Goal: Transaction & Acquisition: Book appointment/travel/reservation

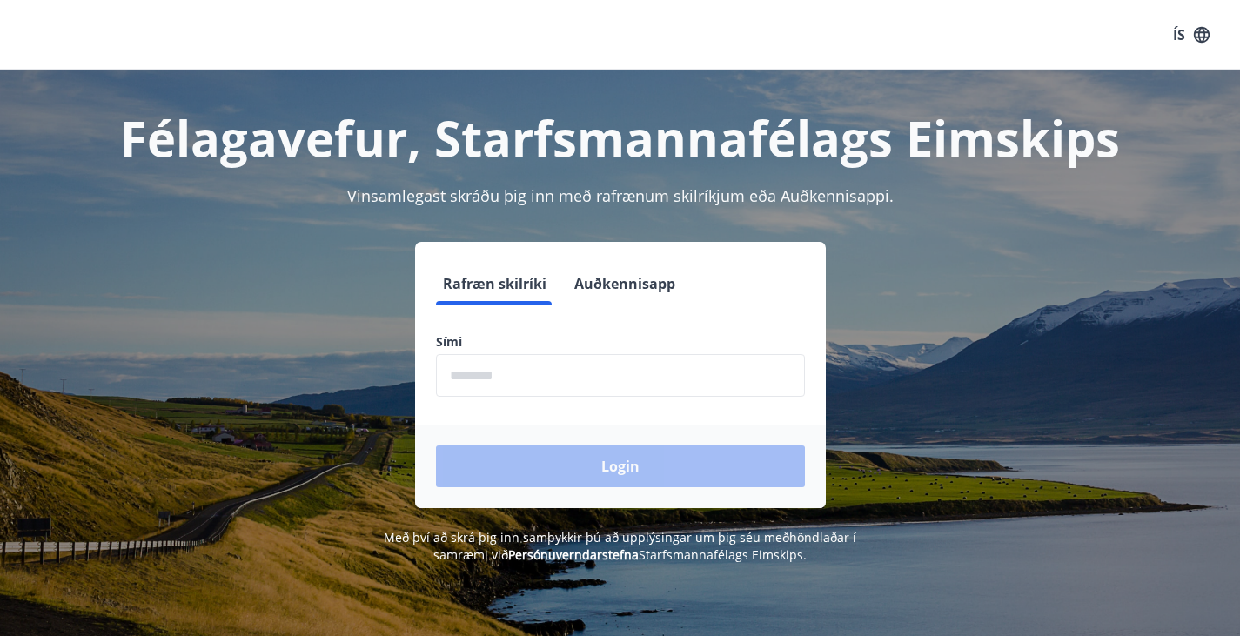
click at [499, 392] on input "phone" at bounding box center [620, 375] width 369 height 43
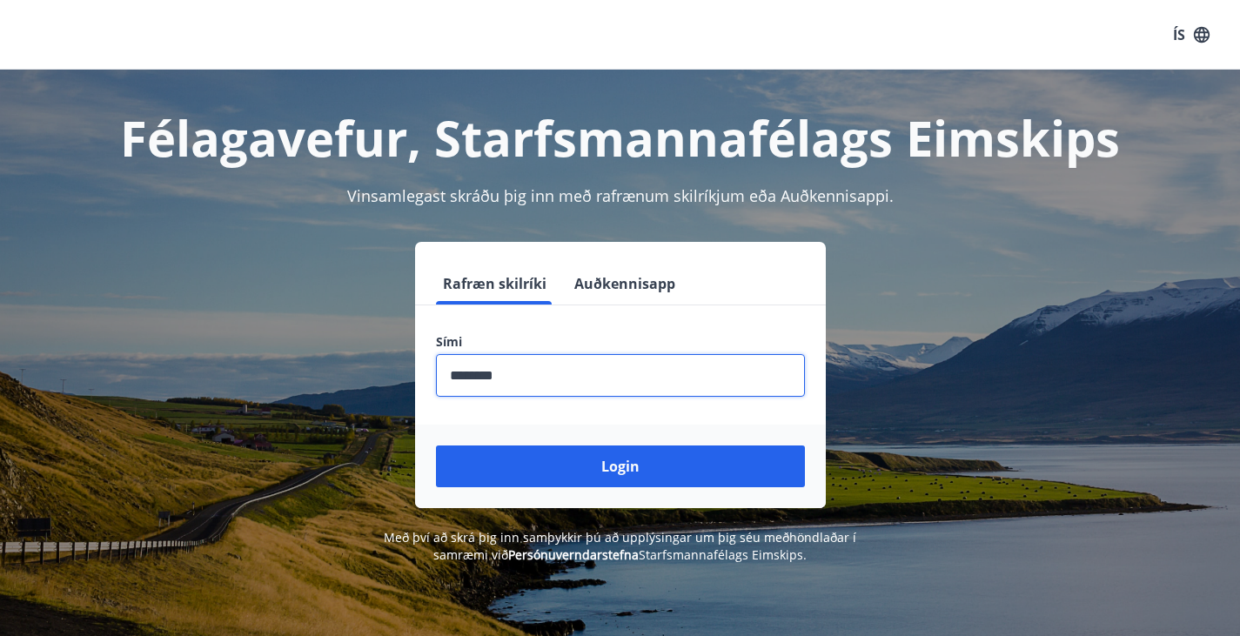
type input "********"
click at [436, 446] on button "Login" at bounding box center [620, 467] width 369 height 42
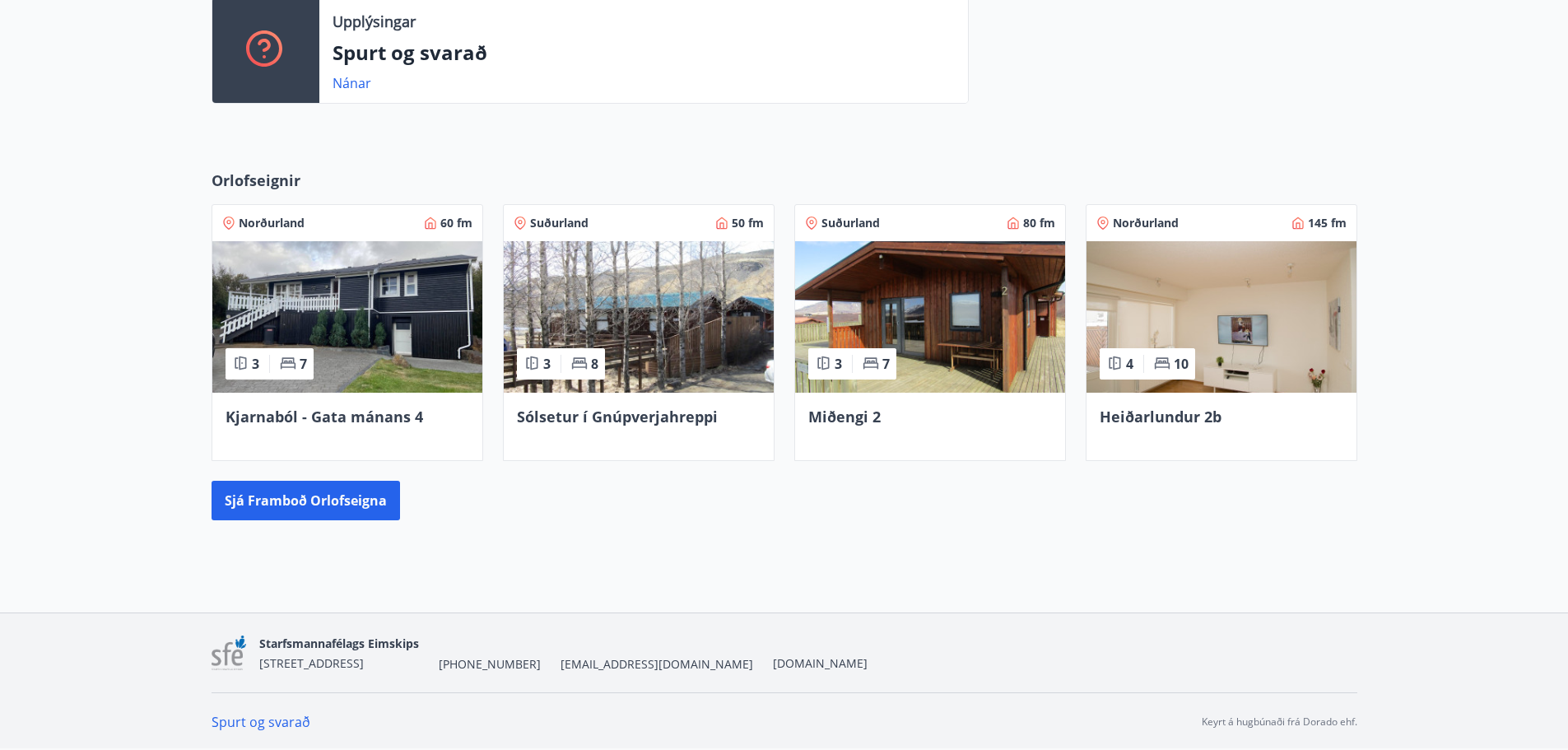
scroll to position [467, 0]
click at [923, 323] on img at bounding box center [930, 316] width 270 height 151
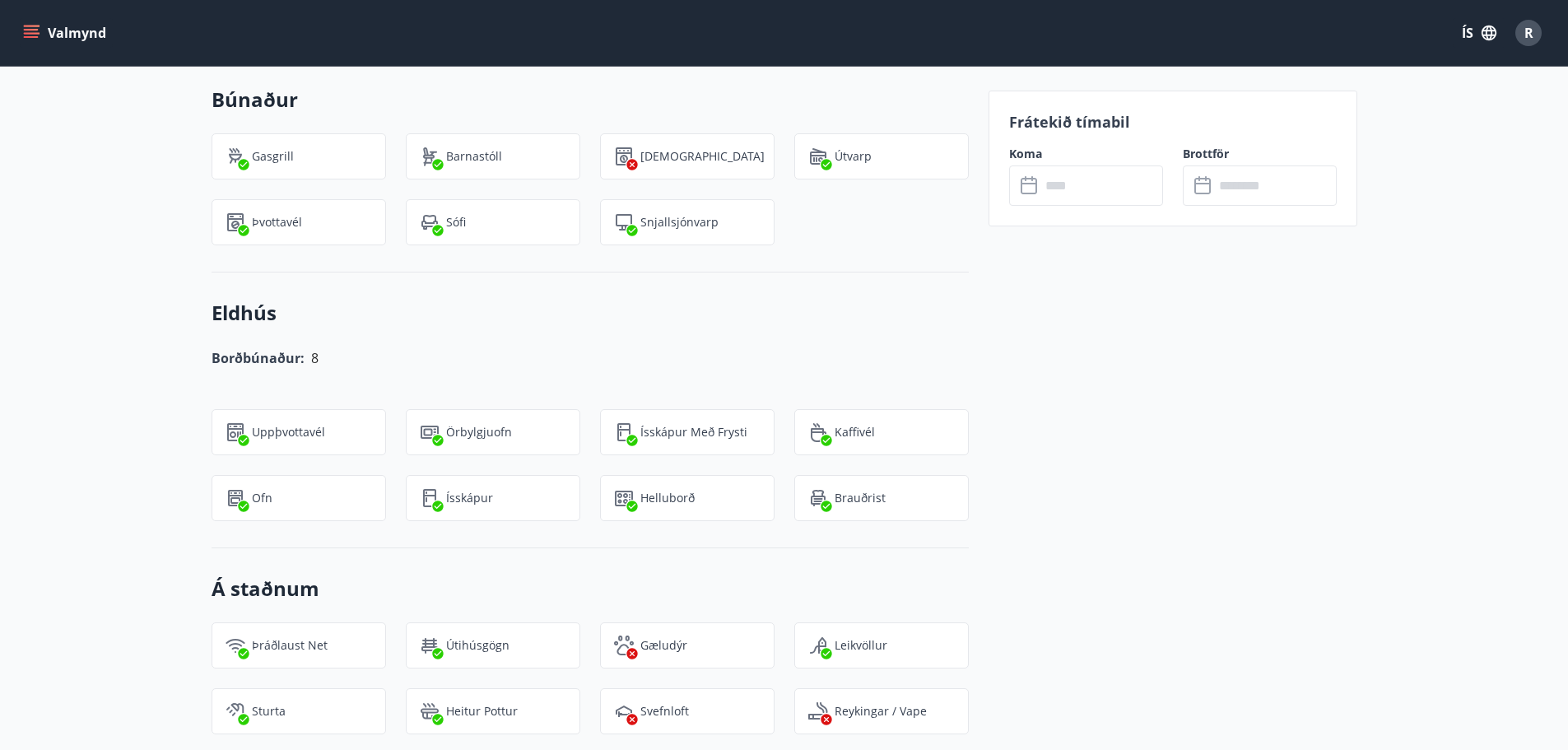
scroll to position [1372, 0]
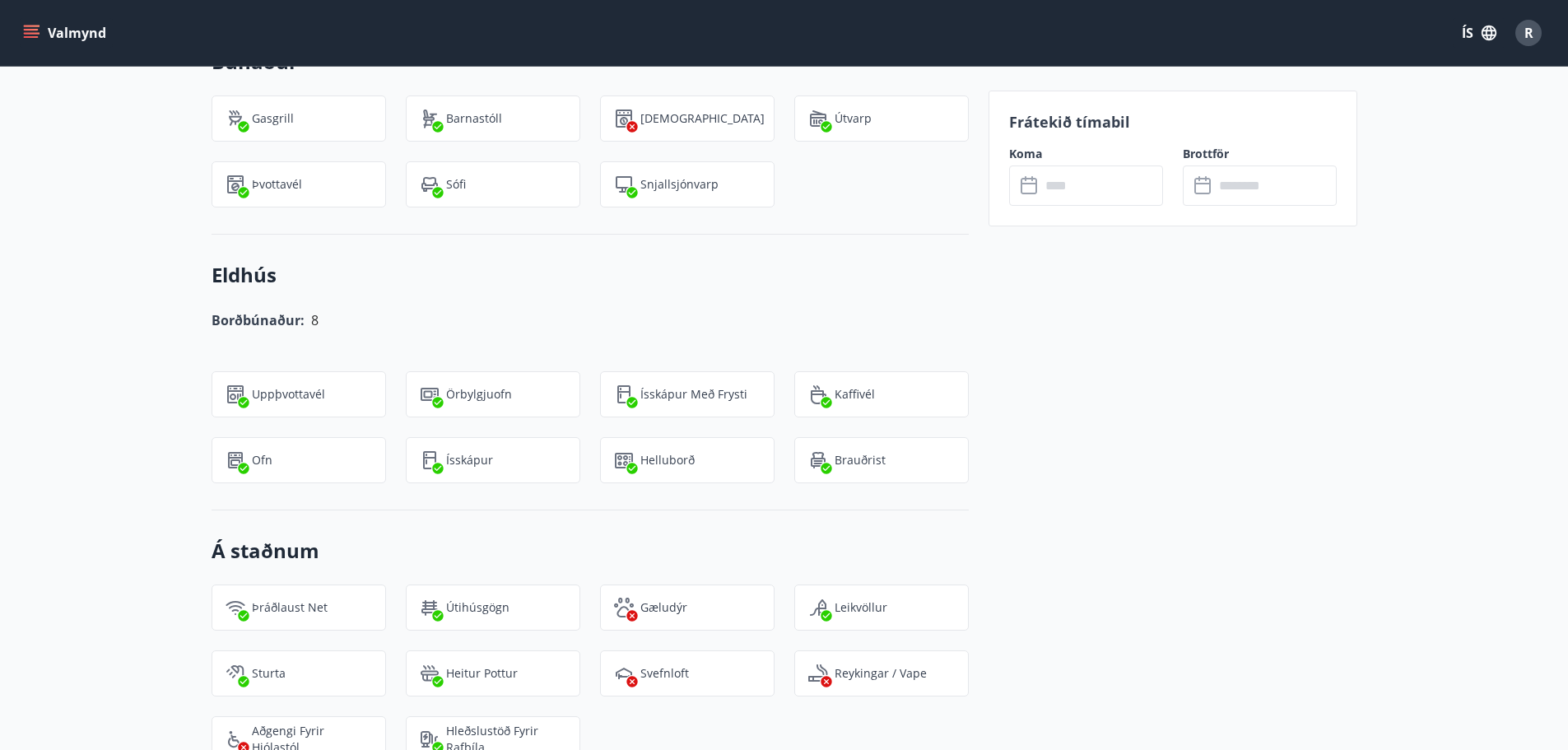
click at [252, 601] on p "Þráðlaust net" at bounding box center [289, 607] width 76 height 16
drag, startPoint x: 284, startPoint y: 607, endPoint x: 330, endPoint y: 593, distance: 48.1
click at [287, 601] on p "Þráðlaust net" at bounding box center [289, 607] width 76 height 16
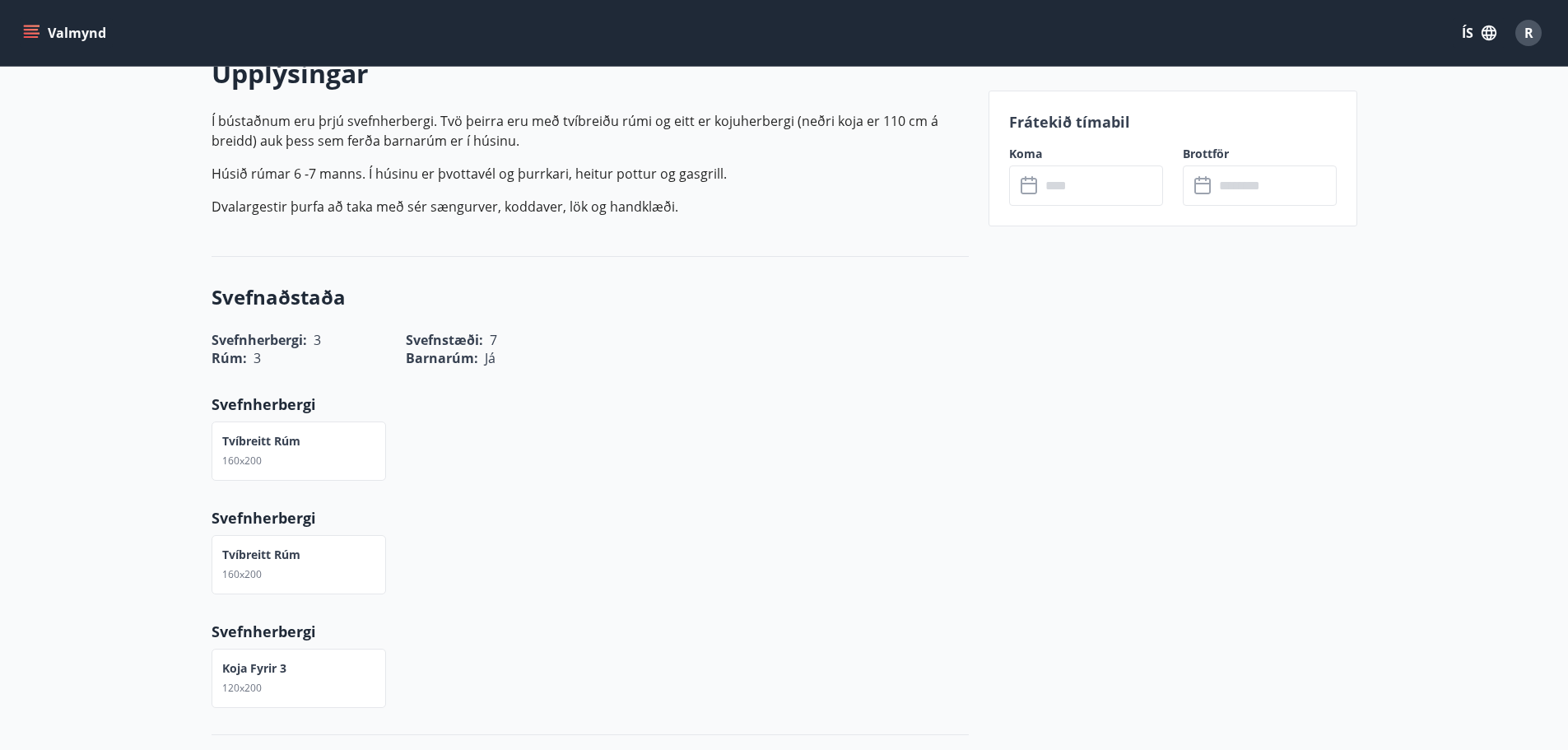
scroll to position [0, 0]
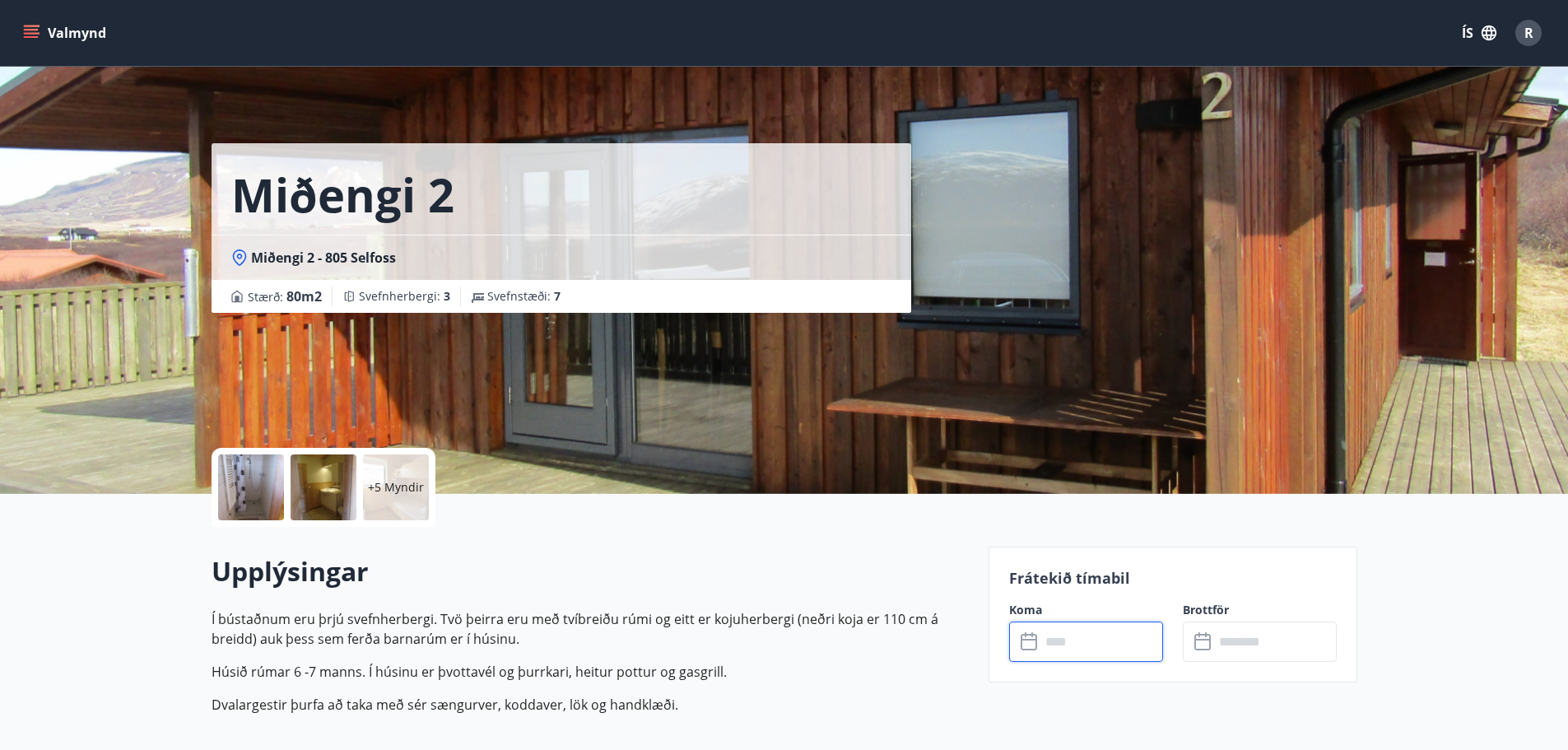
click at [1102, 601] on input "text" at bounding box center [1102, 641] width 123 height 41
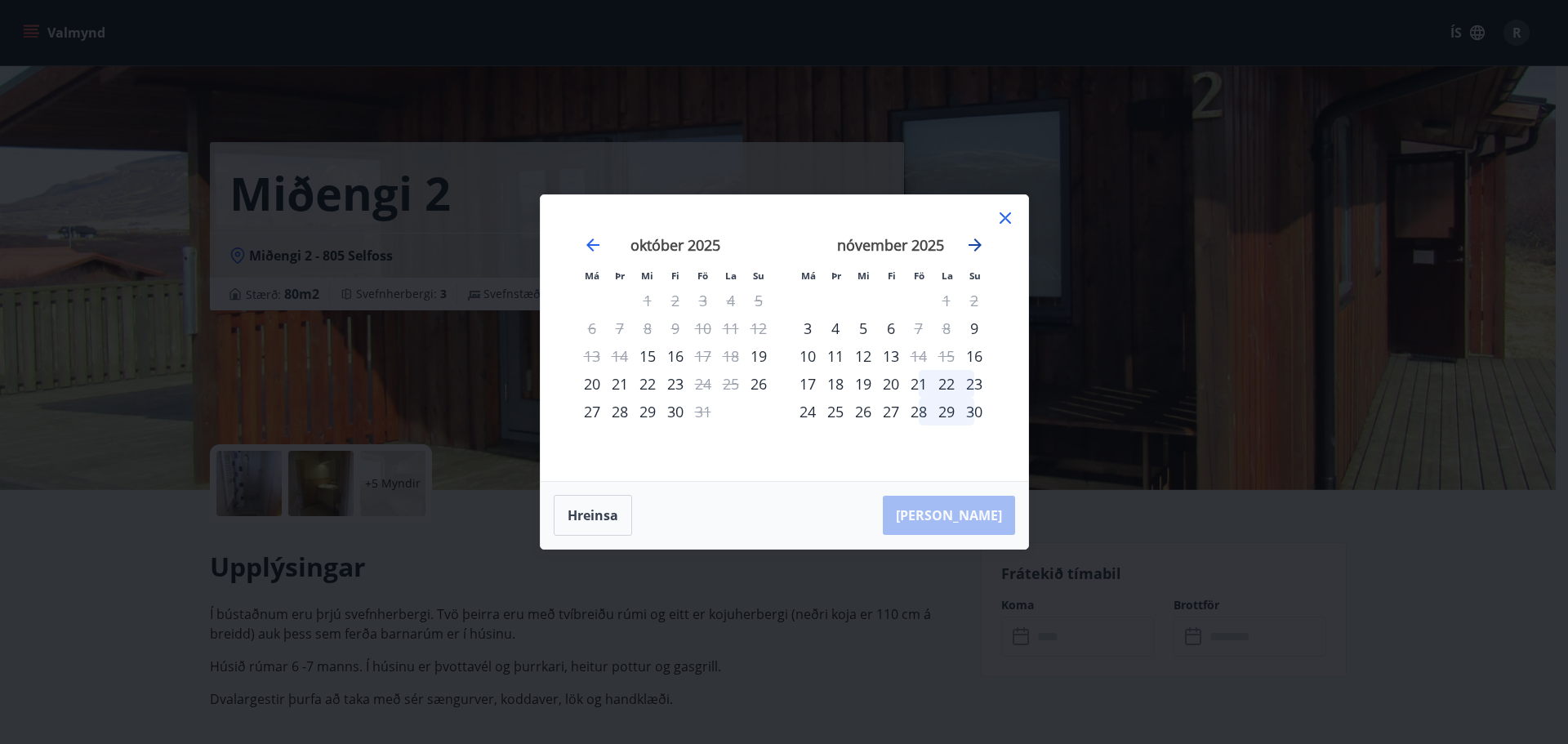
click at [979, 246] on icon "Move forward to switch to the next month." at bounding box center [975, 245] width 13 height 13
click at [336, 370] on div "Má Þr Mi Fi Fö La Su Má Þr Mi Fi Fö La Su [DATE] 1 2 3 4 5 6 7 8 9 10 11 12 13 …" at bounding box center [784, 372] width 1568 height 744
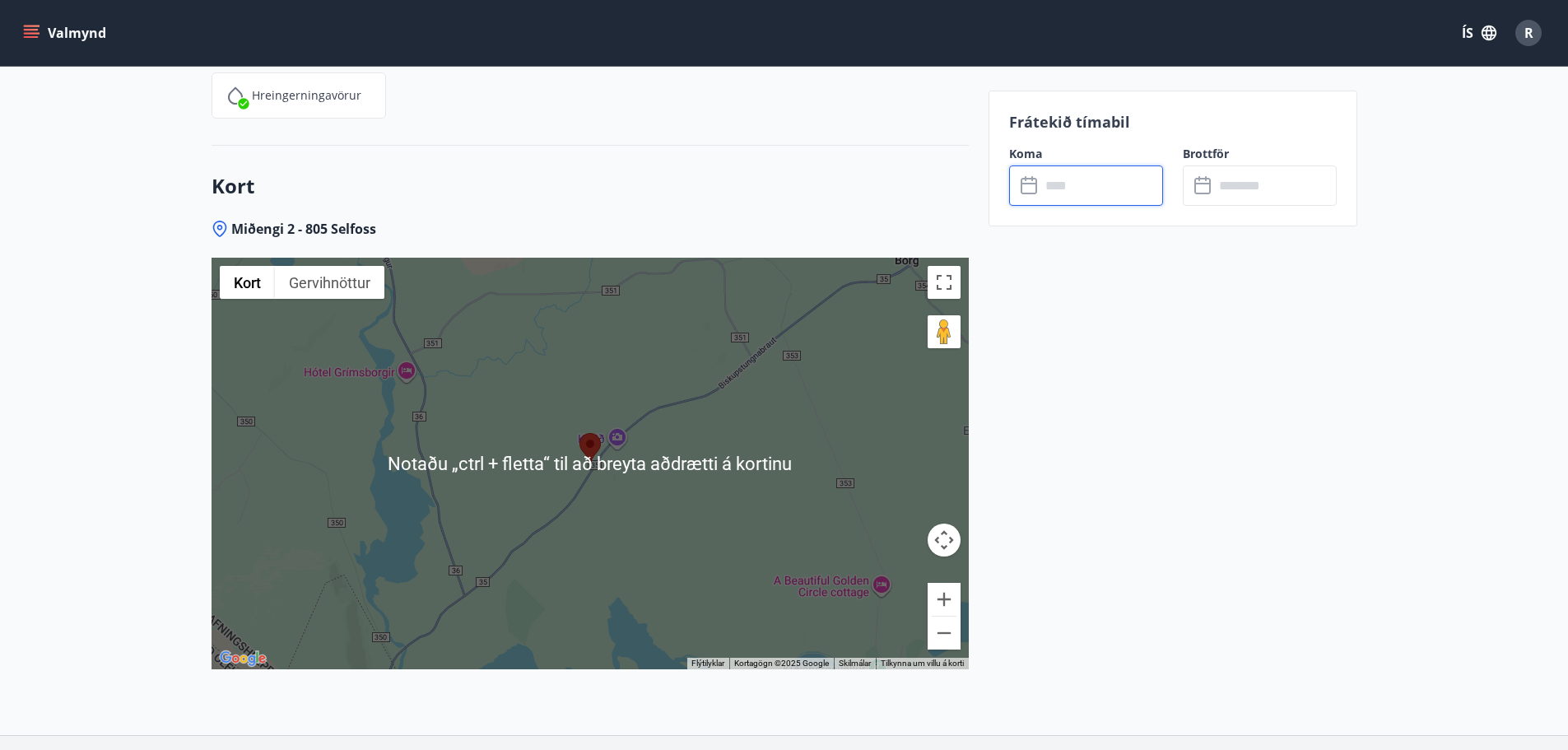
scroll to position [2281, 0]
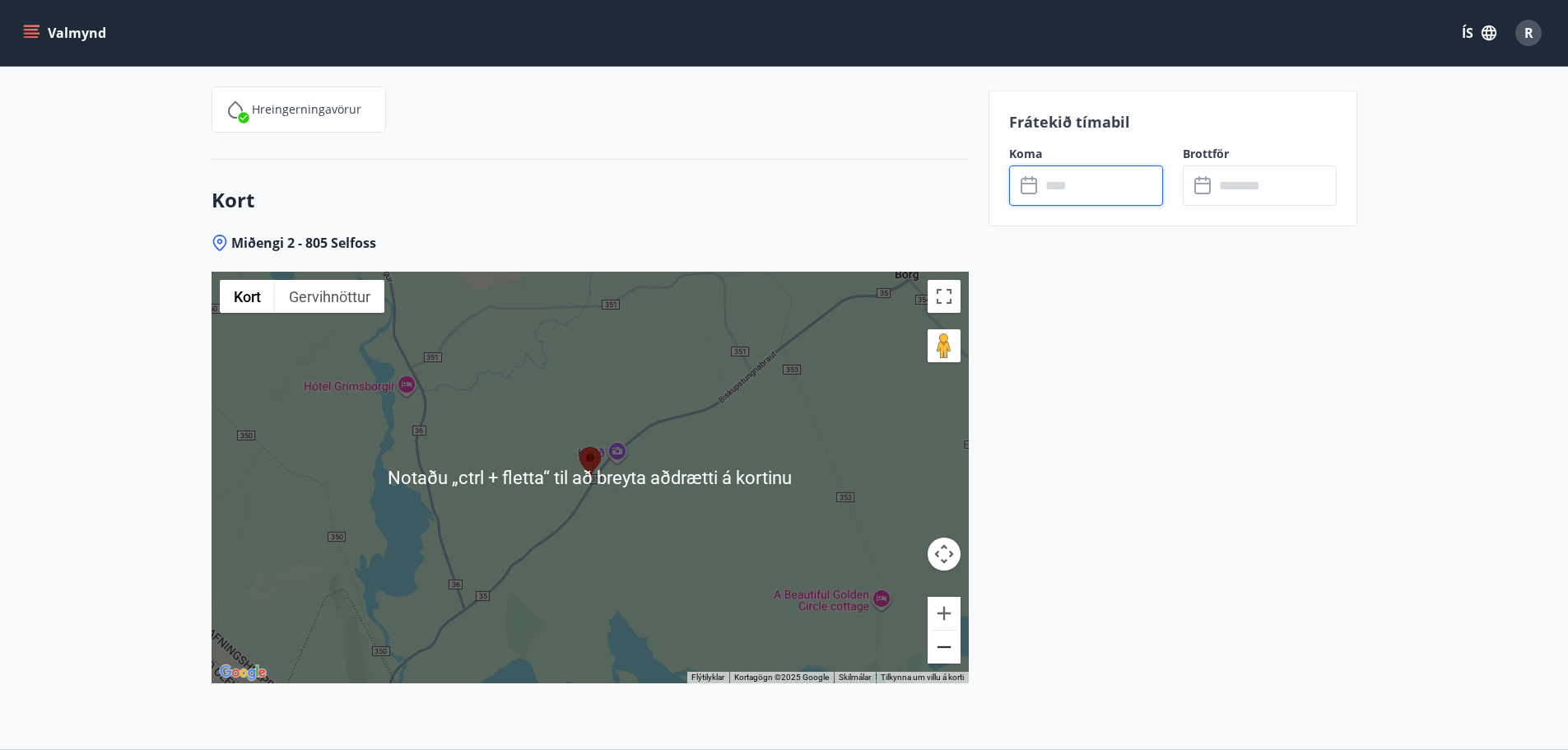
click at [950, 601] on button "Minnka" at bounding box center [944, 647] width 33 height 33
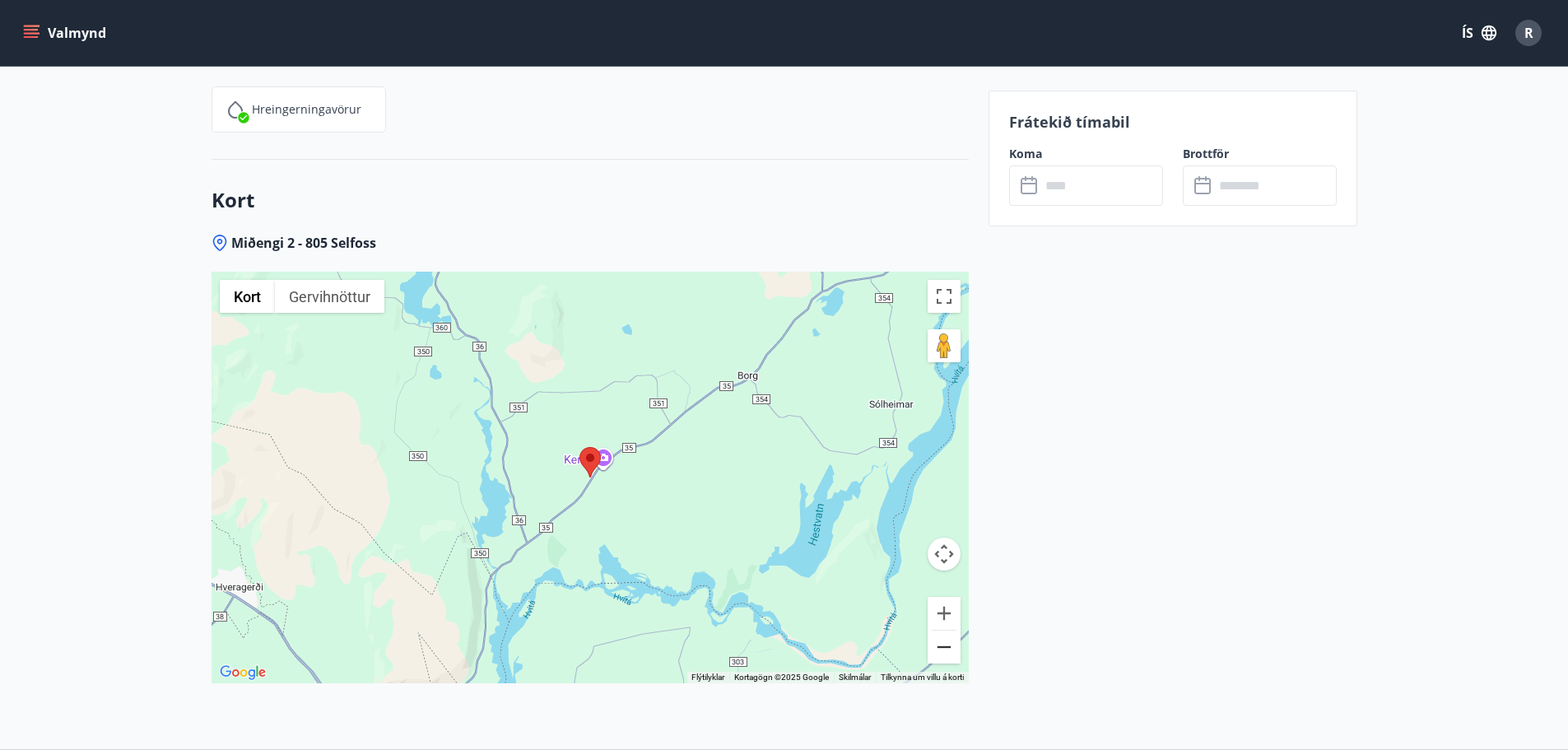
click at [950, 601] on button "Minnka" at bounding box center [944, 647] width 33 height 33
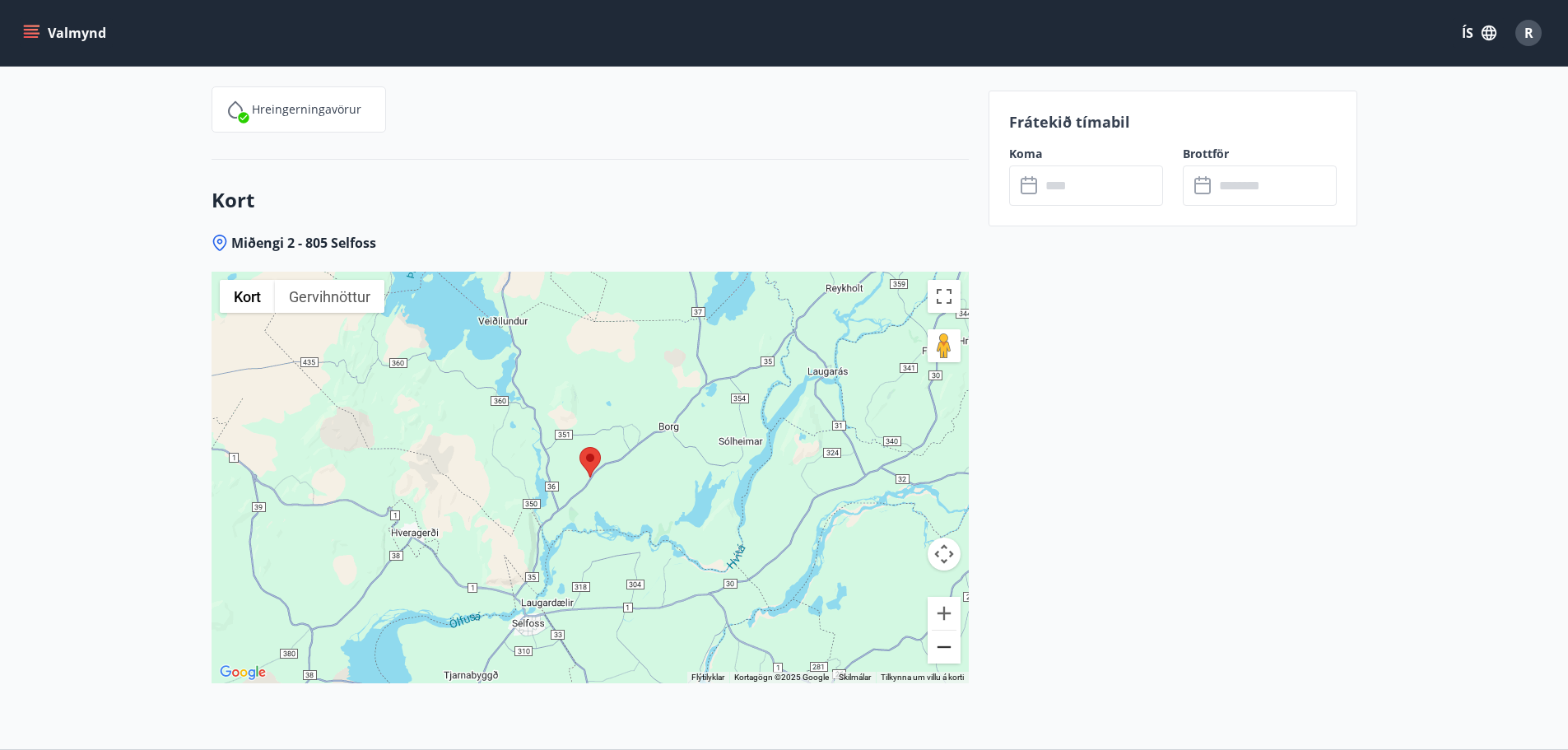
click at [939, 601] on button "Minnka" at bounding box center [944, 647] width 33 height 33
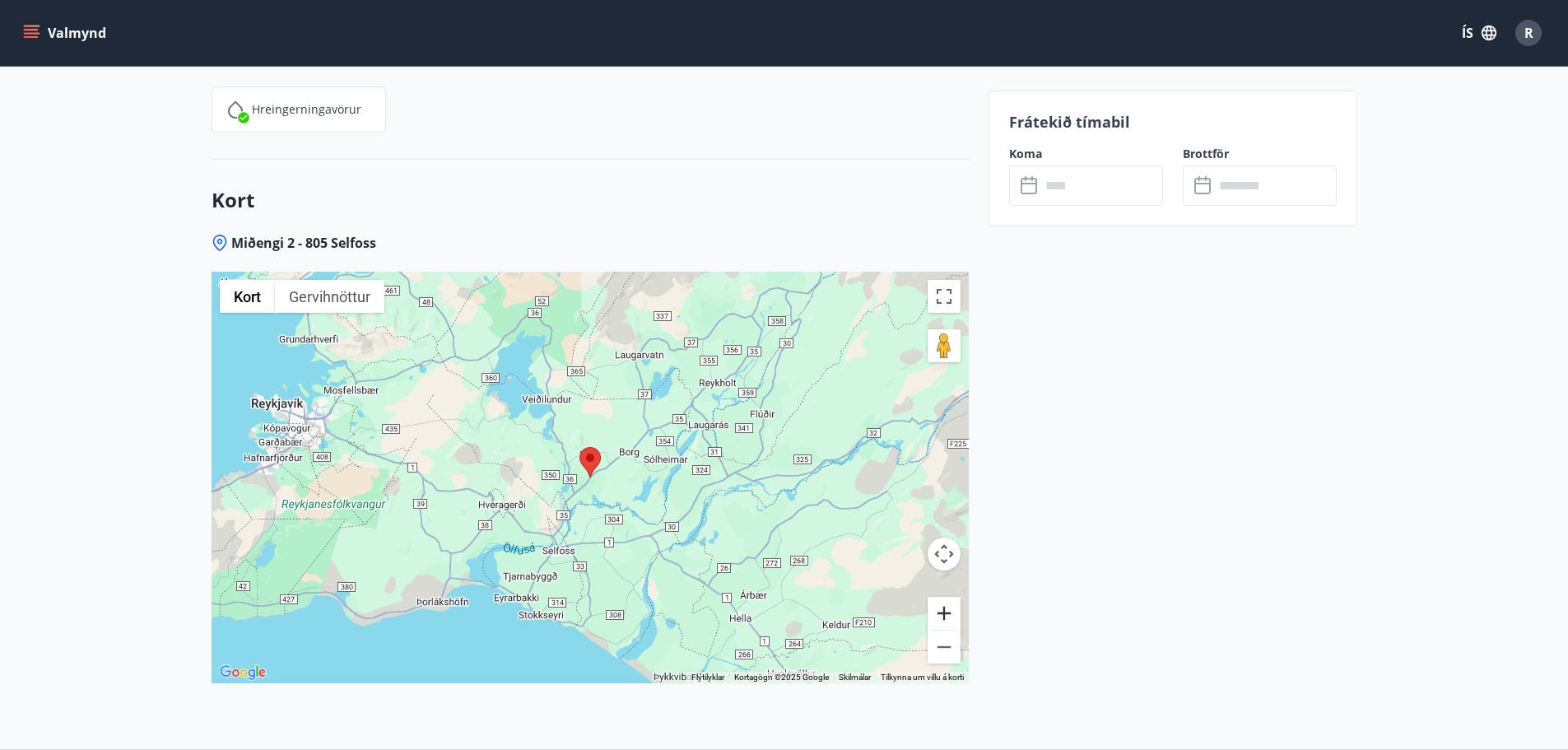
click at [939, 601] on button "Stækka" at bounding box center [944, 613] width 33 height 33
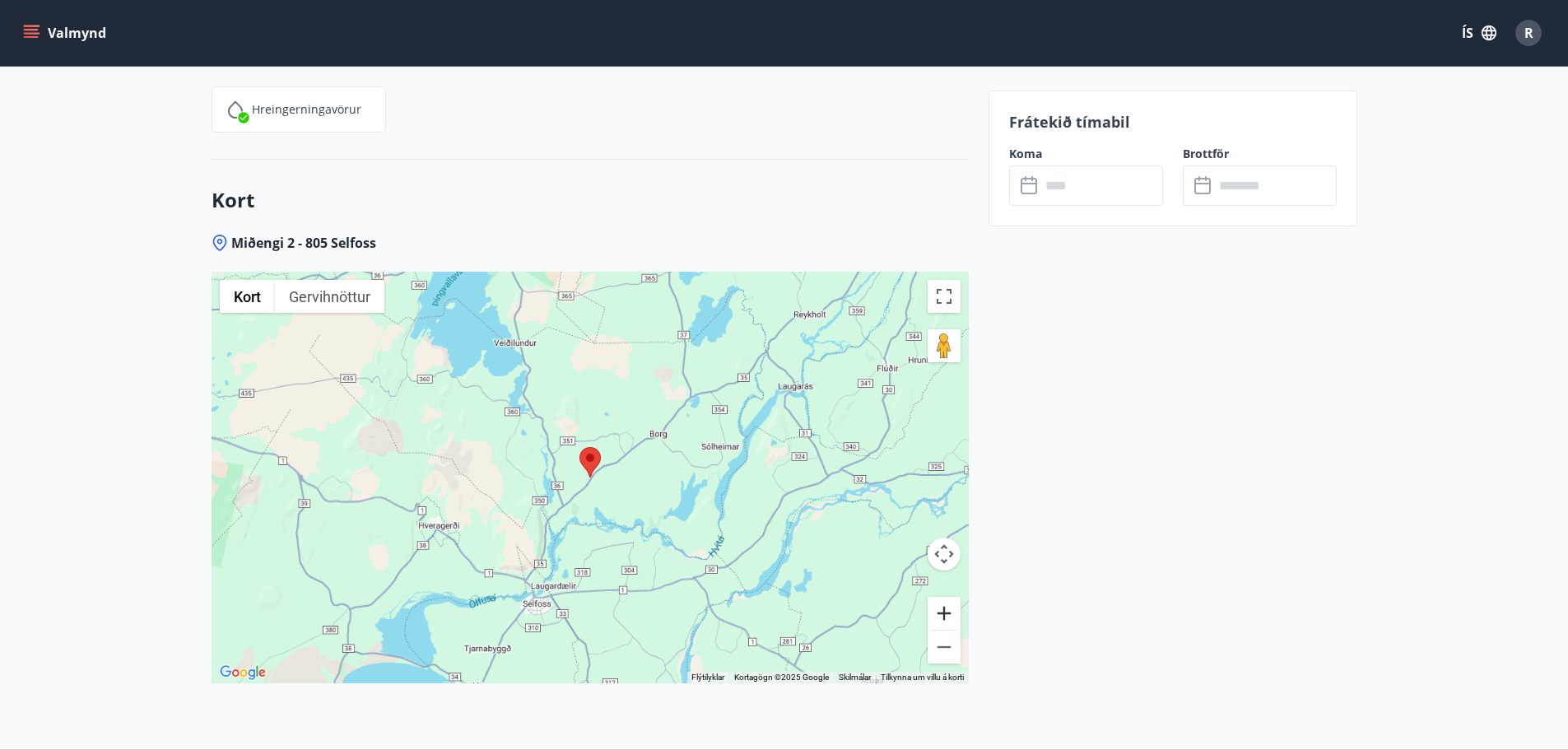
click at [939, 601] on button "Stækka" at bounding box center [944, 613] width 33 height 33
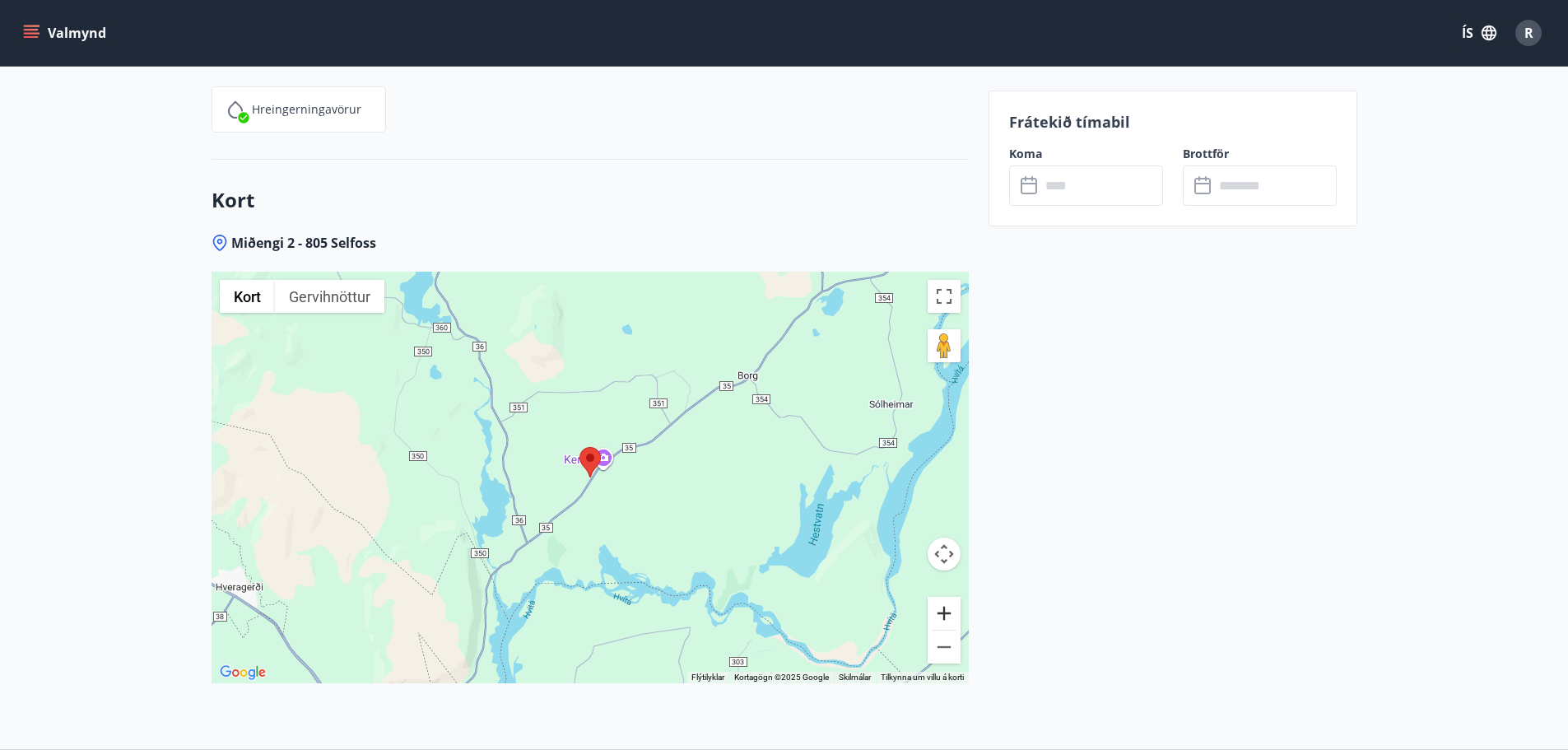
scroll to position [1596, 0]
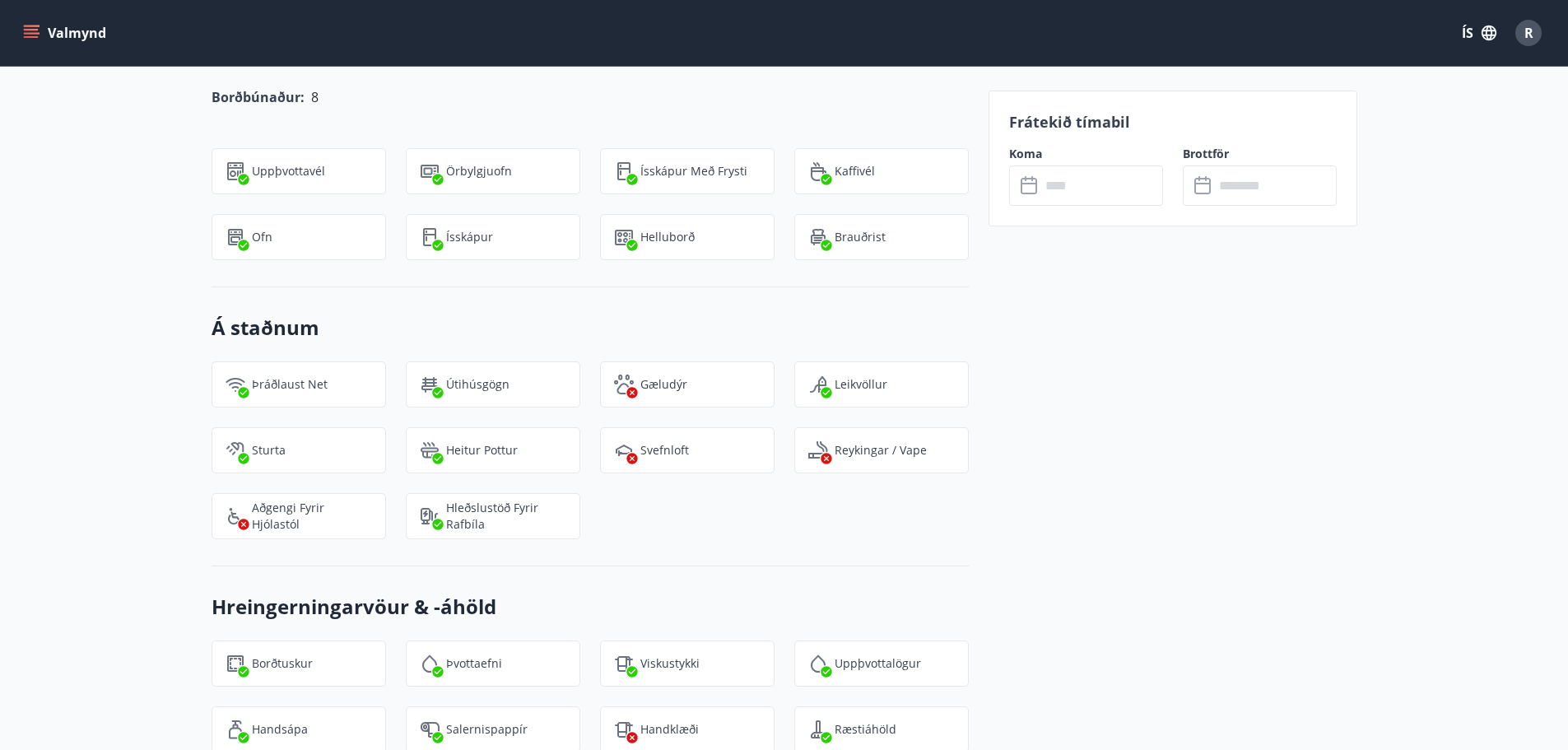
drag, startPoint x: 137, startPoint y: 234, endPoint x: 161, endPoint y: 226, distance: 25.3
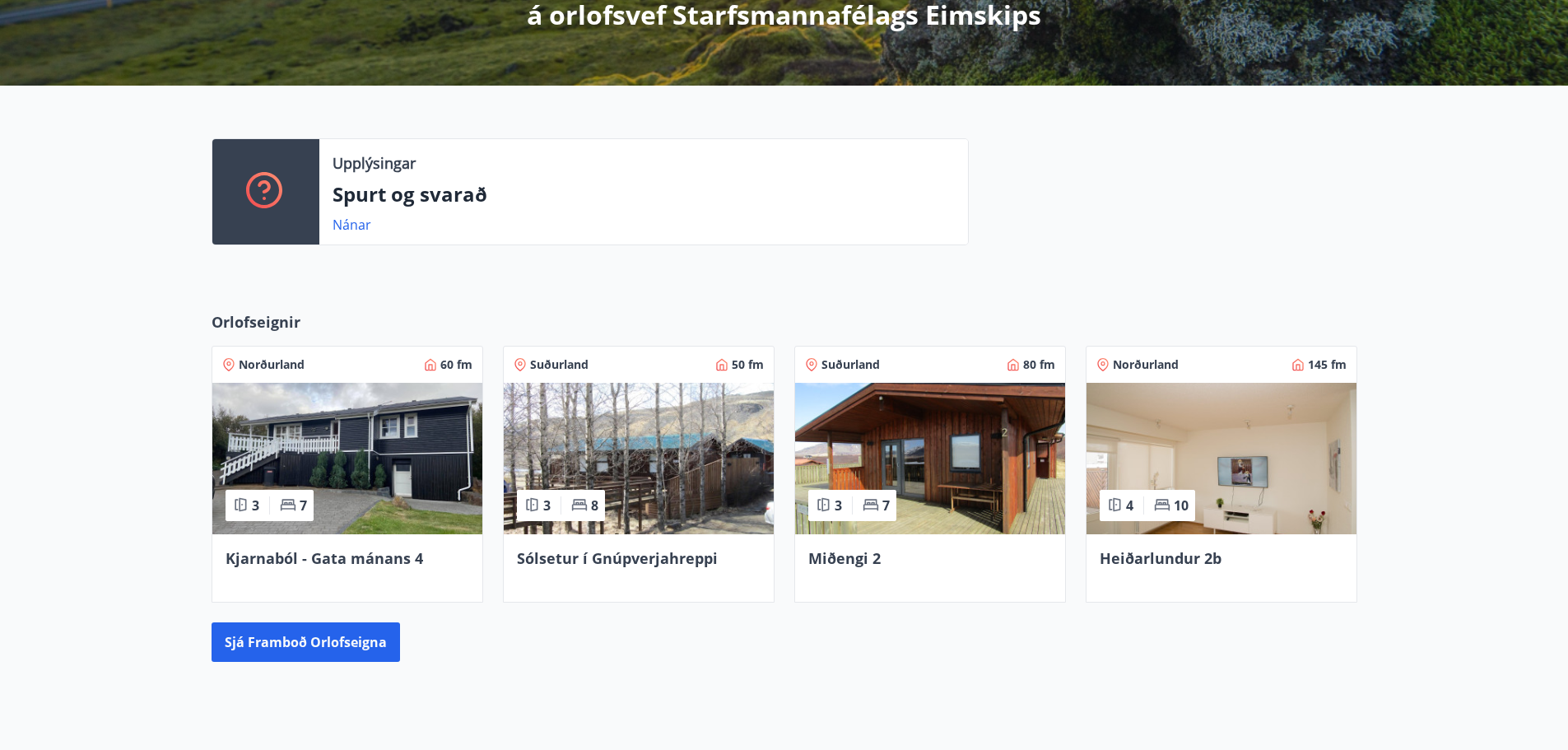
scroll to position [330, 0]
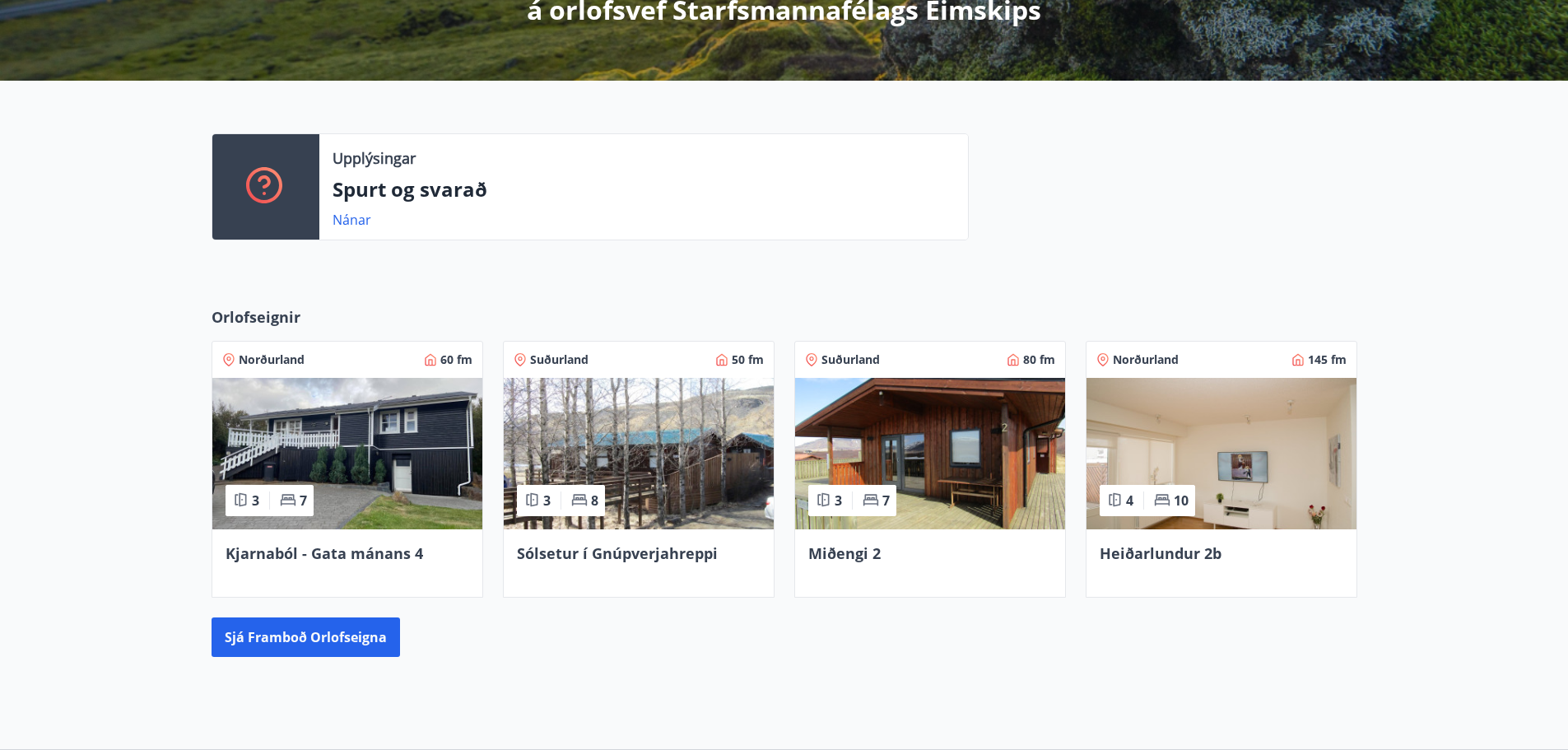
click at [910, 442] on img at bounding box center [930, 453] width 270 height 151
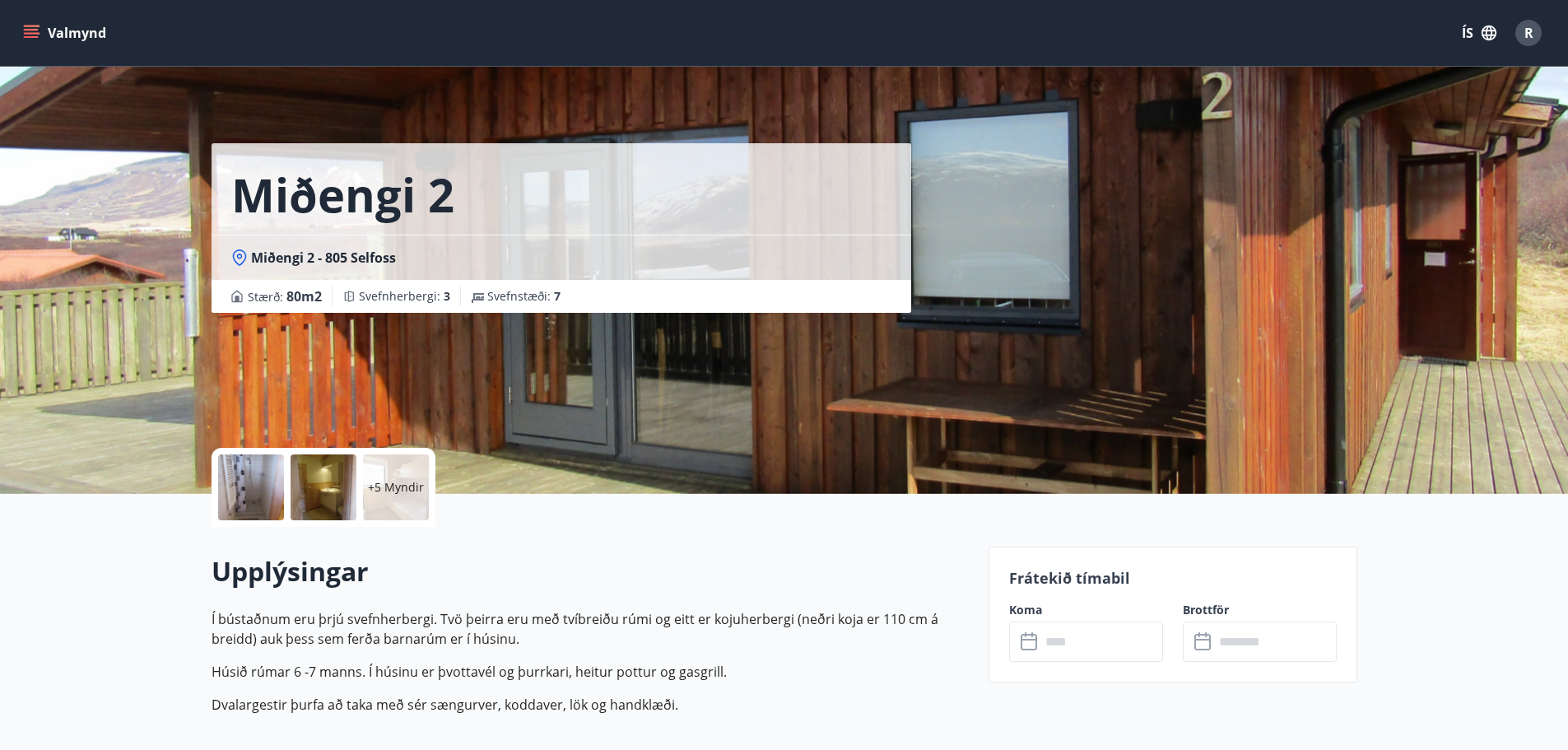
click at [1184, 343] on div "Miðengi 2 Miðengi 2 - 805 Selfoss Stærð : 80 m2 [GEOGRAPHIC_DATA] : 3 Svefnstæð…" at bounding box center [784, 247] width 1185 height 494
click at [1059, 372] on div "Miðengi 2 Miðengi 2 - 805 Selfoss Stærð : 80 m2 [GEOGRAPHIC_DATA] : 3 Svefnstæð…" at bounding box center [784, 247] width 1145 height 494
click at [1096, 601] on input "text" at bounding box center [1102, 641] width 123 height 41
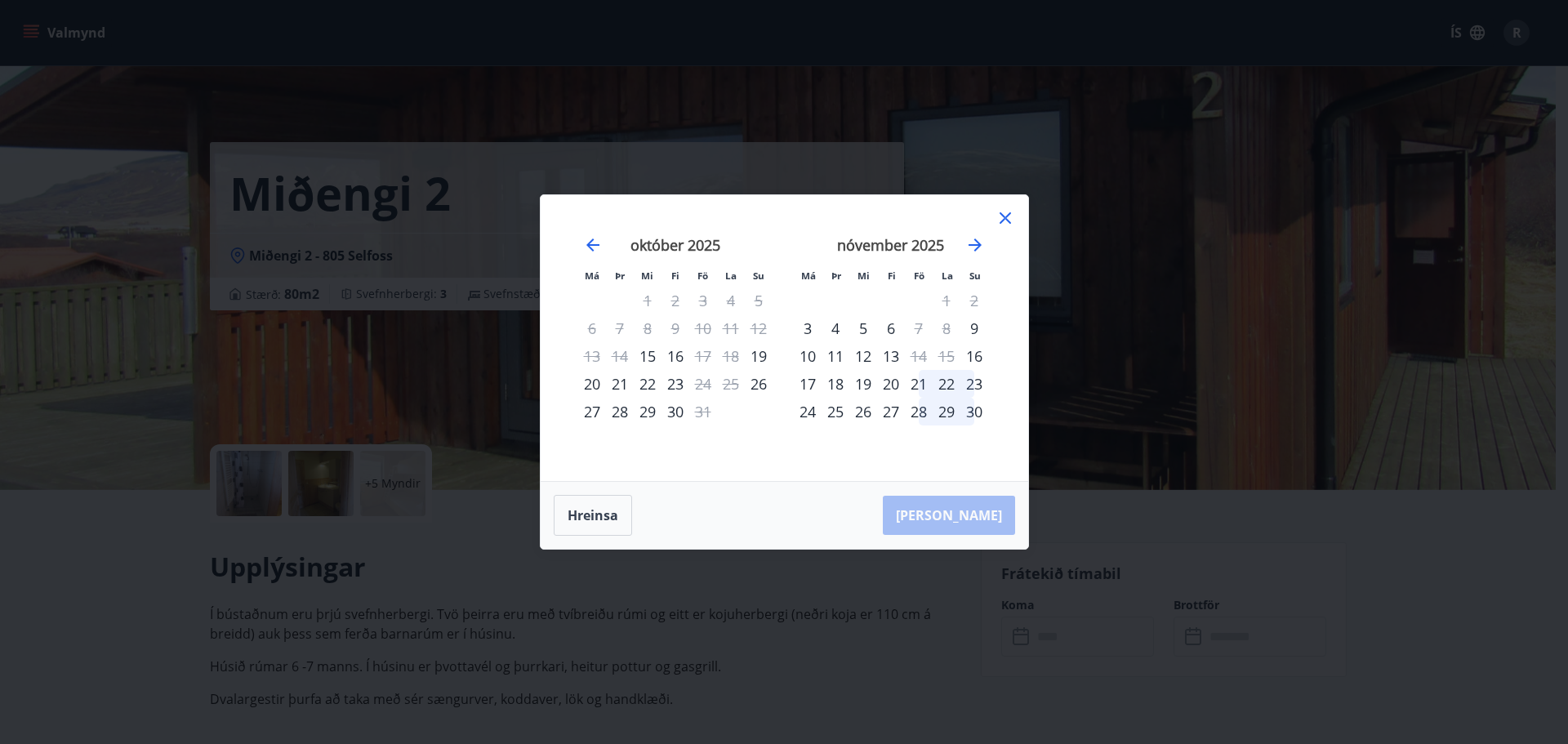
click at [726, 383] on div "25" at bounding box center [731, 384] width 28 height 28
click at [914, 387] on div "21" at bounding box center [919, 384] width 28 height 28
click at [942, 387] on div "22" at bounding box center [947, 384] width 28 height 28
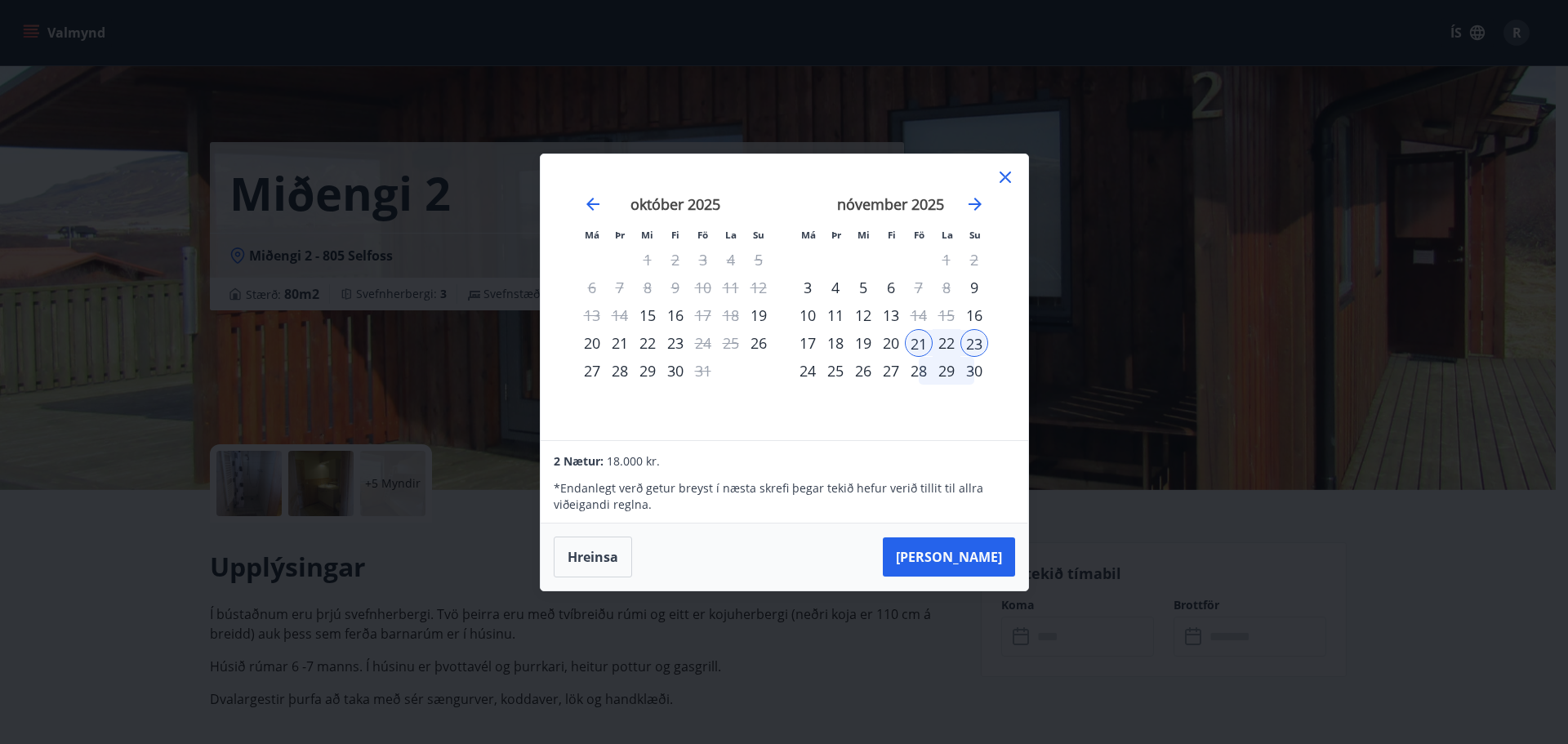
click at [916, 340] on div "21" at bounding box center [919, 343] width 28 height 28
click at [973, 346] on div "23" at bounding box center [974, 343] width 28 height 28
click at [910, 345] on div "21" at bounding box center [919, 343] width 28 height 28
click at [924, 374] on div "28" at bounding box center [919, 371] width 28 height 28
click at [974, 374] on div "30" at bounding box center [974, 371] width 28 height 28
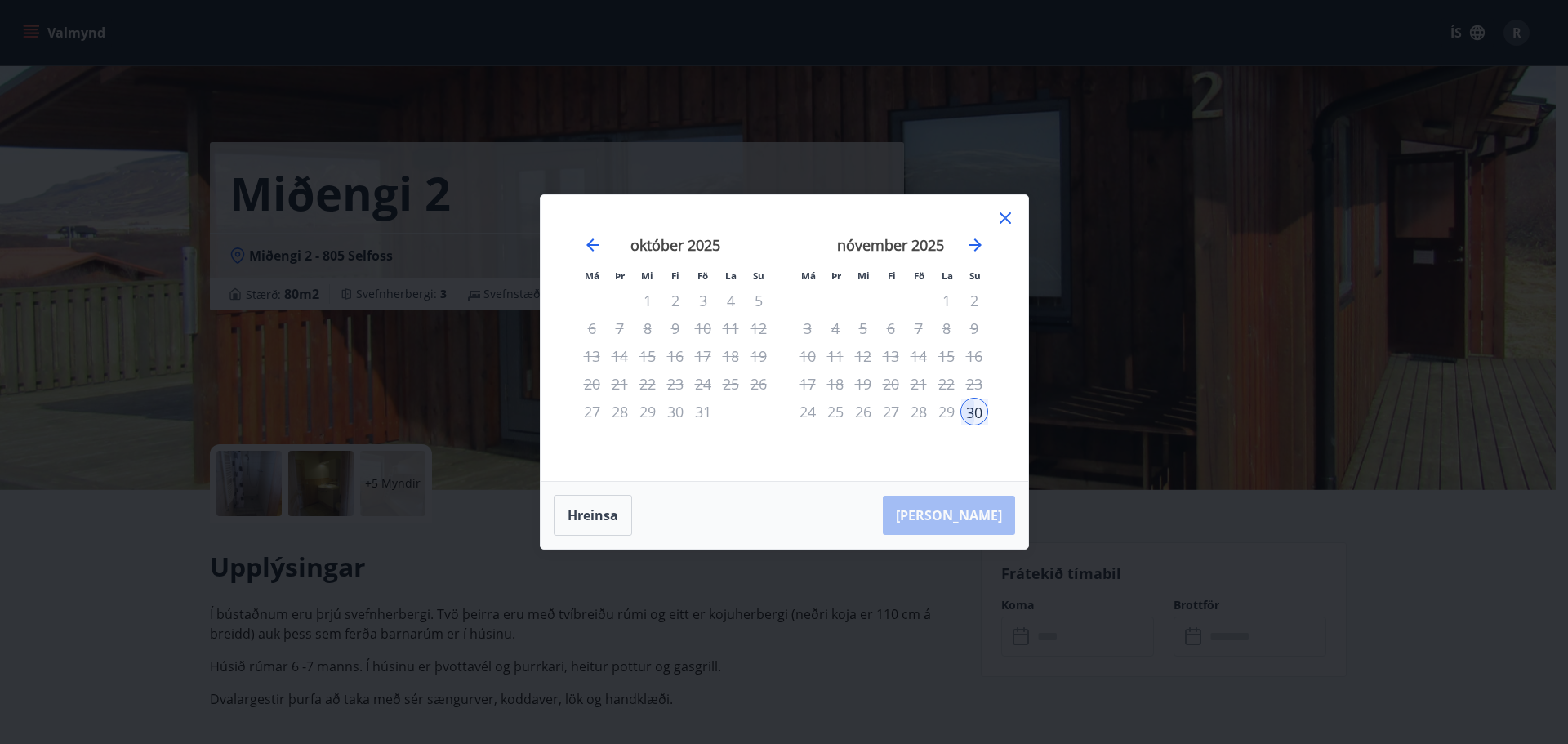
click at [916, 411] on div "28" at bounding box center [919, 412] width 28 height 28
click at [972, 409] on div "30" at bounding box center [974, 412] width 28 height 28
click at [897, 413] on div "27" at bounding box center [891, 412] width 28 height 28
click at [933, 407] on div "29" at bounding box center [947, 412] width 28 height 28
click at [1010, 218] on icon at bounding box center [1005, 218] width 20 height 20
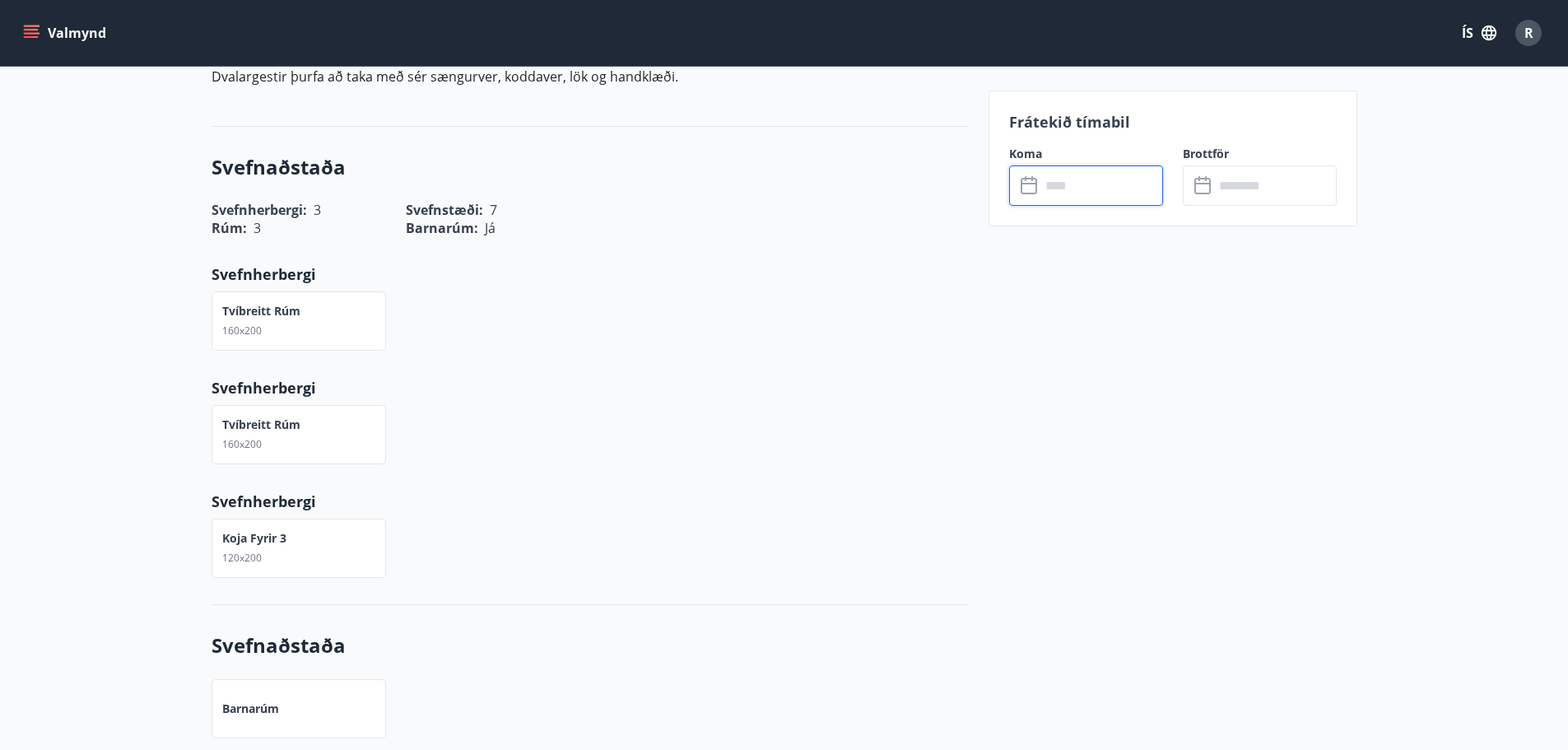
scroll to position [86, 0]
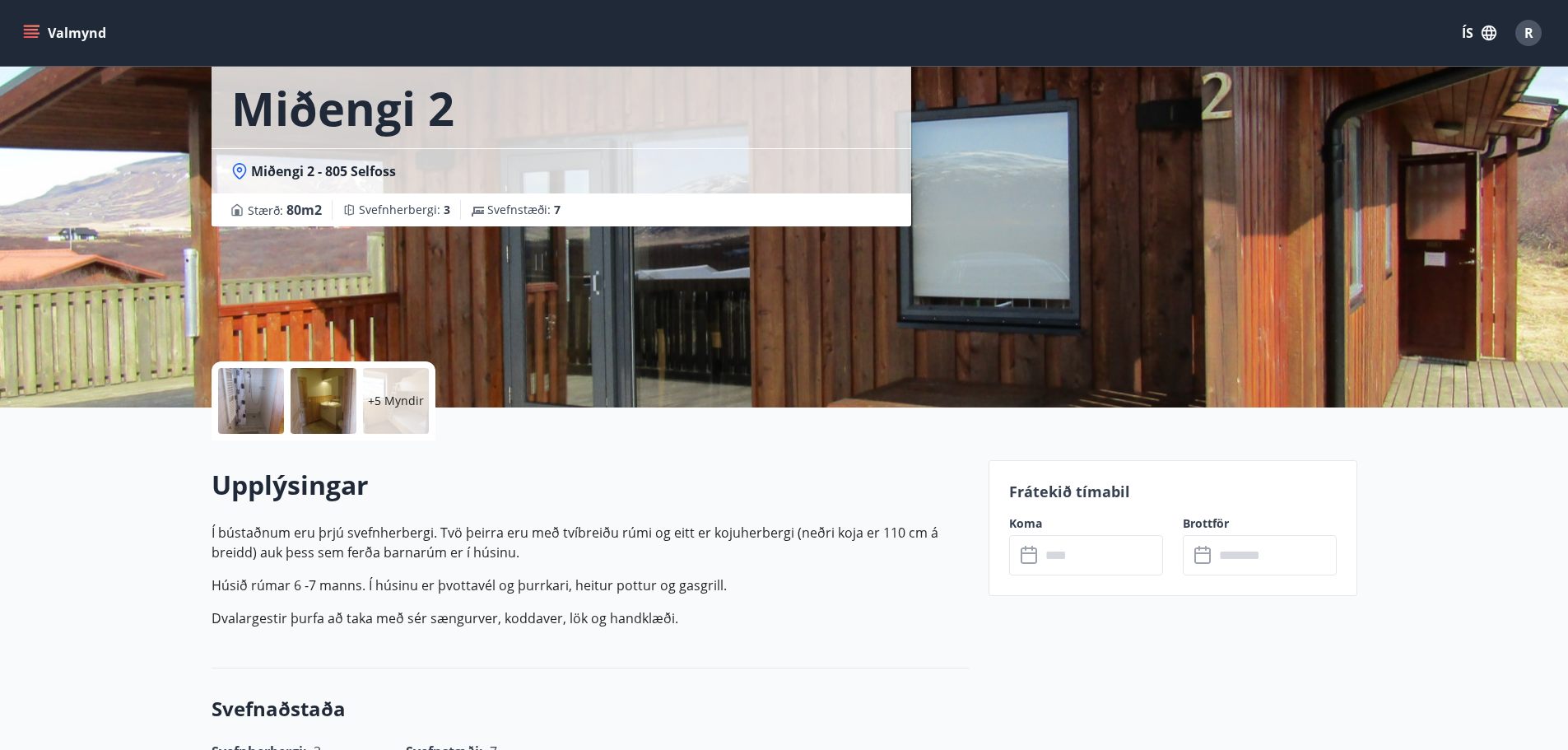
drag, startPoint x: 726, startPoint y: 588, endPoint x: 204, endPoint y: 529, distance: 525.3
copy p "Í bústaðnum eru þrjú svefnherbergi. Tvö þeirra eru með tvíbreiðu [PERSON_NAME] …"
drag, startPoint x: 589, startPoint y: 324, endPoint x: 592, endPoint y: 311, distance: 13.3
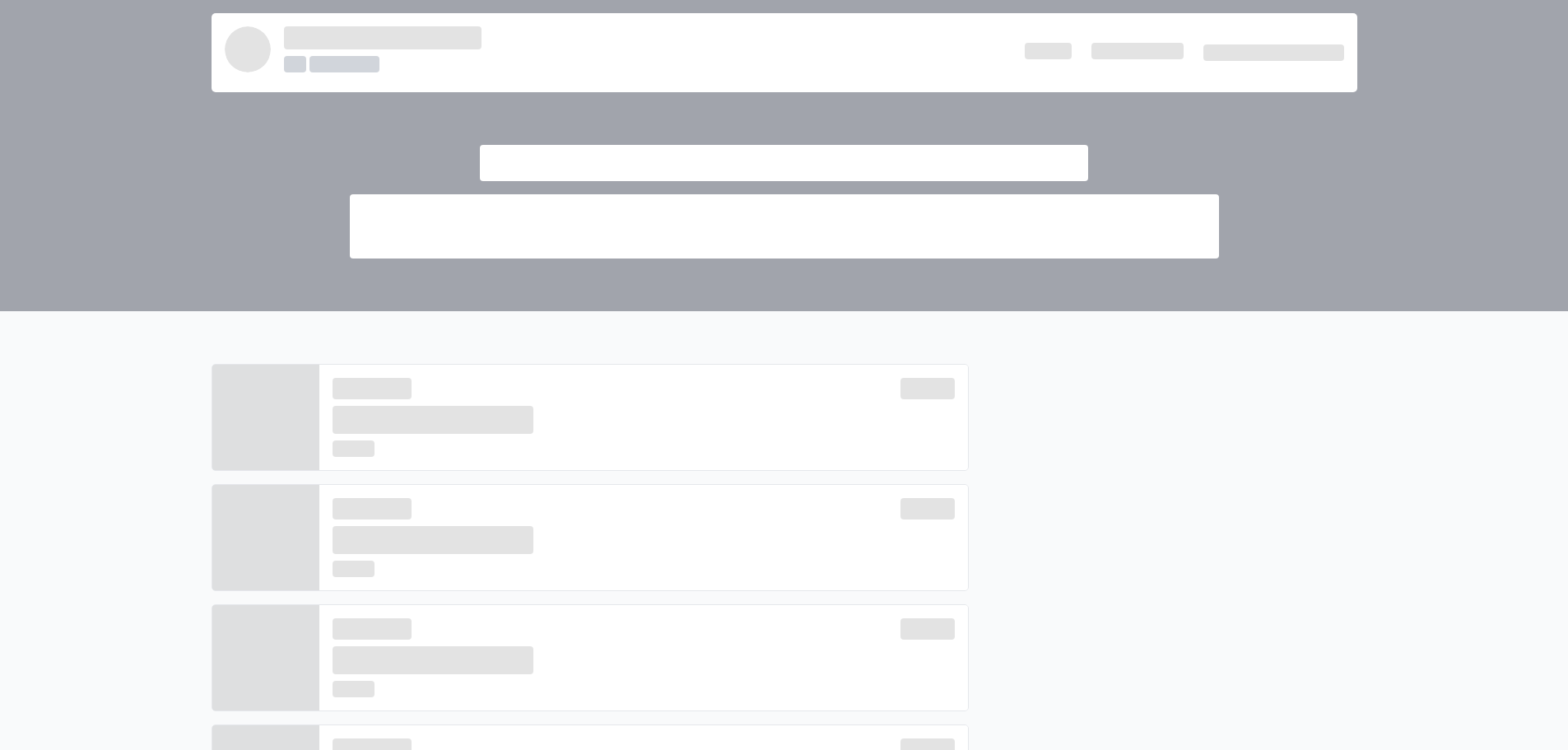
scroll to position [330, 0]
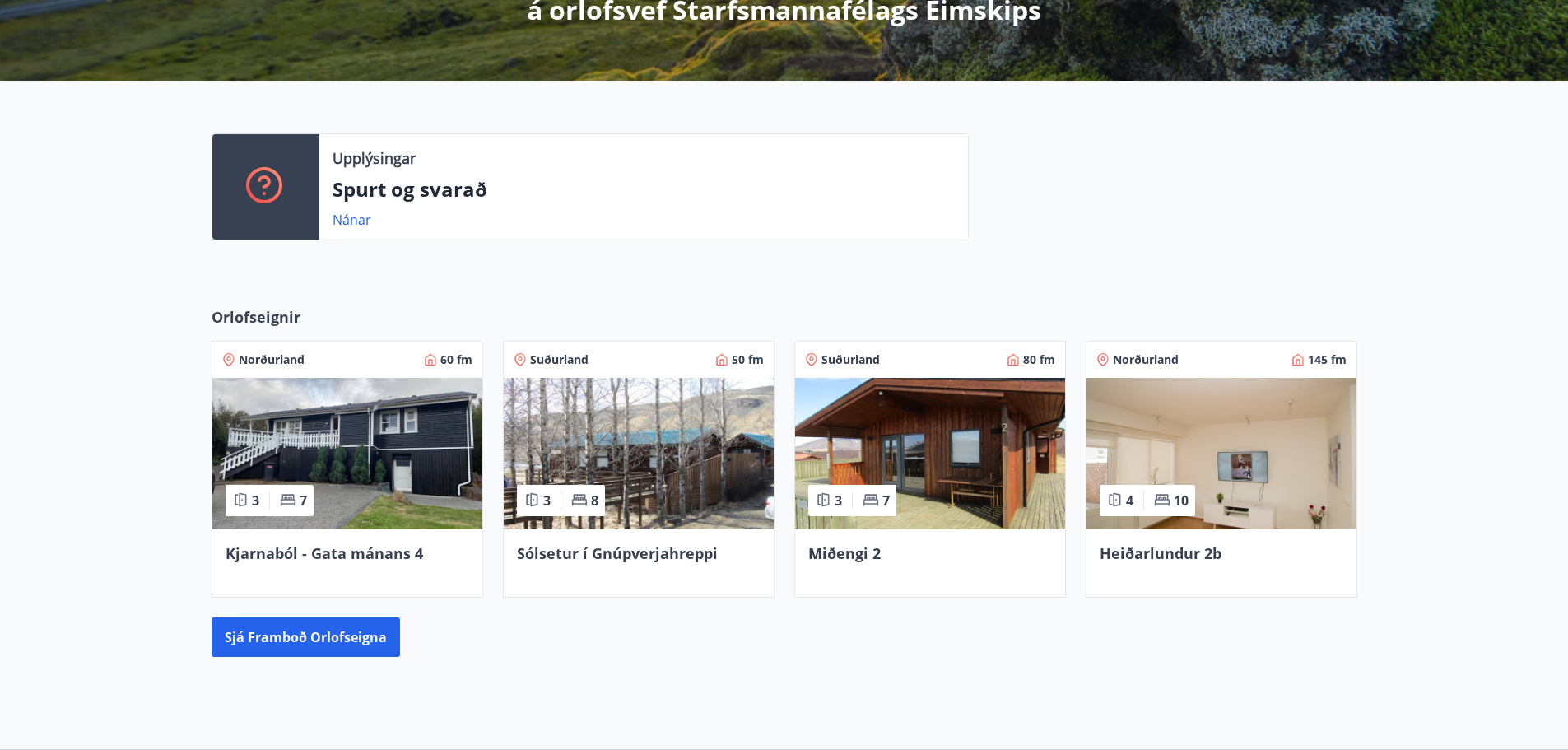
click at [633, 427] on img at bounding box center [638, 453] width 270 height 151
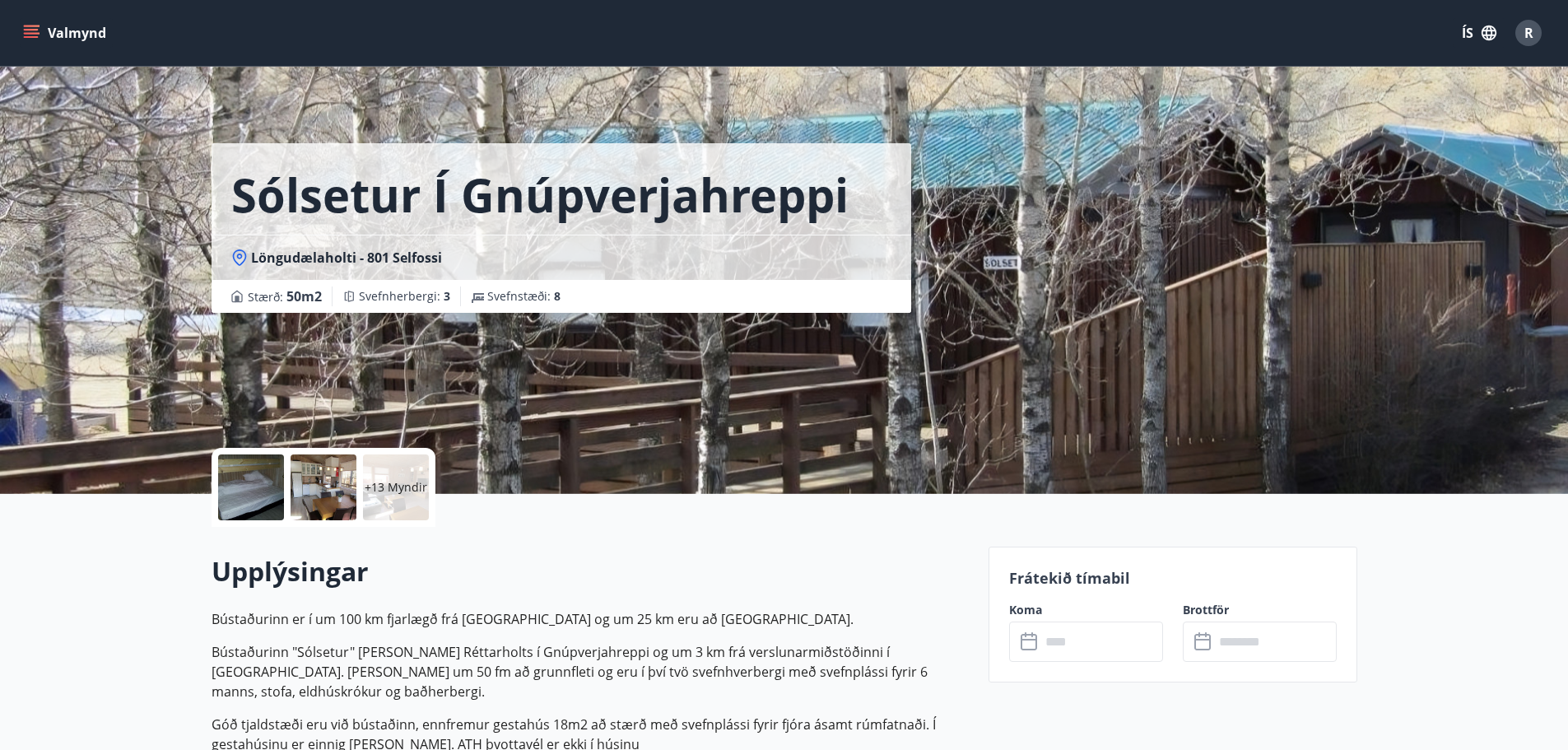
scroll to position [330, 0]
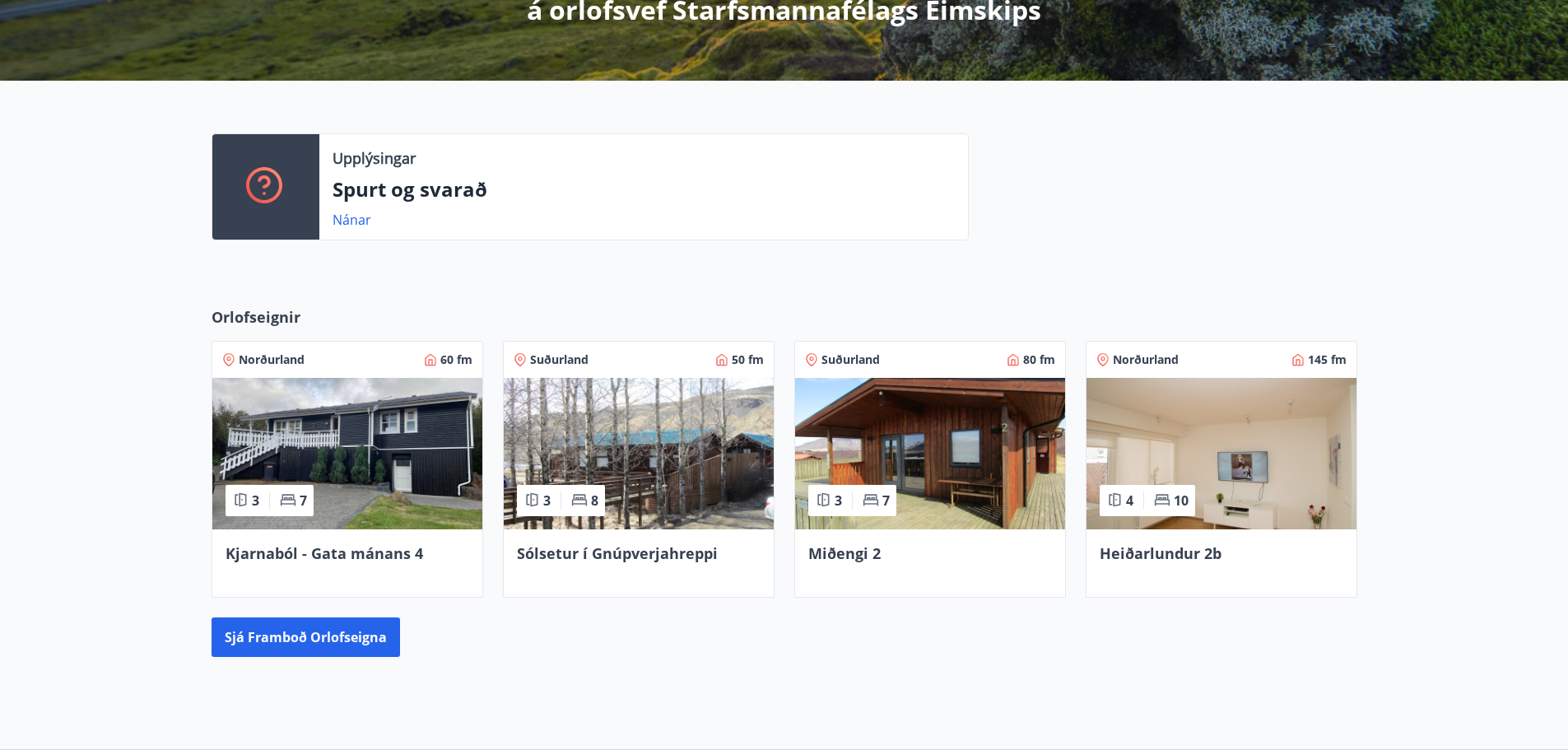
click at [392, 438] on img at bounding box center [347, 453] width 270 height 151
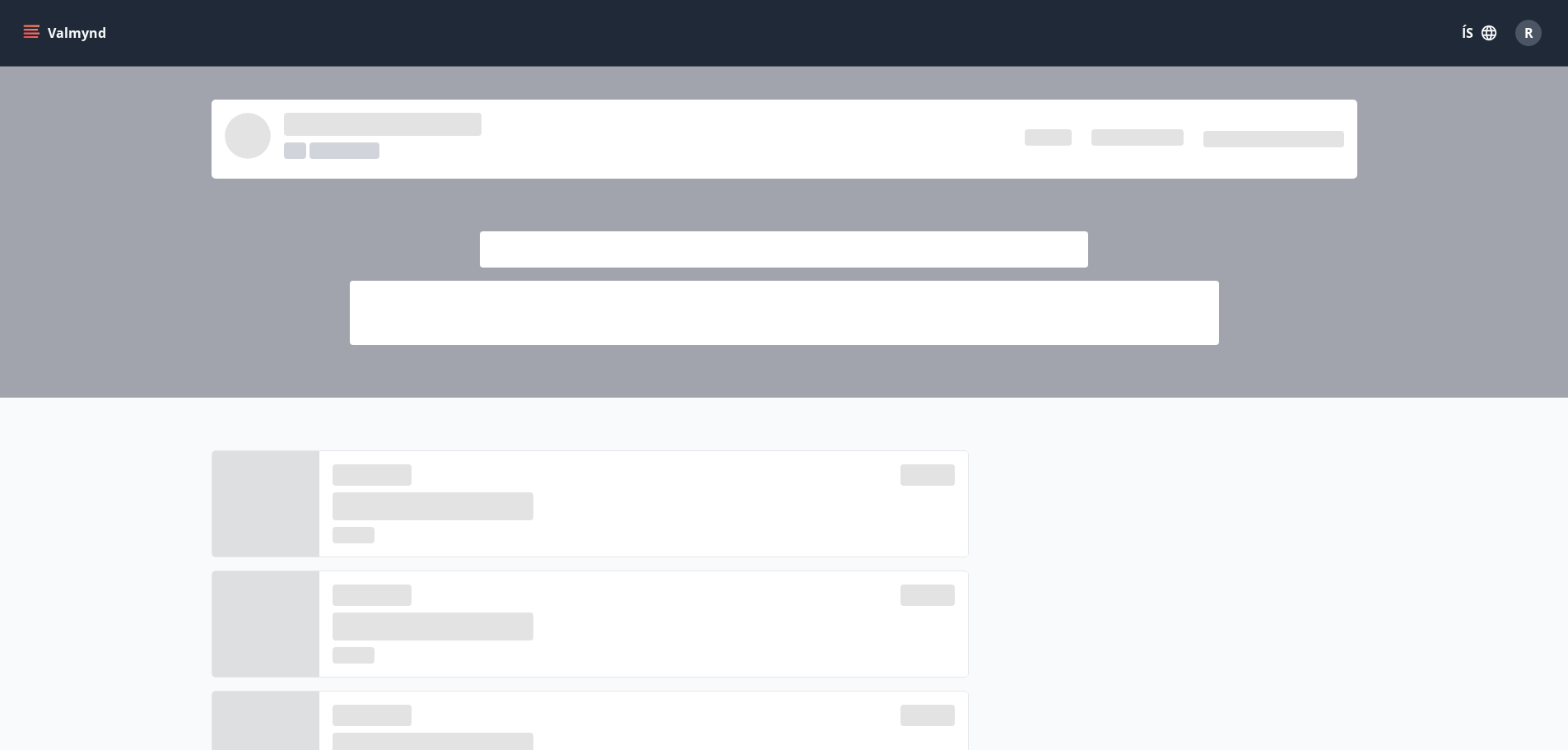
scroll to position [330, 0]
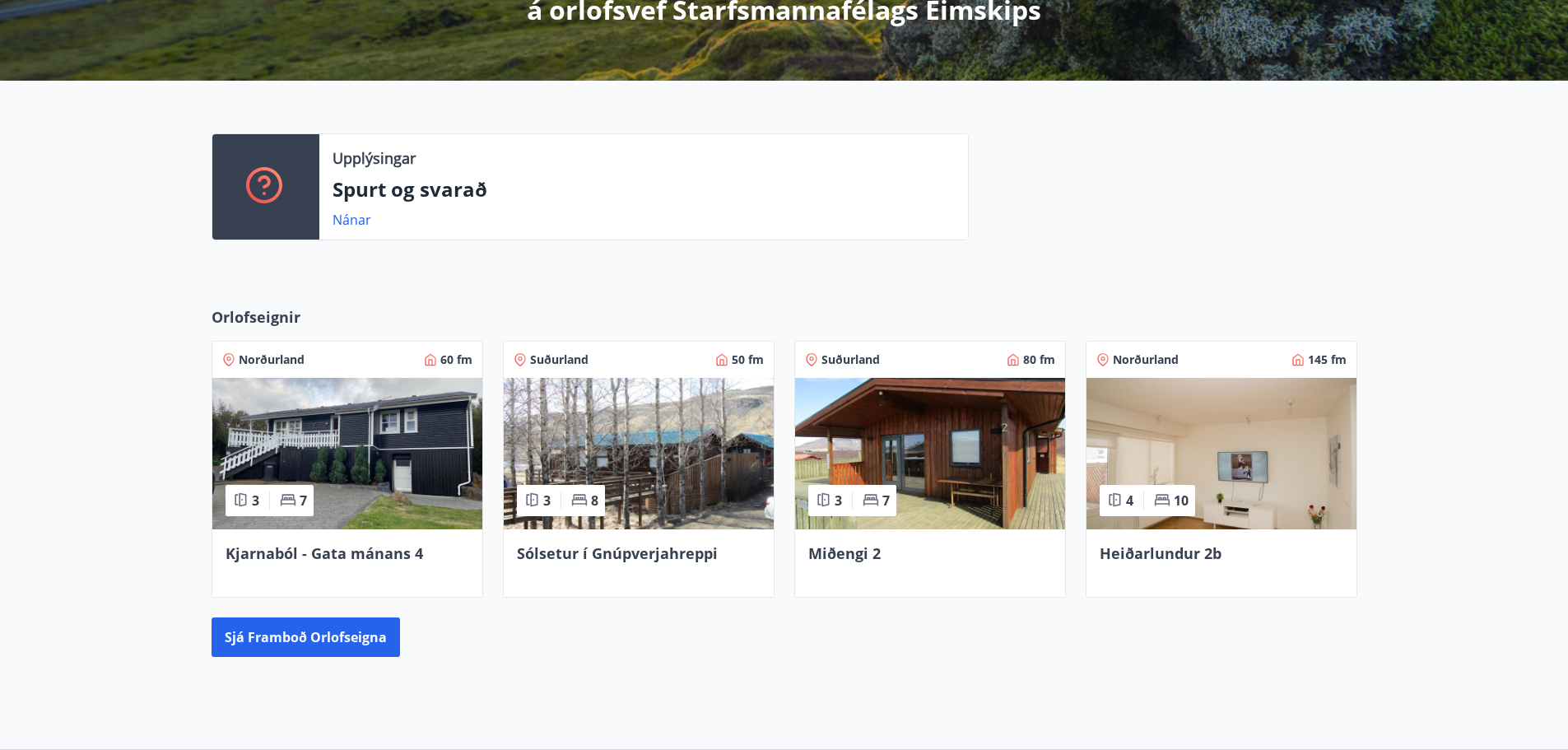
click at [1184, 475] on img at bounding box center [1221, 453] width 270 height 151
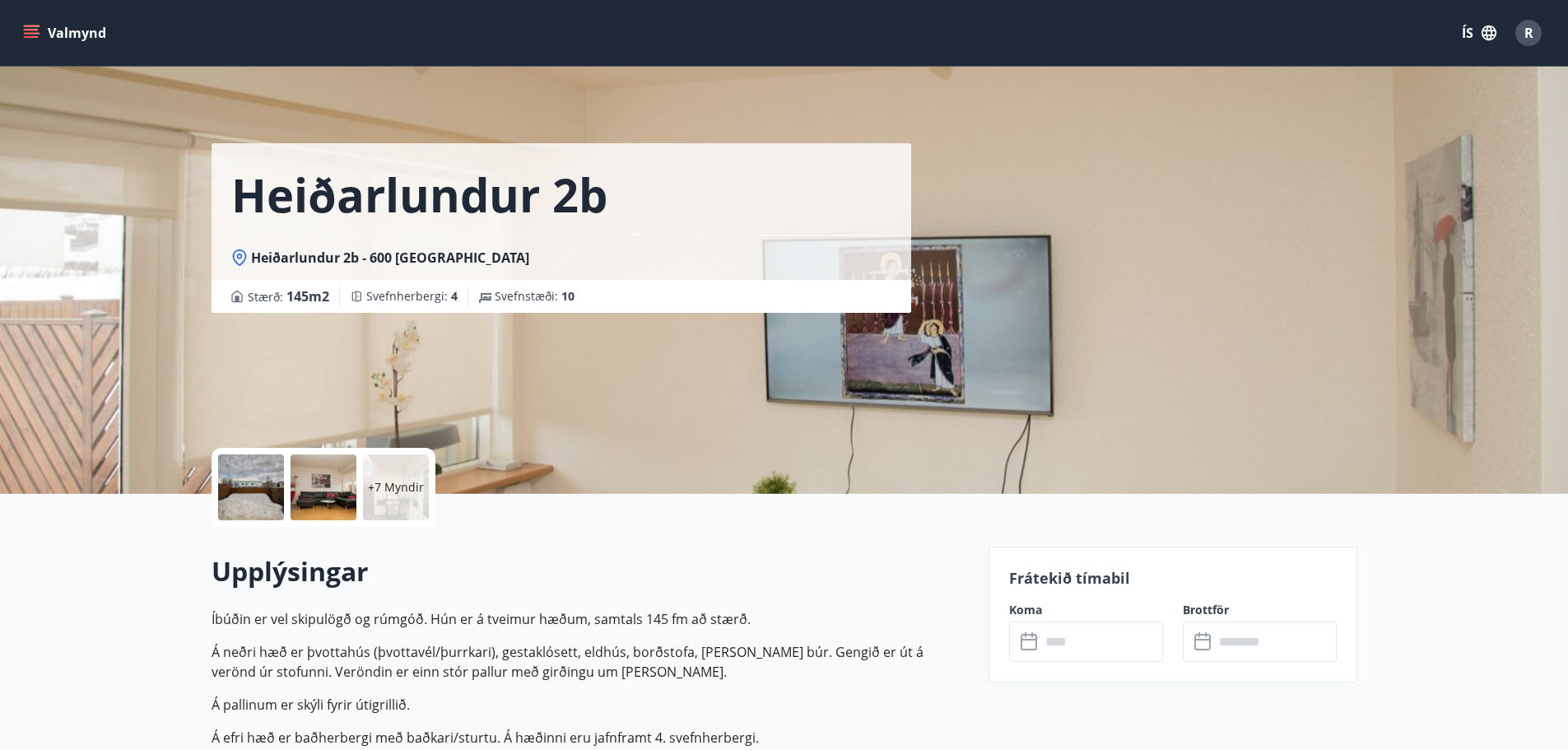
scroll to position [330, 0]
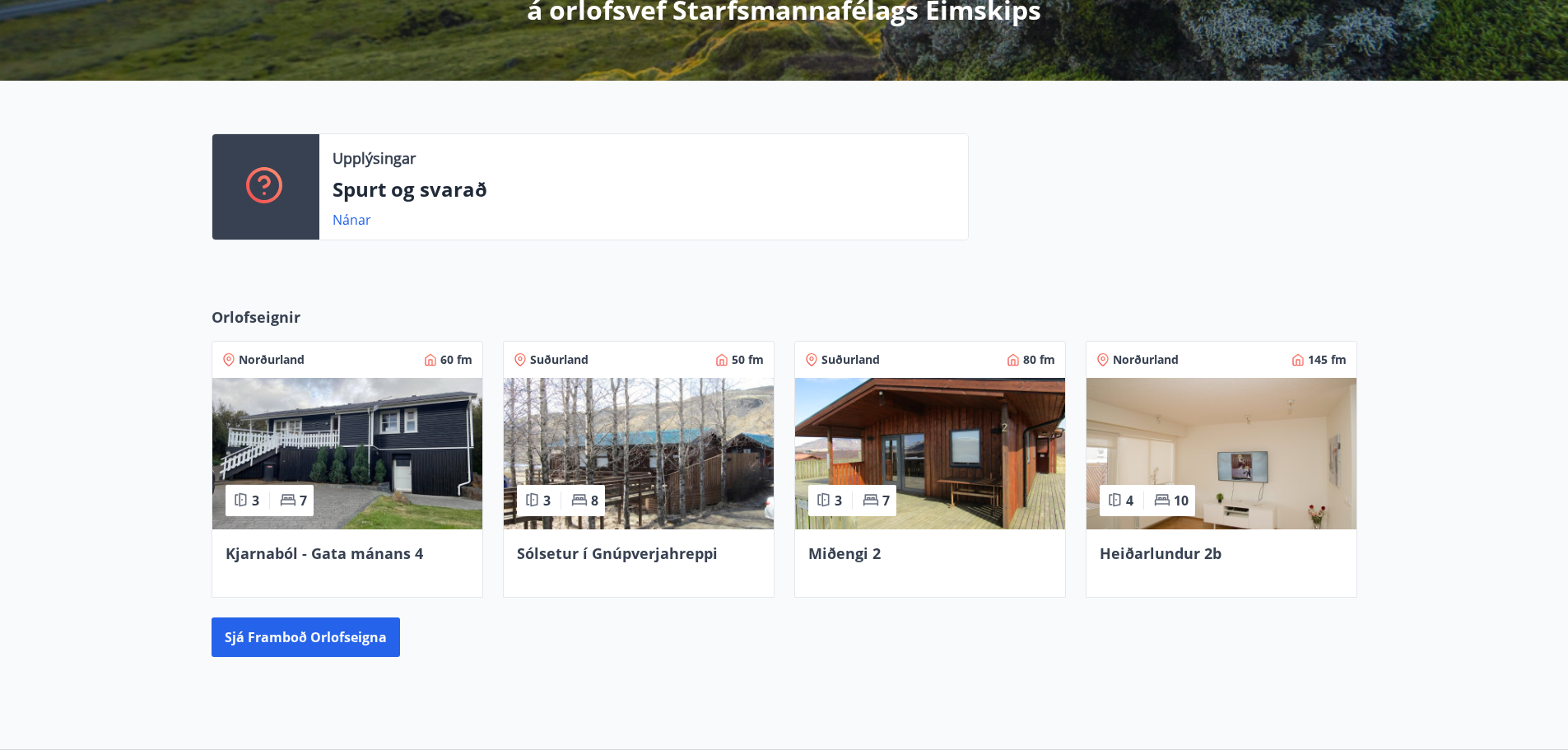
click at [915, 455] on img at bounding box center [930, 453] width 270 height 151
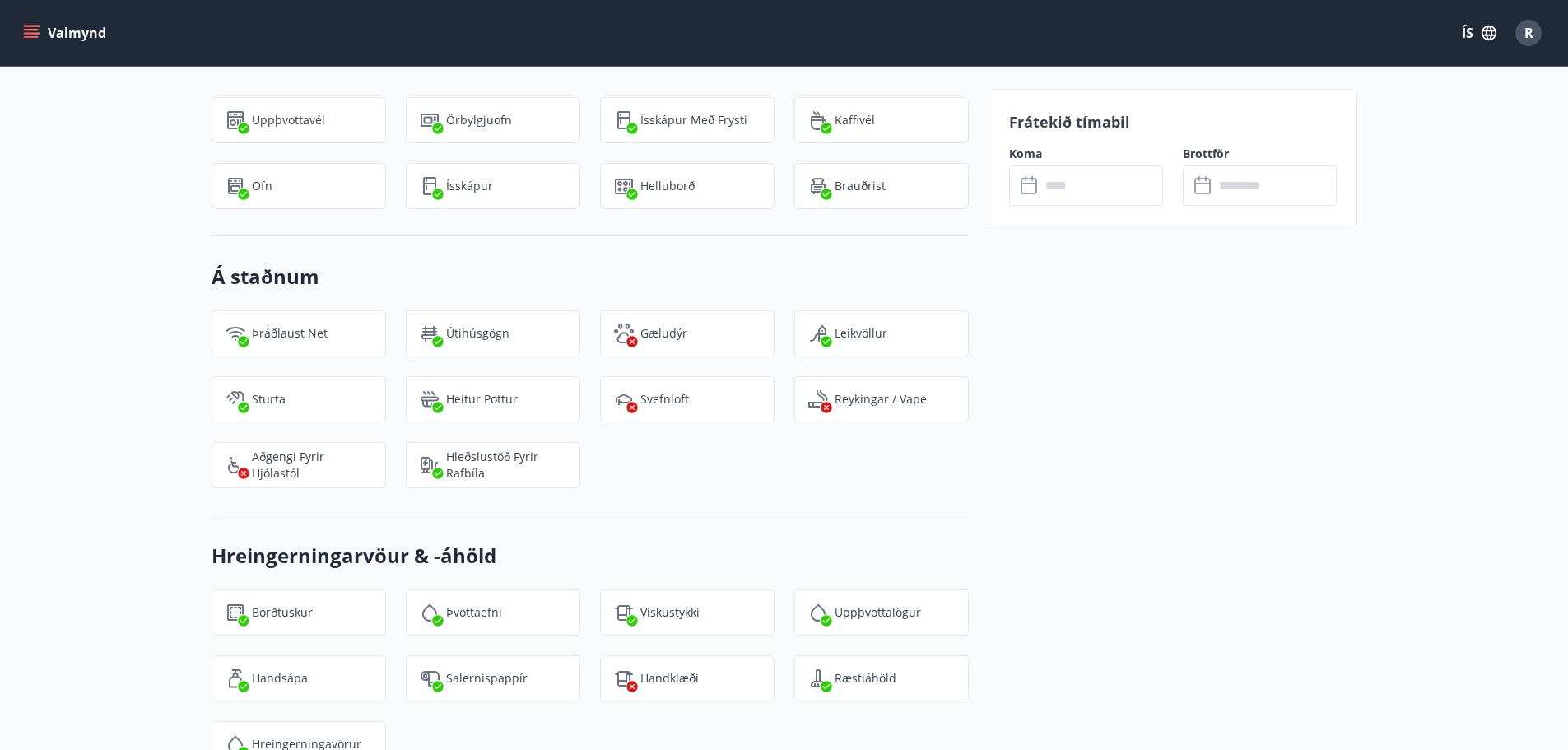
scroll to position [1097, 0]
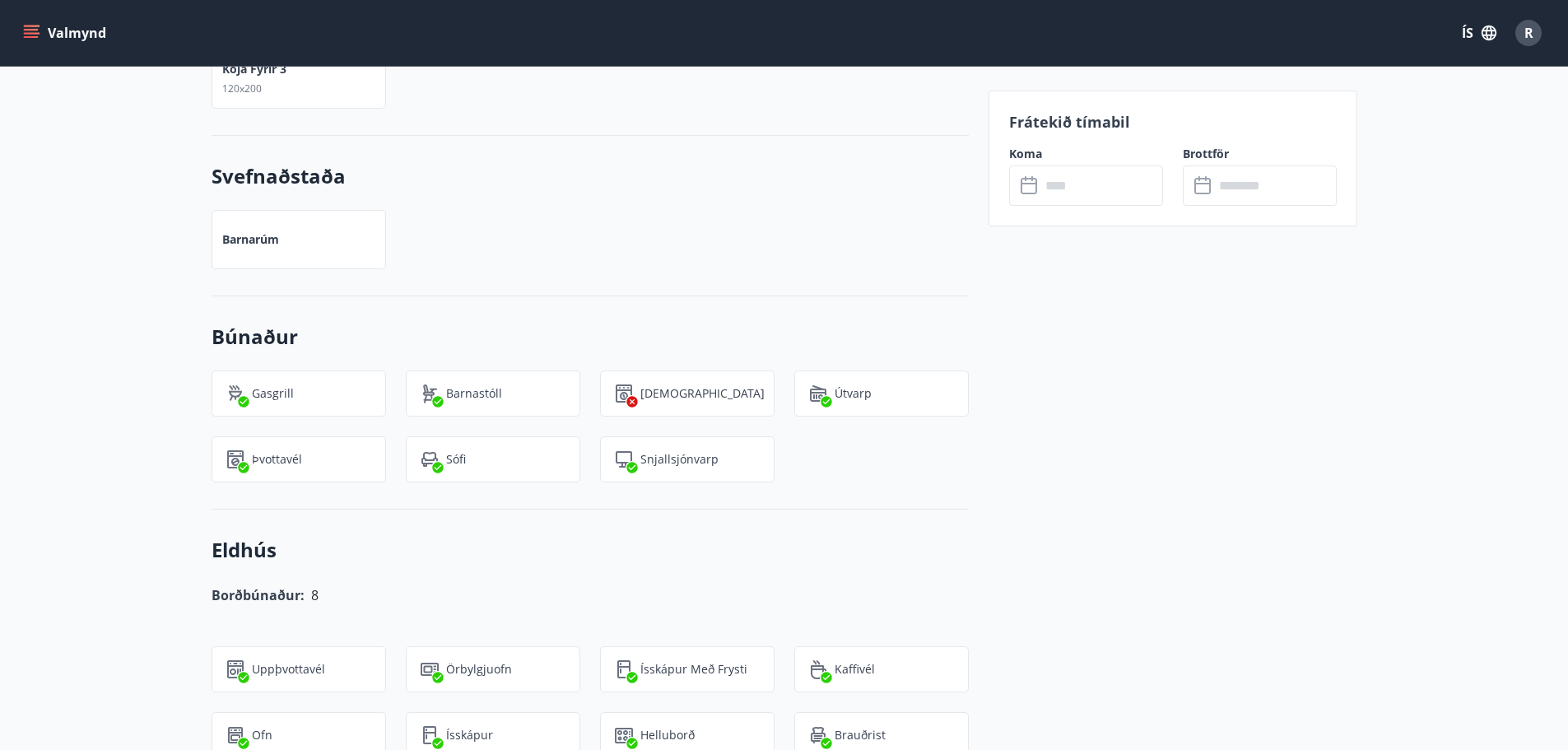
click at [1061, 192] on input "text" at bounding box center [1102, 185] width 123 height 41
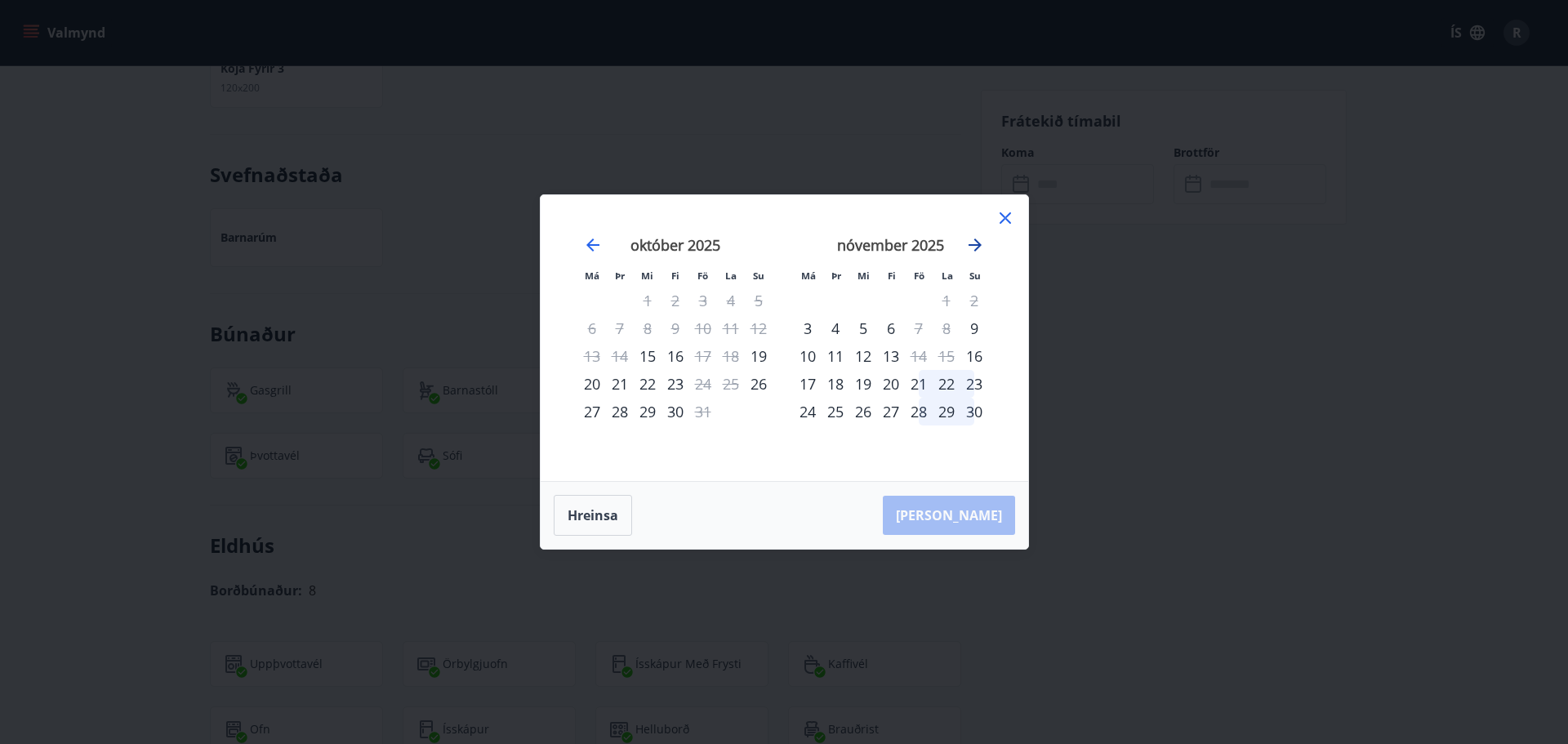
click at [976, 248] on icon "Move forward to switch to the next month." at bounding box center [975, 245] width 20 height 20
click at [404, 385] on div "Má Þr Mi Fi Fö La Su Má Þr Mi Fi Fö La Su [DATE] 1 2 3 4 5 6 7 8 9 10 11 12 13 …" at bounding box center [784, 372] width 1568 height 744
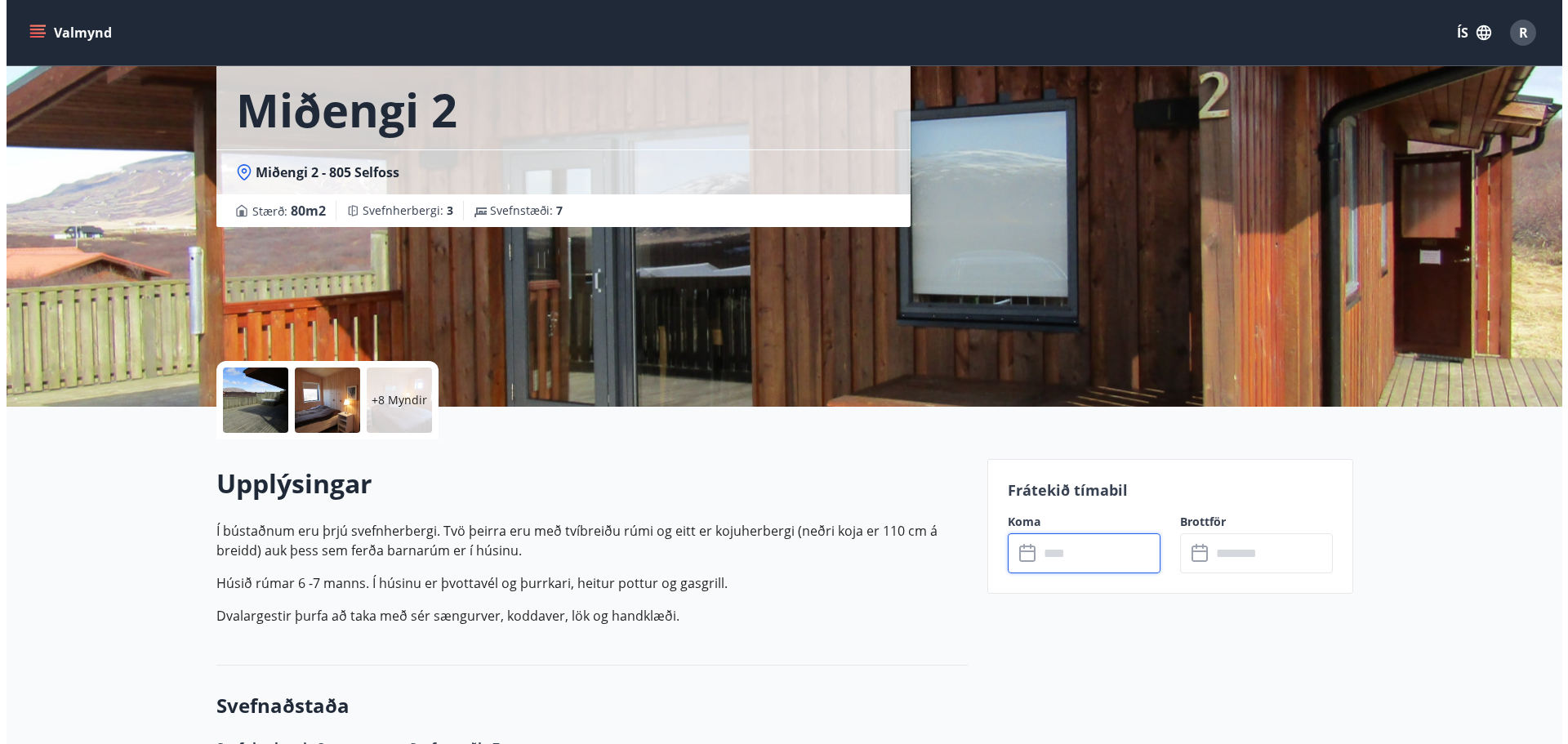
scroll to position [0, 0]
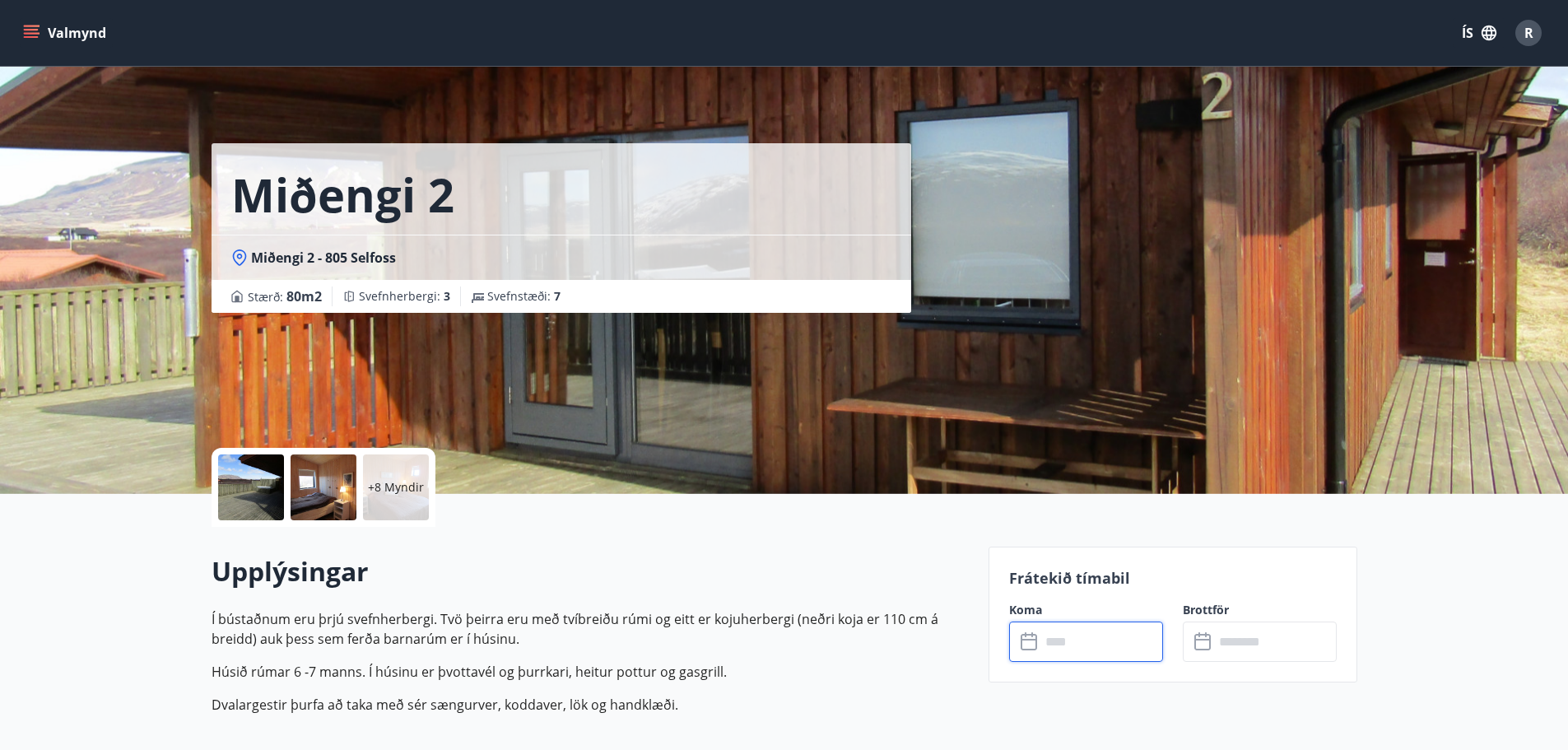
click at [384, 484] on p "+8 Myndir" at bounding box center [395, 487] width 56 height 16
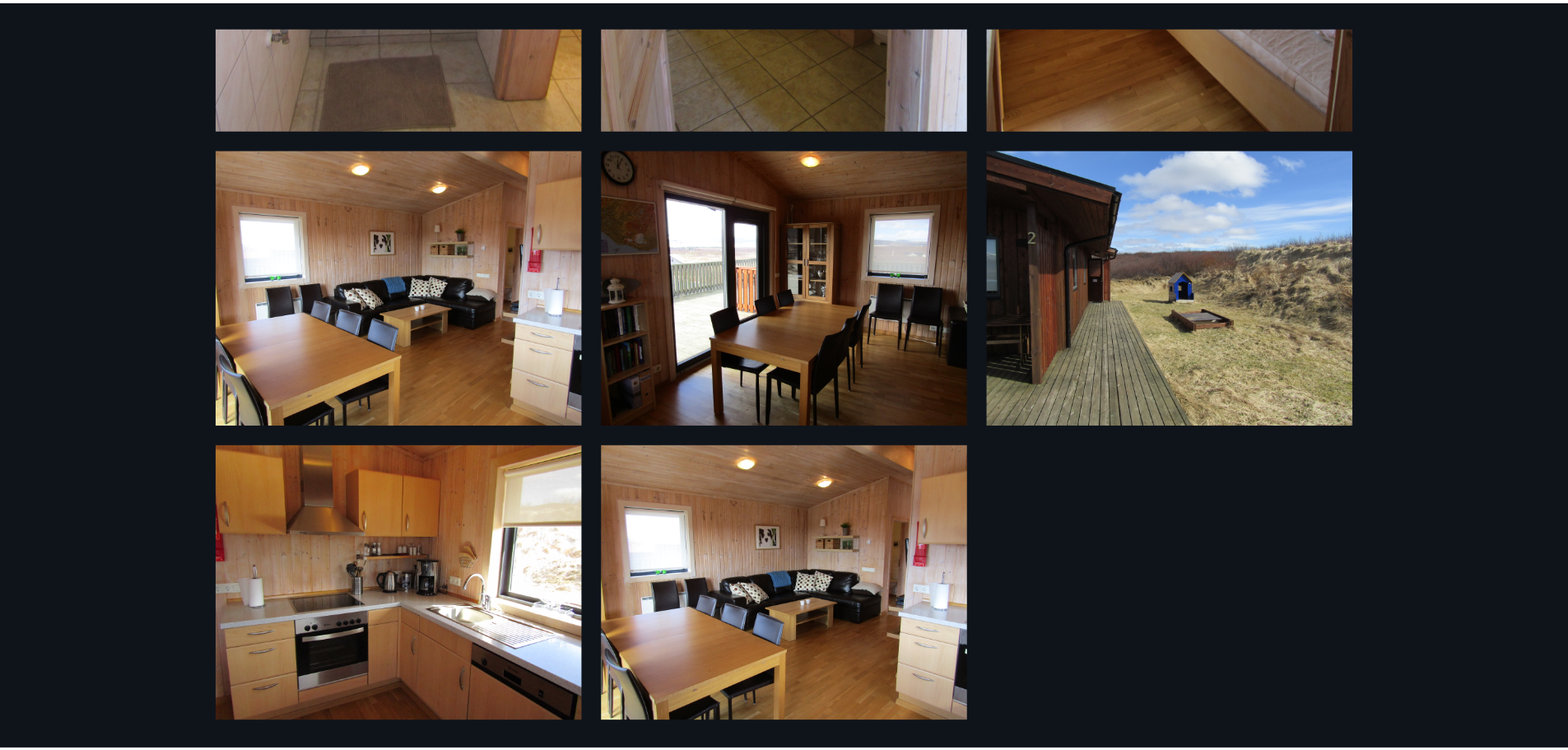
scroll to position [754, 0]
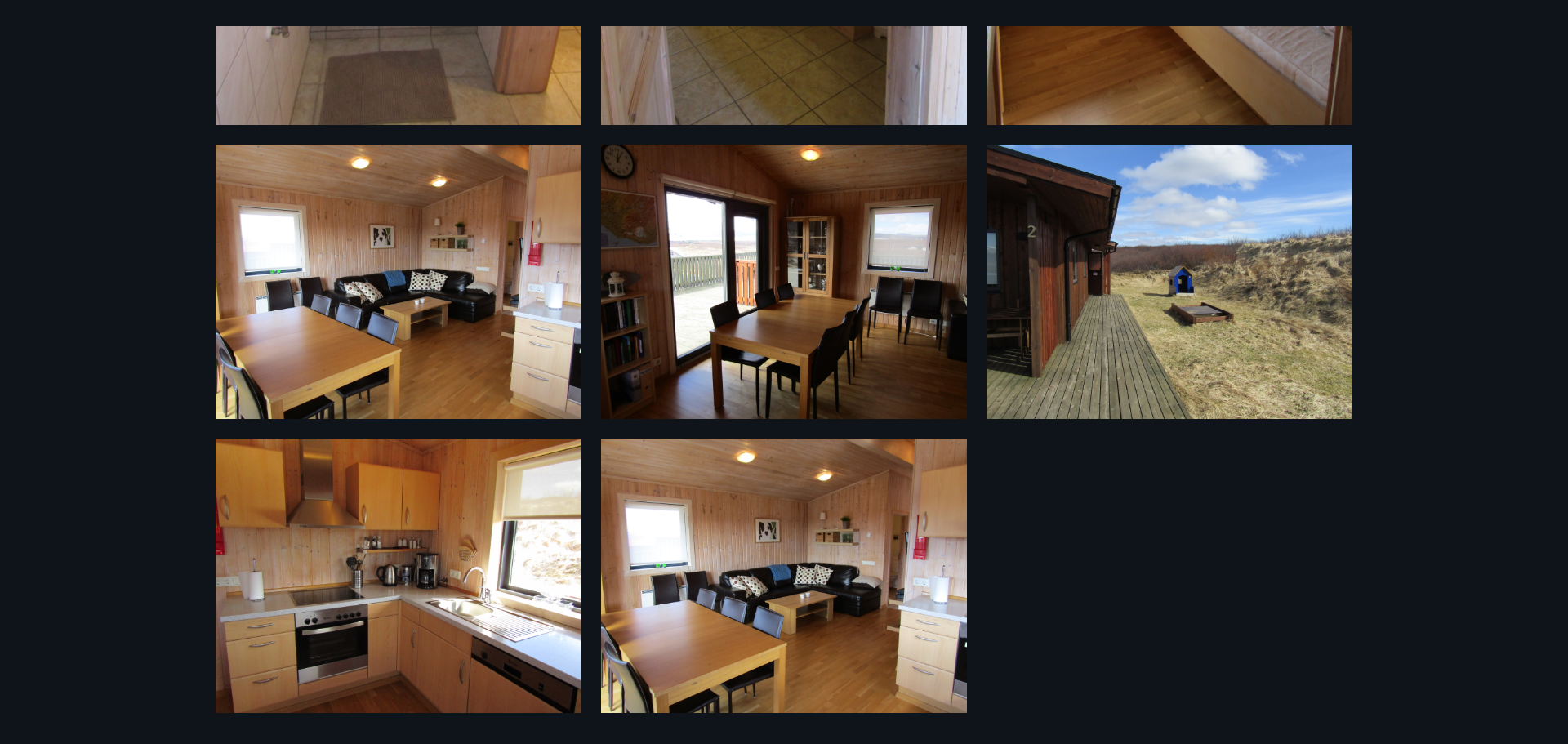
click at [167, 196] on div "11 Myndir" at bounding box center [784, 372] width 1568 height 744
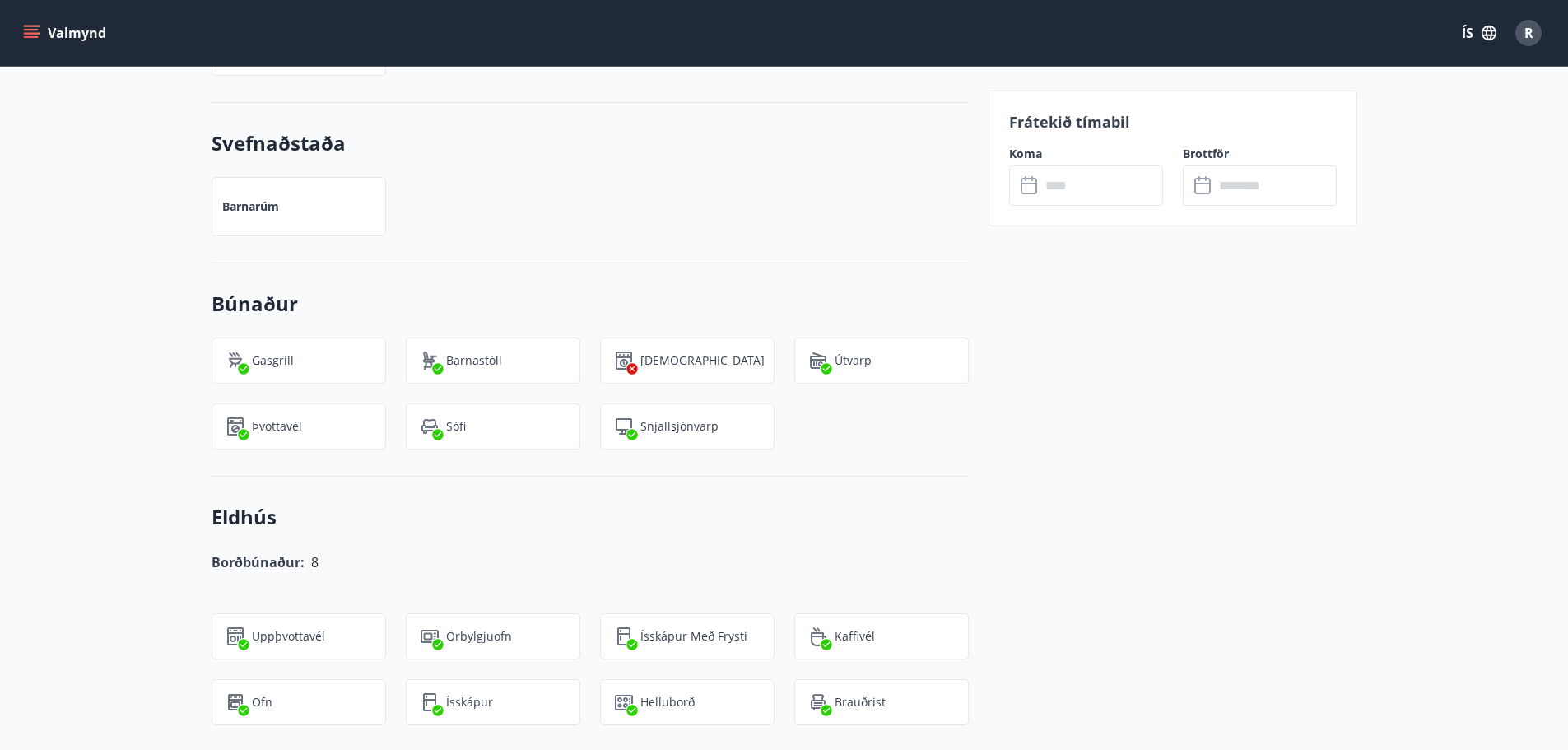
scroll to position [1234, 0]
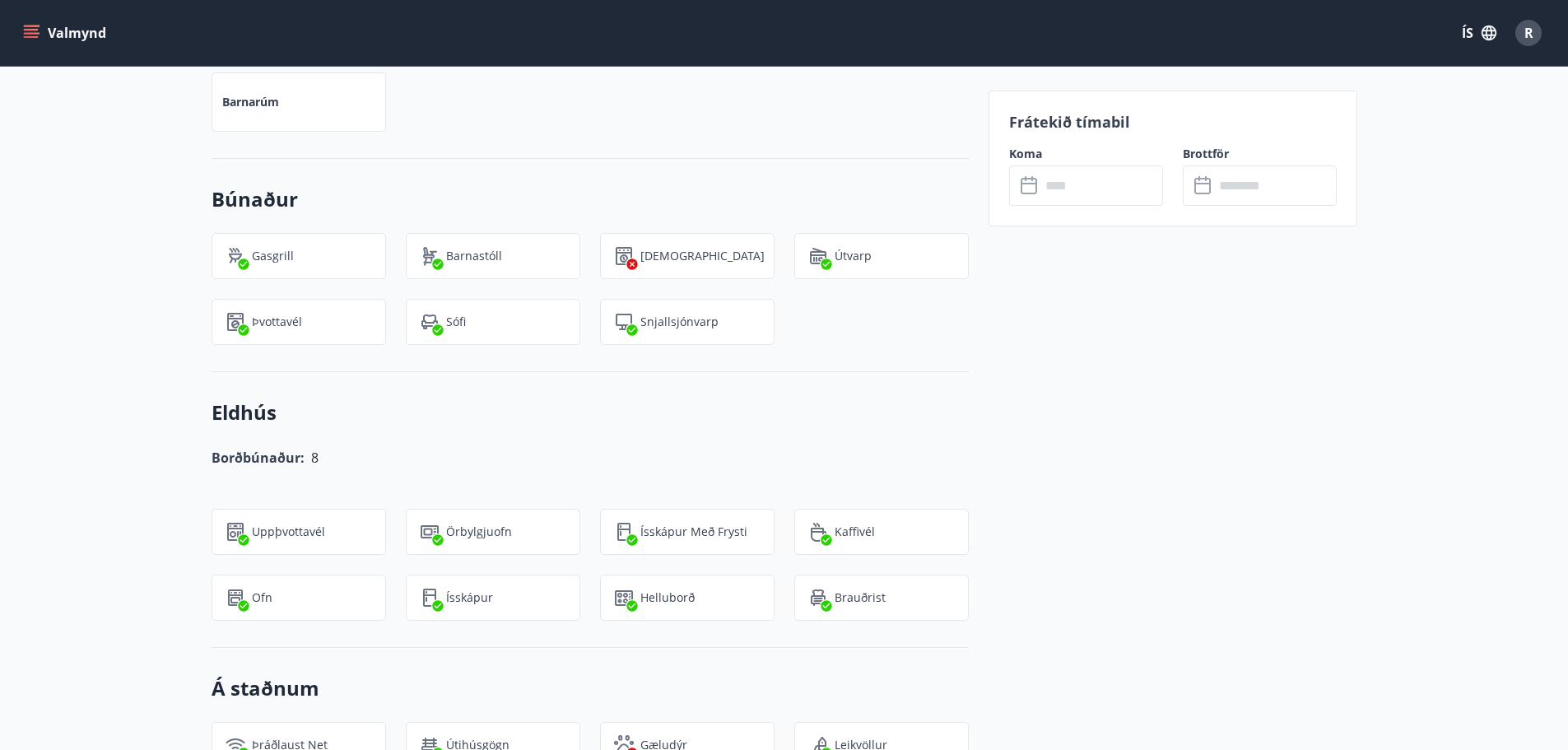
click at [1107, 406] on div "Frátekið tímabil Koma ​ ​ Brottför ​ ​" at bounding box center [1173, 579] width 369 height 2536
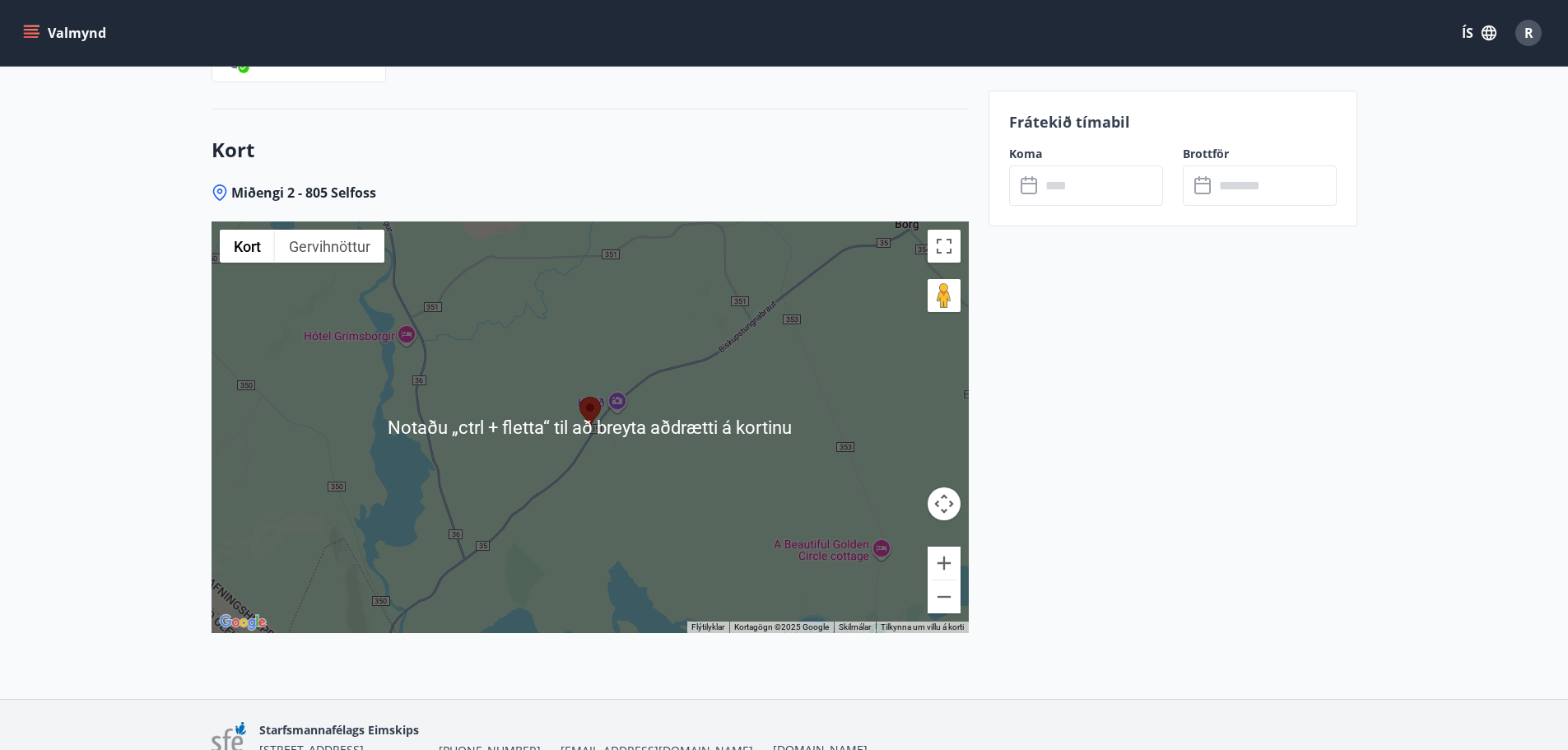
scroll to position [2332, 0]
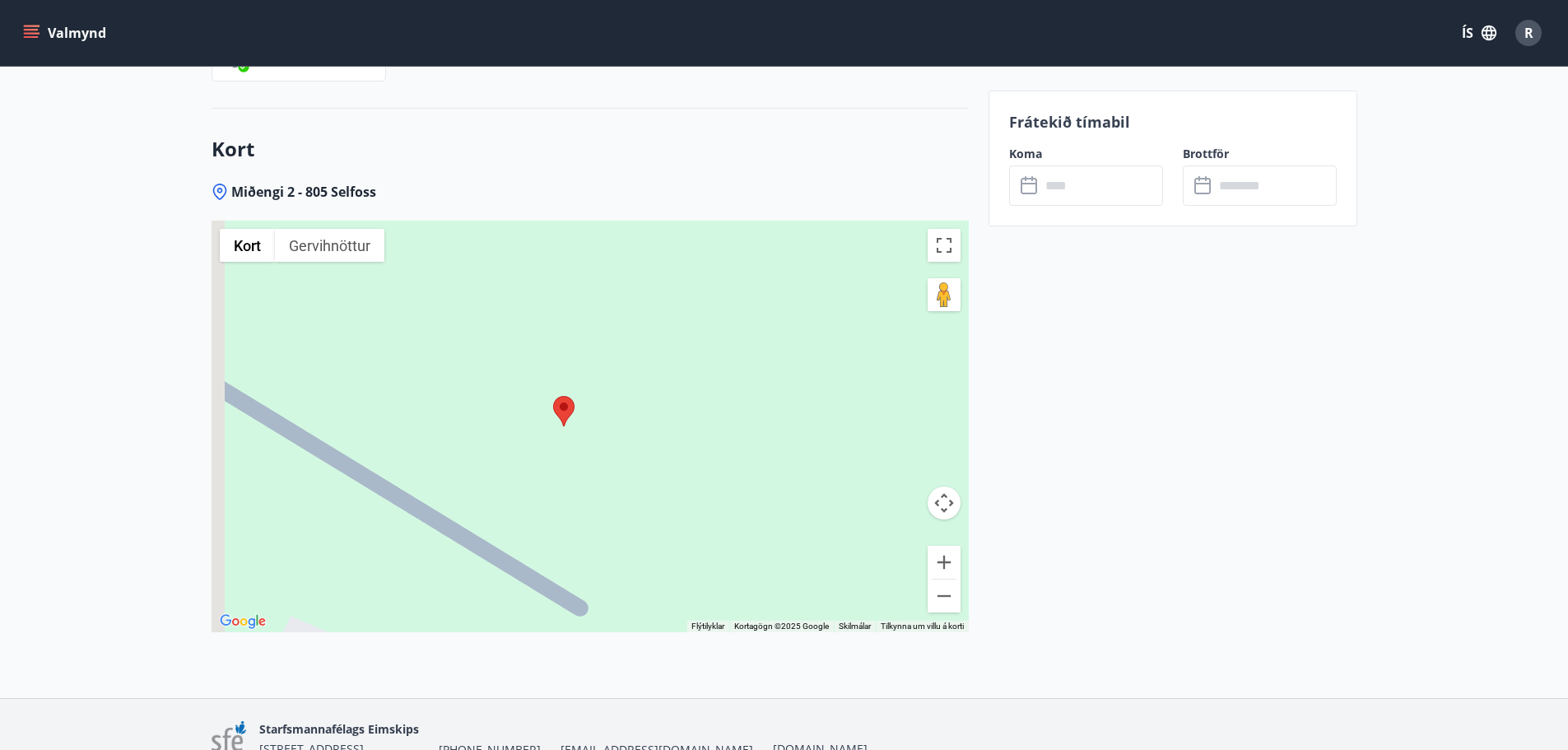
drag, startPoint x: 423, startPoint y: 430, endPoint x: 606, endPoint y: 531, distance: 209.0
click at [606, 531] on div at bounding box center [590, 426] width 758 height 411
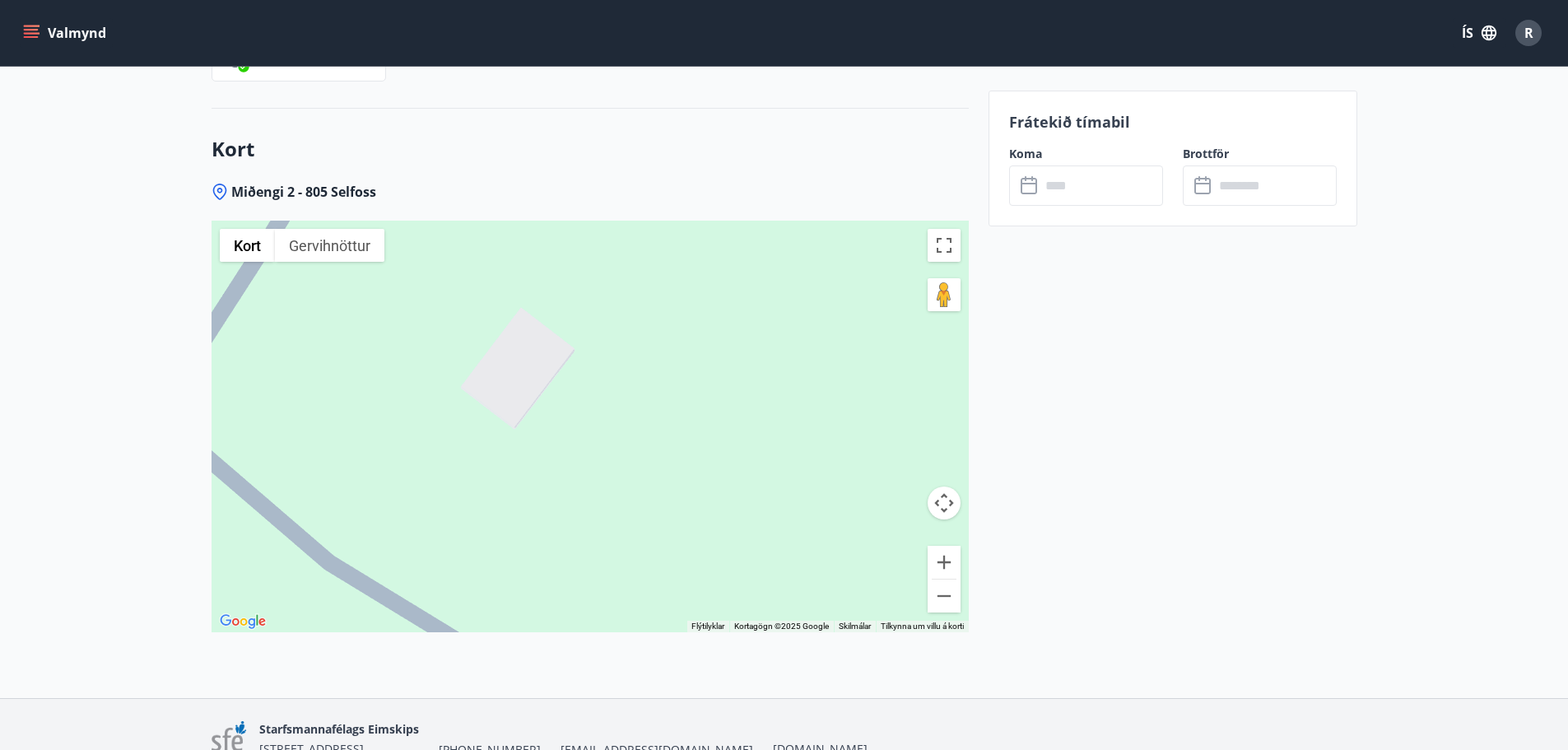
drag, startPoint x: 593, startPoint y: 508, endPoint x: 584, endPoint y: 558, distance: 50.8
click at [584, 558] on div at bounding box center [590, 426] width 758 height 411
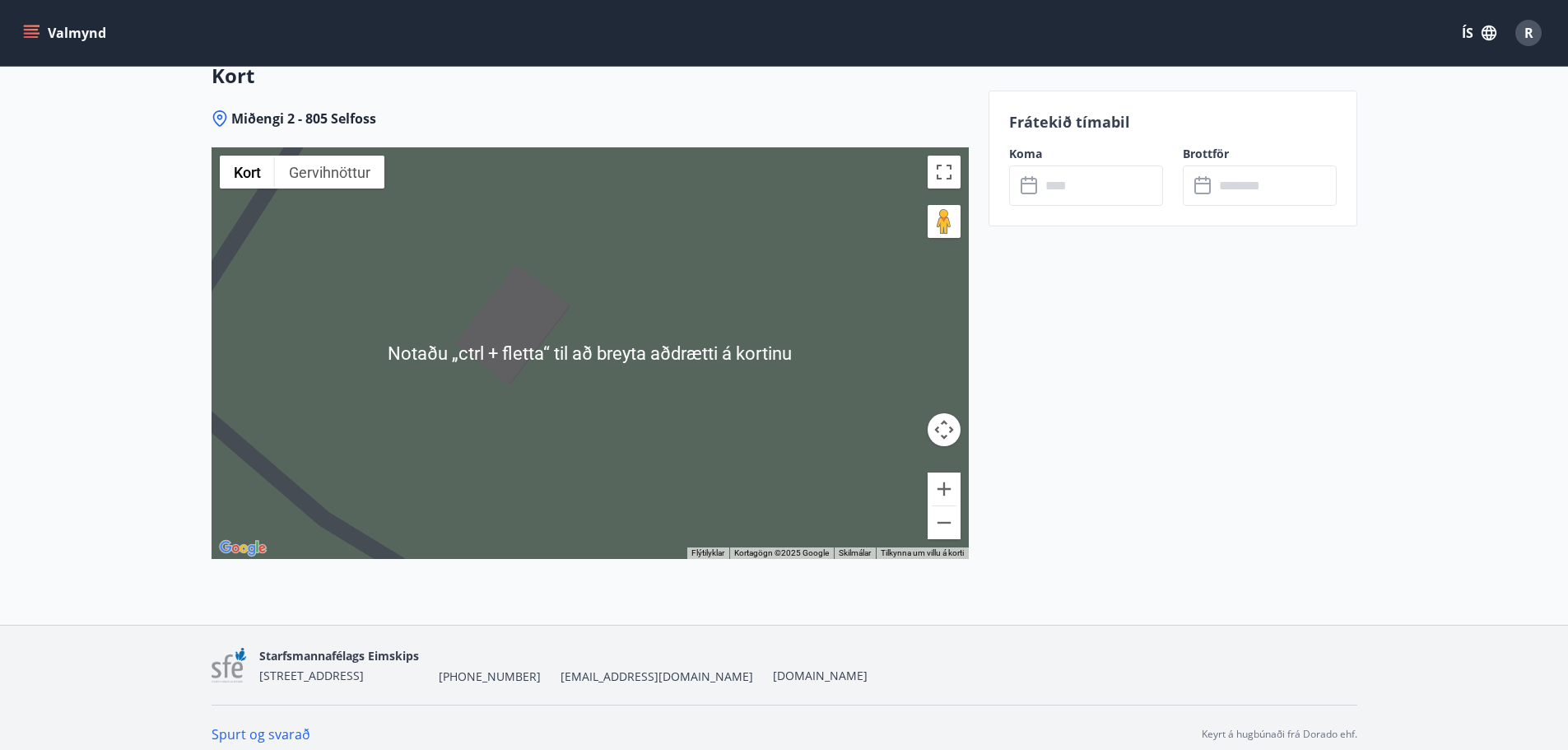
scroll to position [2418, 0]
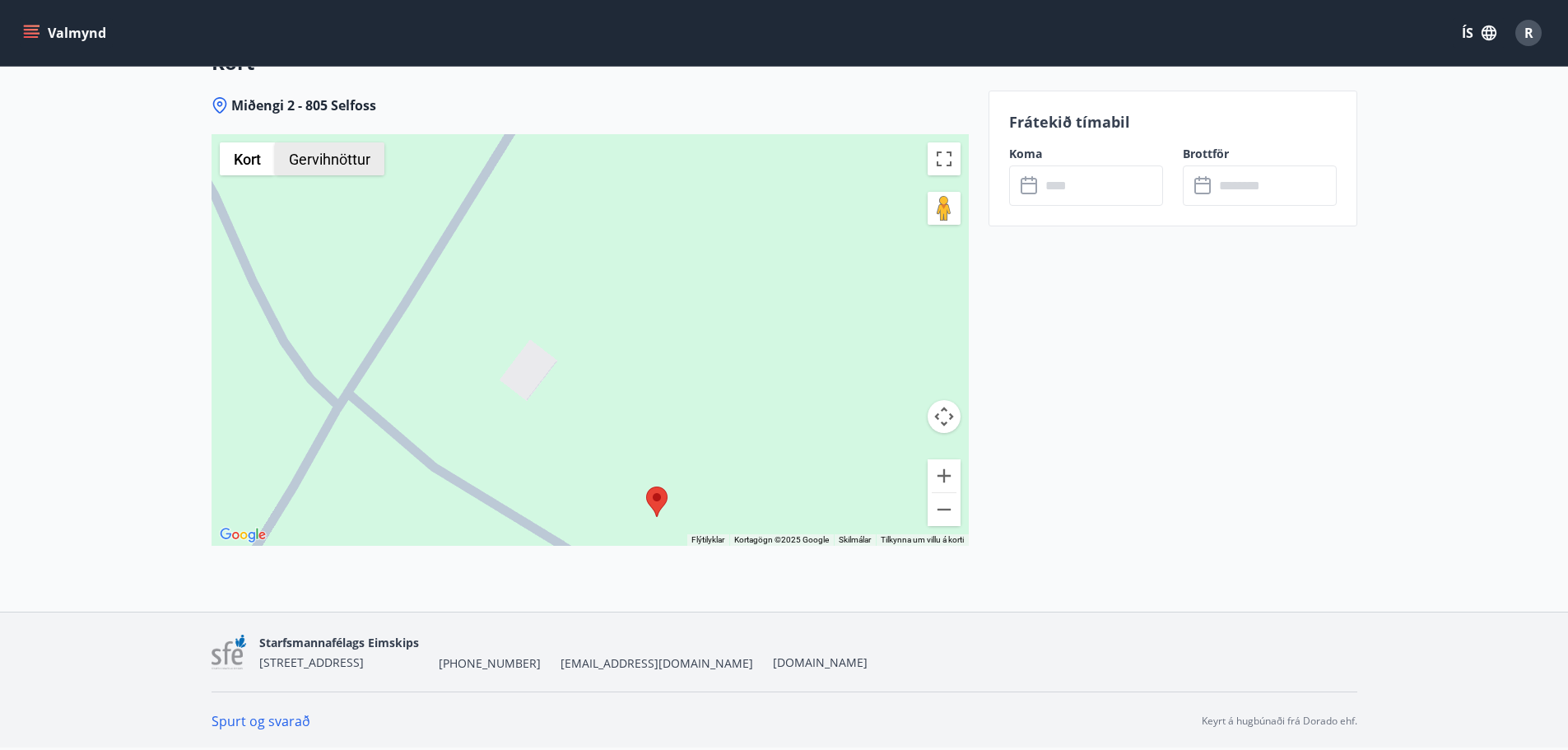
click at [358, 166] on button "Gervihnöttur" at bounding box center [330, 159] width 110 height 33
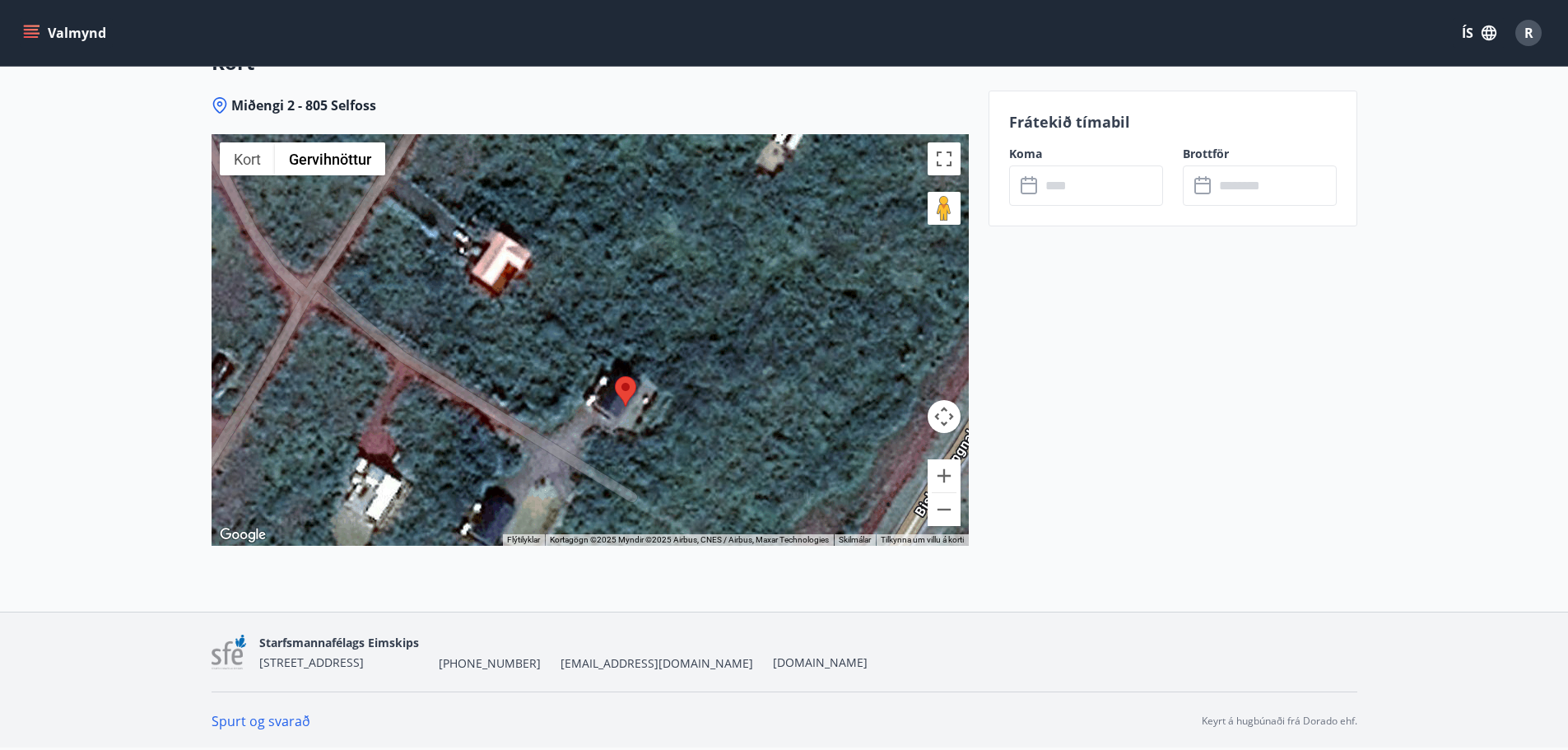
drag, startPoint x: 705, startPoint y: 478, endPoint x: 671, endPoint y: 363, distance: 119.9
click at [671, 363] on div at bounding box center [590, 340] width 758 height 411
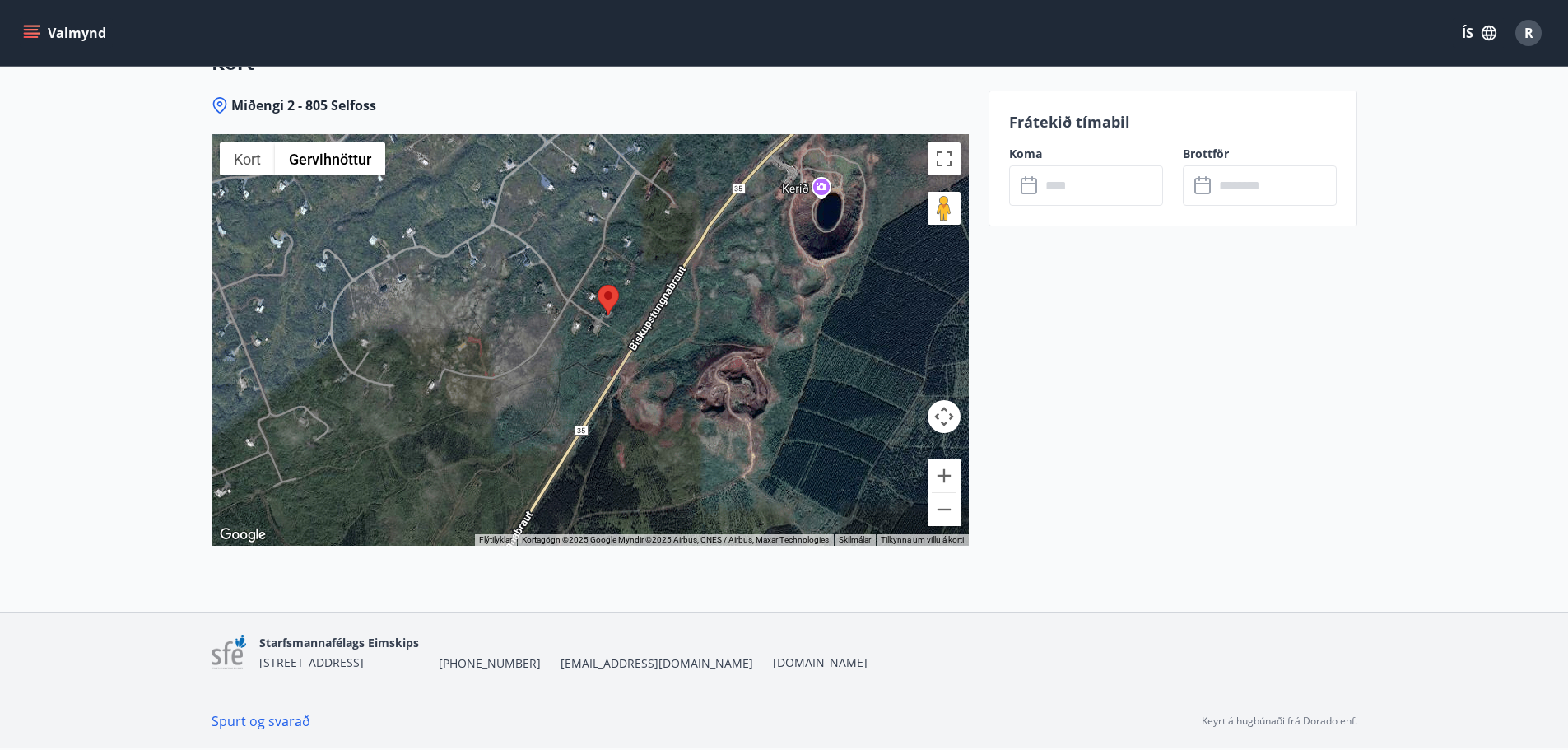
drag, startPoint x: 602, startPoint y: 460, endPoint x: 592, endPoint y: 344, distance: 116.4
click at [592, 344] on div at bounding box center [590, 340] width 758 height 411
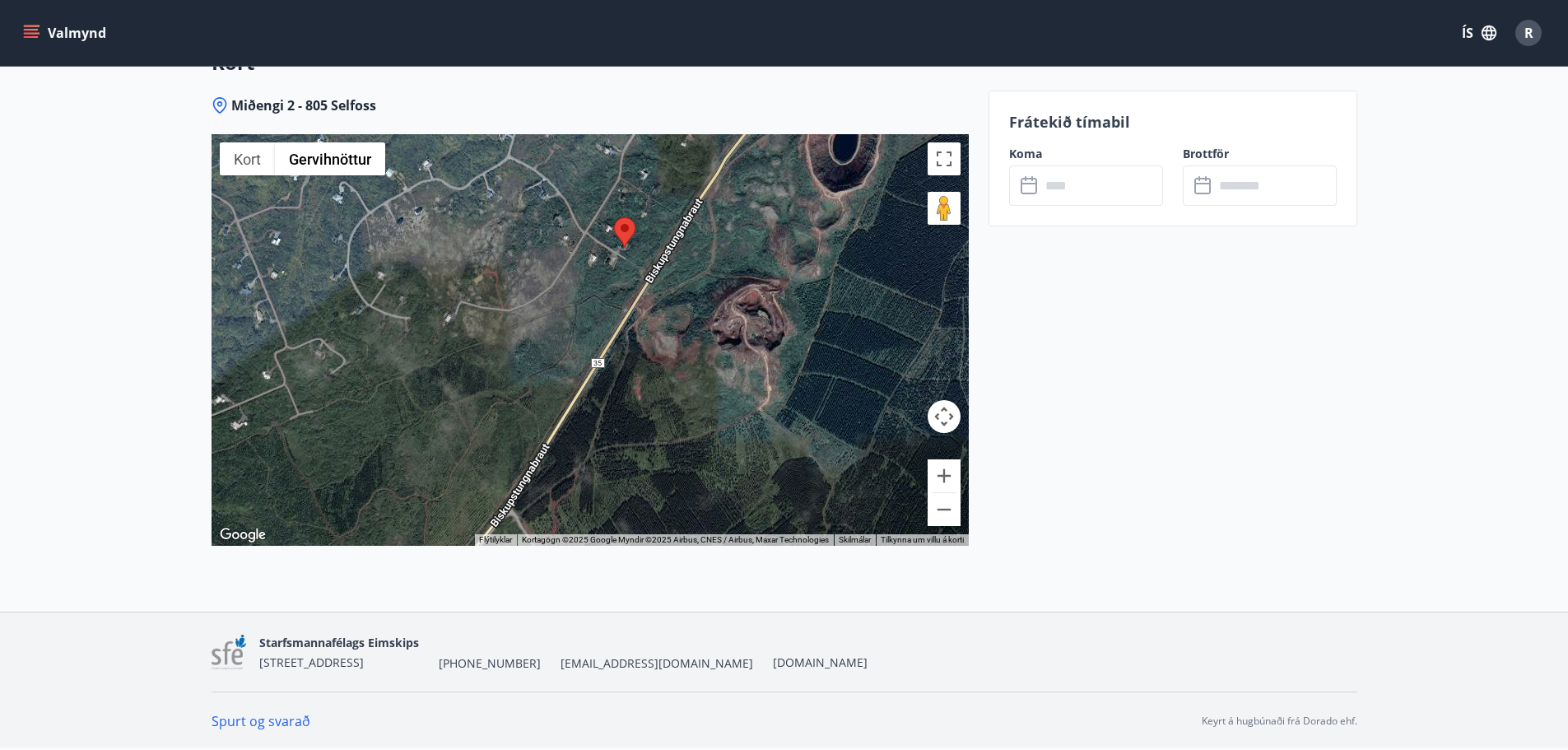
drag, startPoint x: 569, startPoint y: 405, endPoint x: 584, endPoint y: 337, distance: 69.6
click at [584, 337] on div at bounding box center [590, 340] width 758 height 411
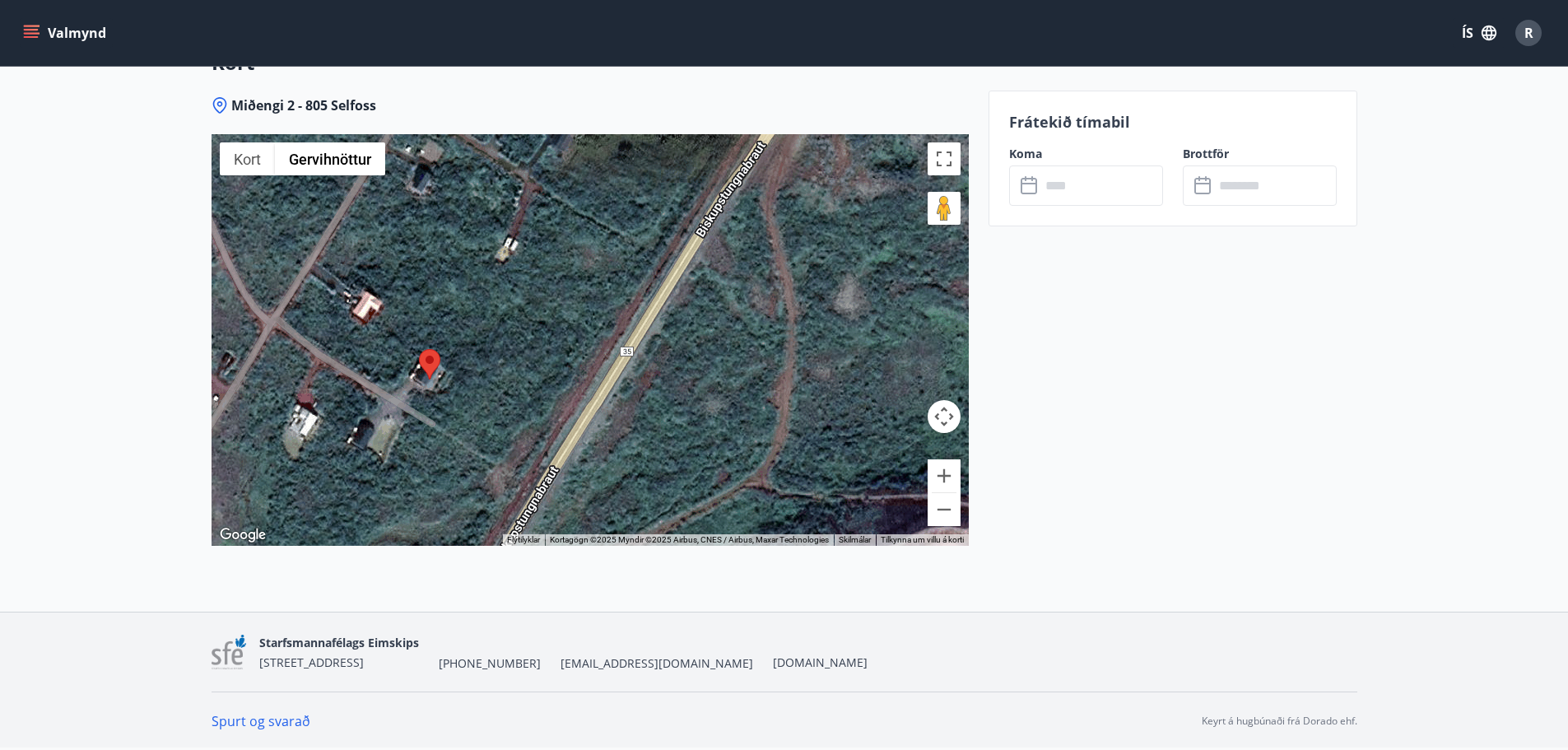
drag, startPoint x: 618, startPoint y: 332, endPoint x: 651, endPoint y: 208, distance: 128.3
click at [651, 208] on div at bounding box center [590, 340] width 758 height 411
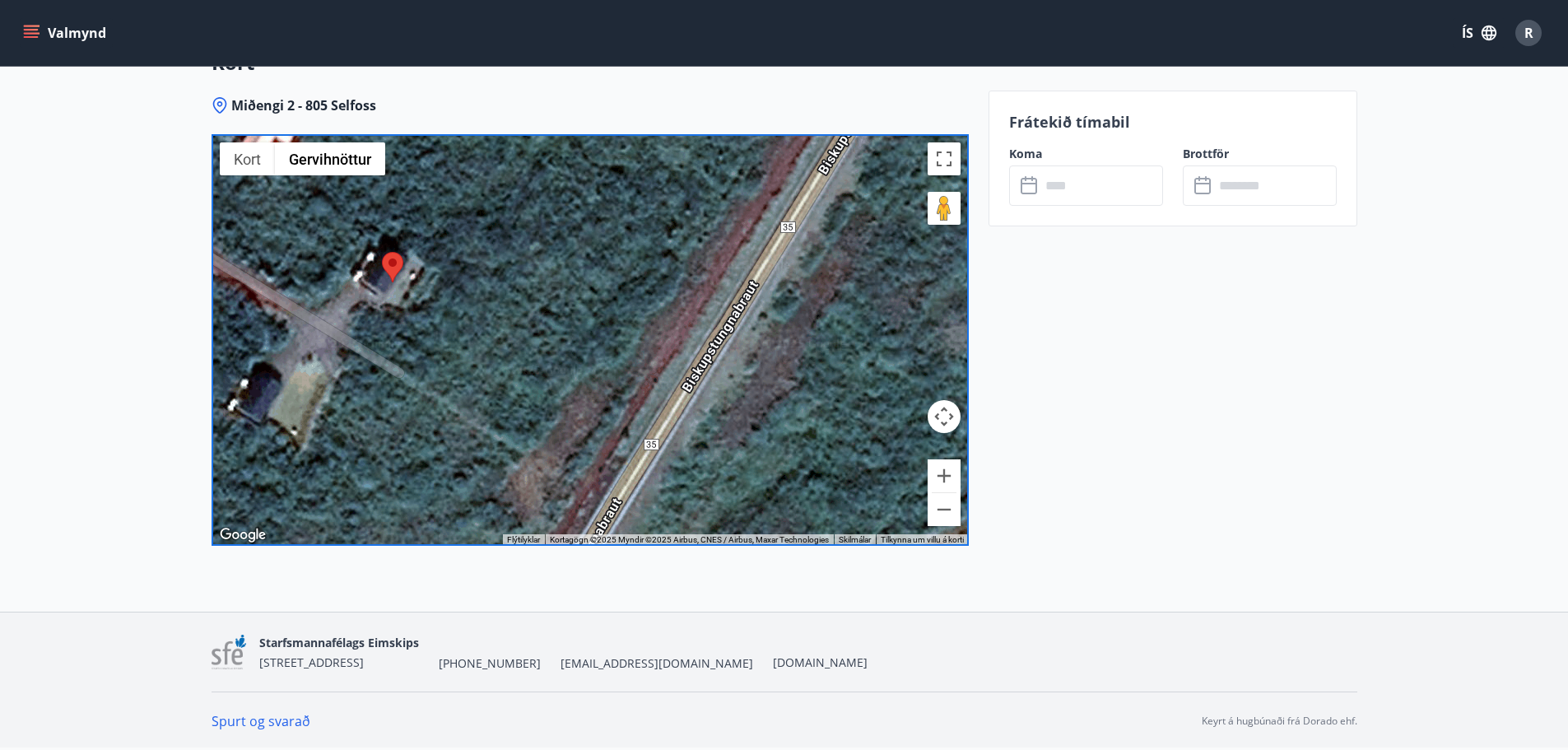
drag, startPoint x: 611, startPoint y: 396, endPoint x: 486, endPoint y: 525, distance: 179.6
click at [486, 525] on div at bounding box center [590, 340] width 758 height 411
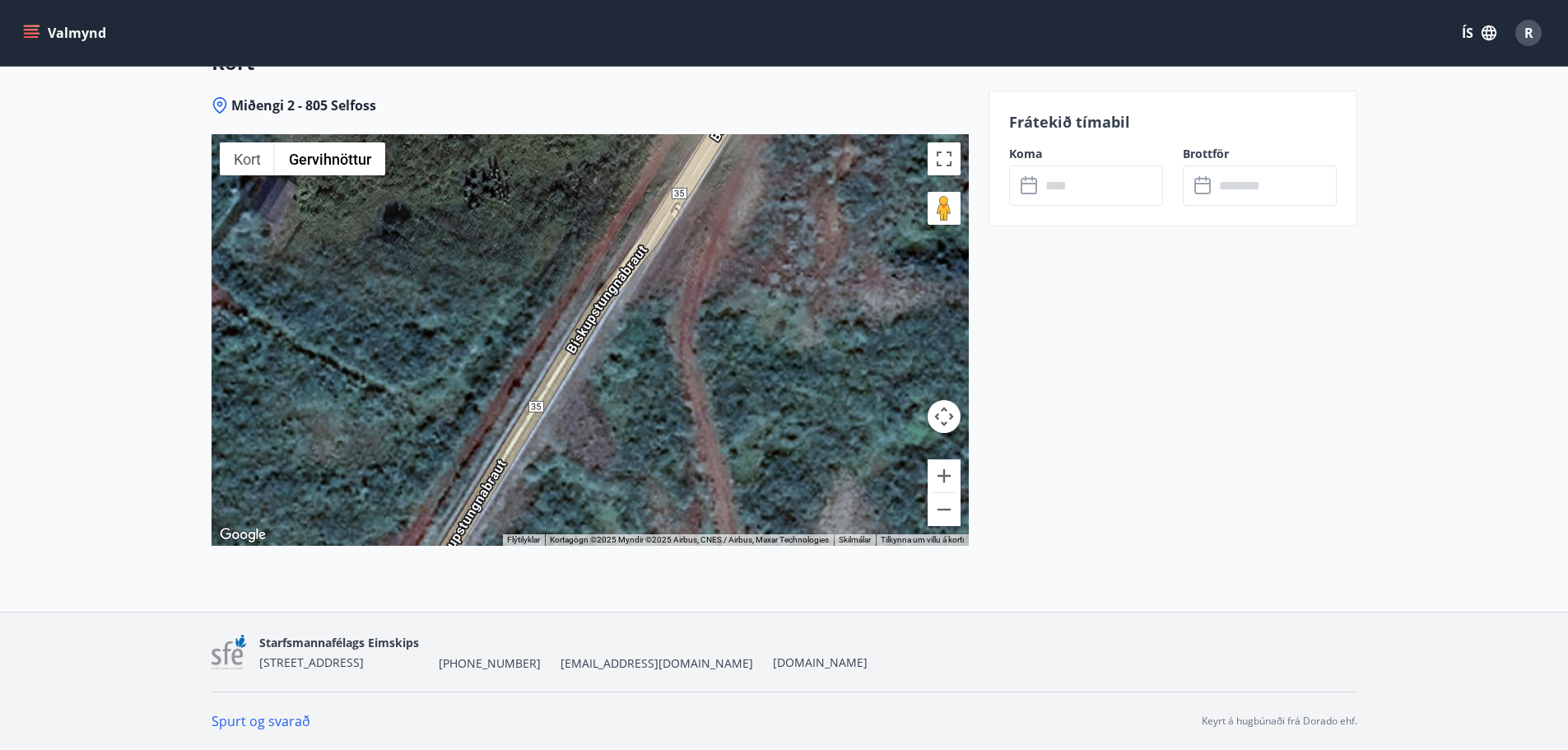
drag, startPoint x: 581, startPoint y: 364, endPoint x: 430, endPoint y: 543, distance: 234.2
click at [430, 543] on div at bounding box center [590, 340] width 758 height 411
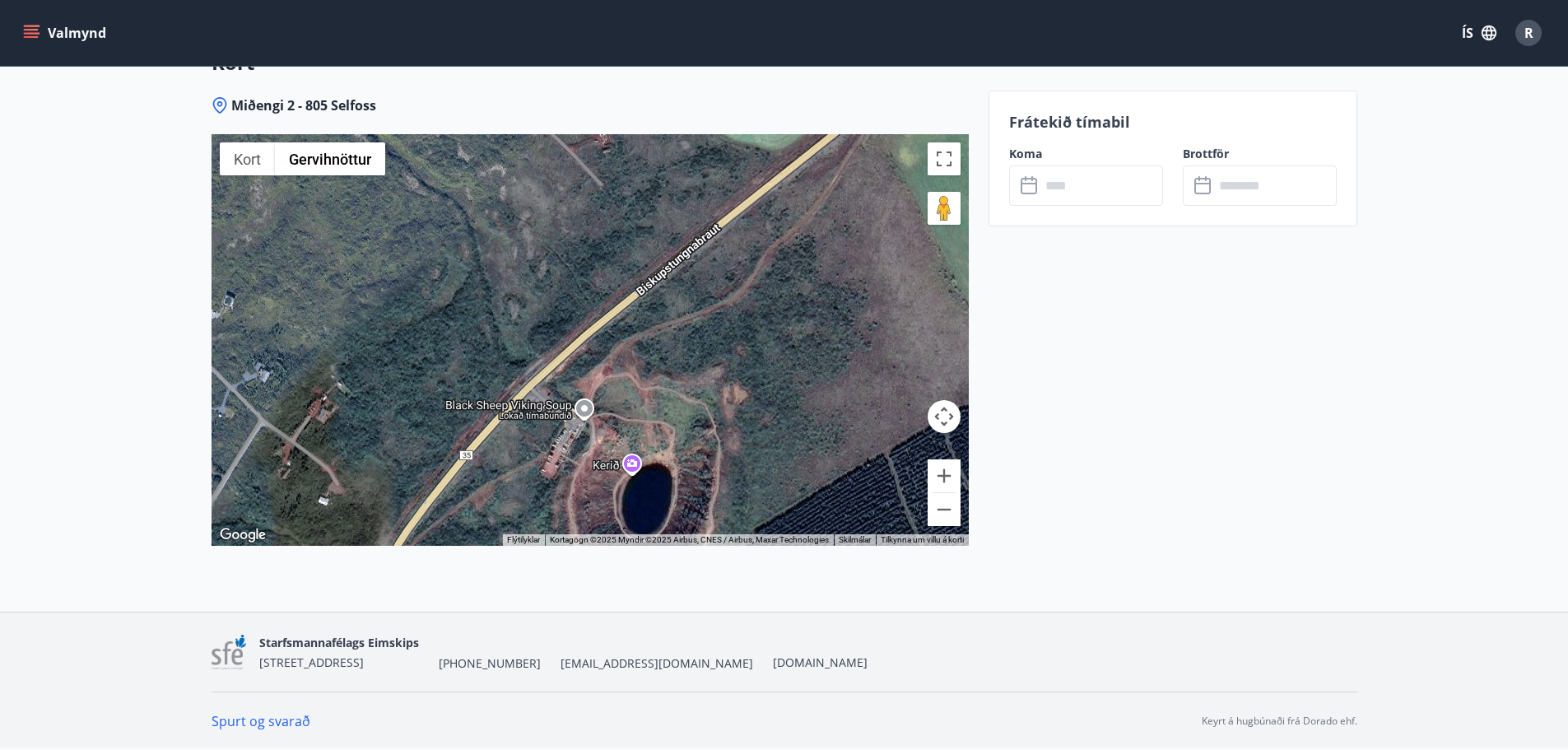
drag, startPoint x: 453, startPoint y: 397, endPoint x: 397, endPoint y: 480, distance: 100.1
click at [396, 481] on div at bounding box center [590, 340] width 758 height 411
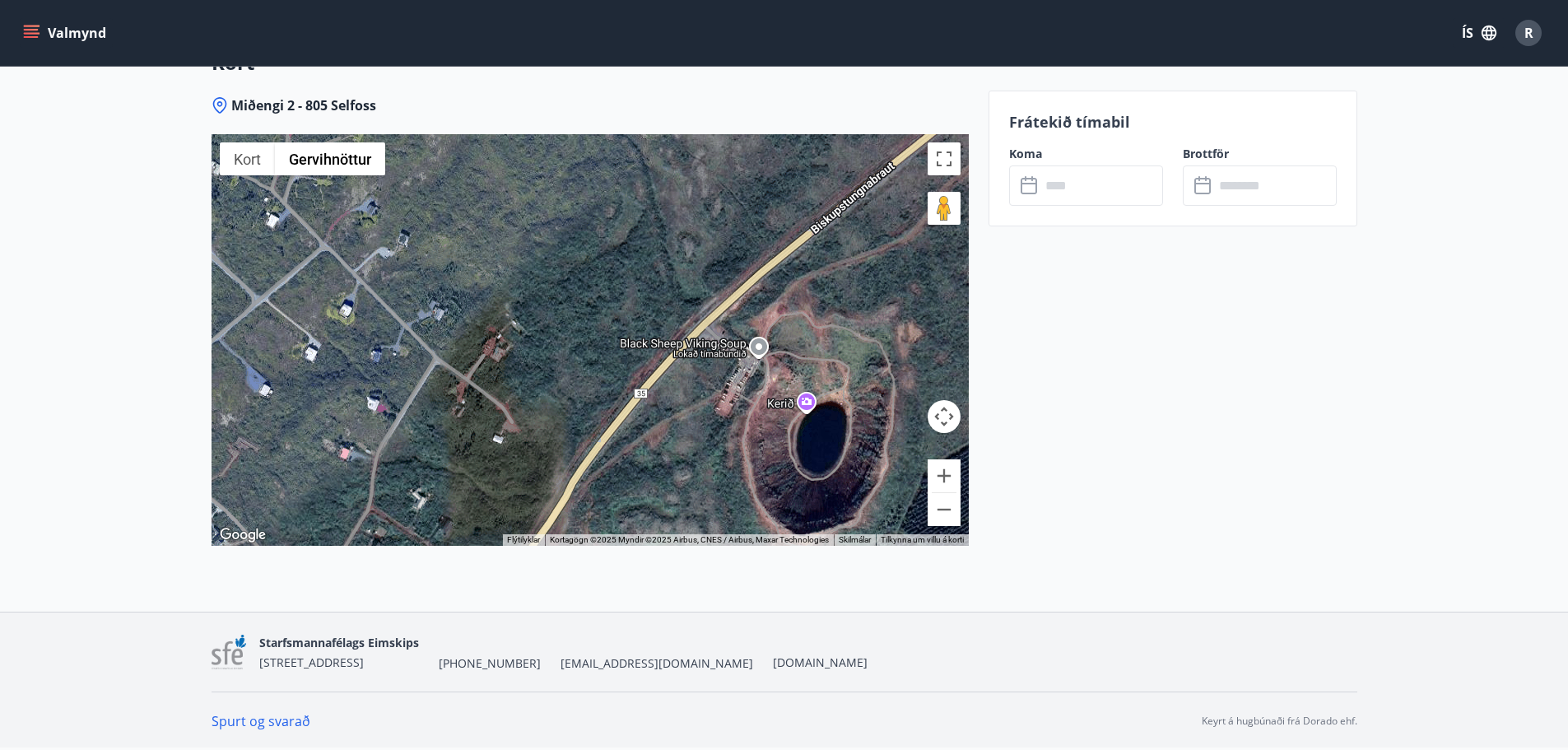
drag, startPoint x: 403, startPoint y: 465, endPoint x: 731, endPoint y: 291, distance: 371.3
click at [693, 303] on div at bounding box center [590, 340] width 758 height 411
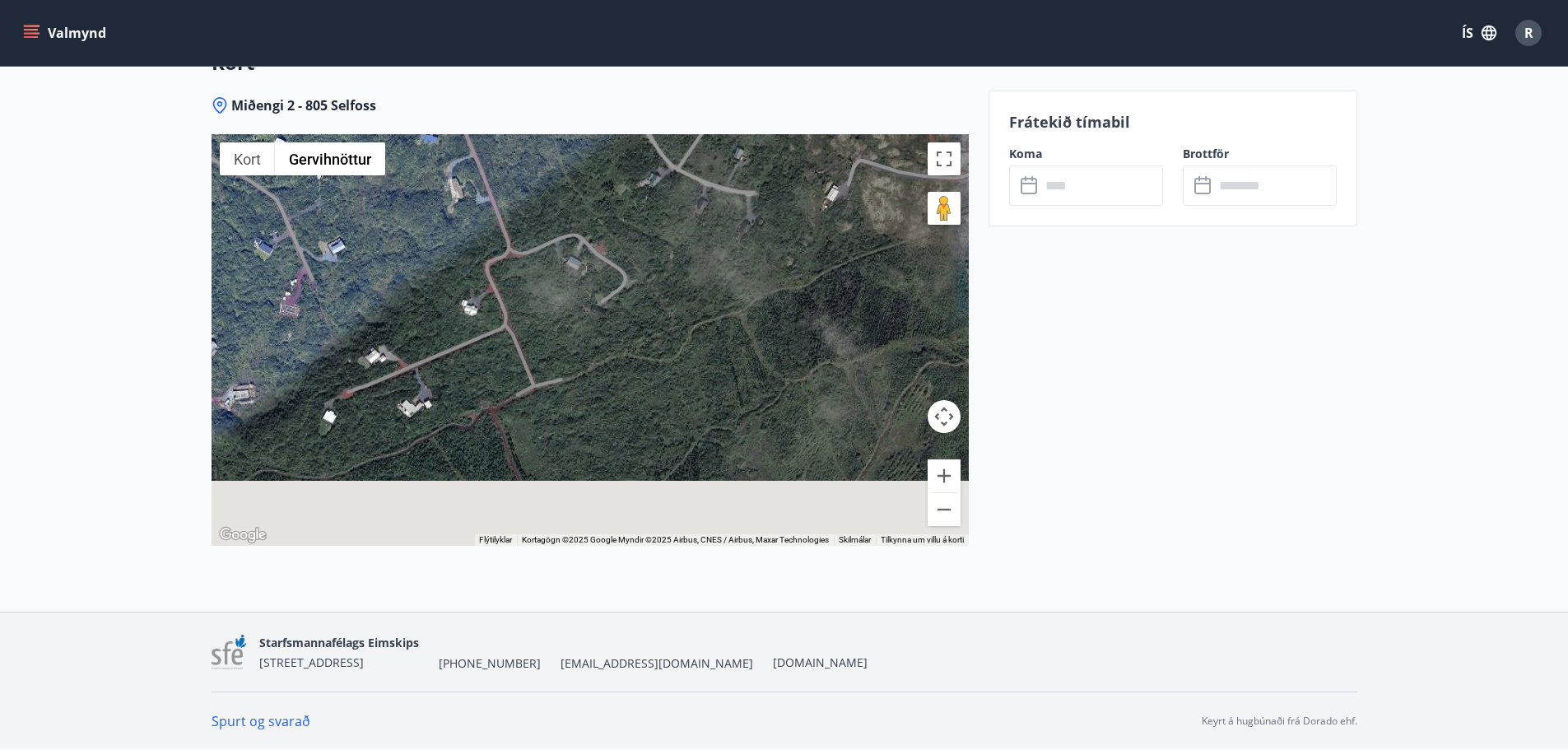
drag, startPoint x: 846, startPoint y: 384, endPoint x: 578, endPoint y: 232, distance: 308.1
click at [581, 235] on div at bounding box center [590, 340] width 758 height 411
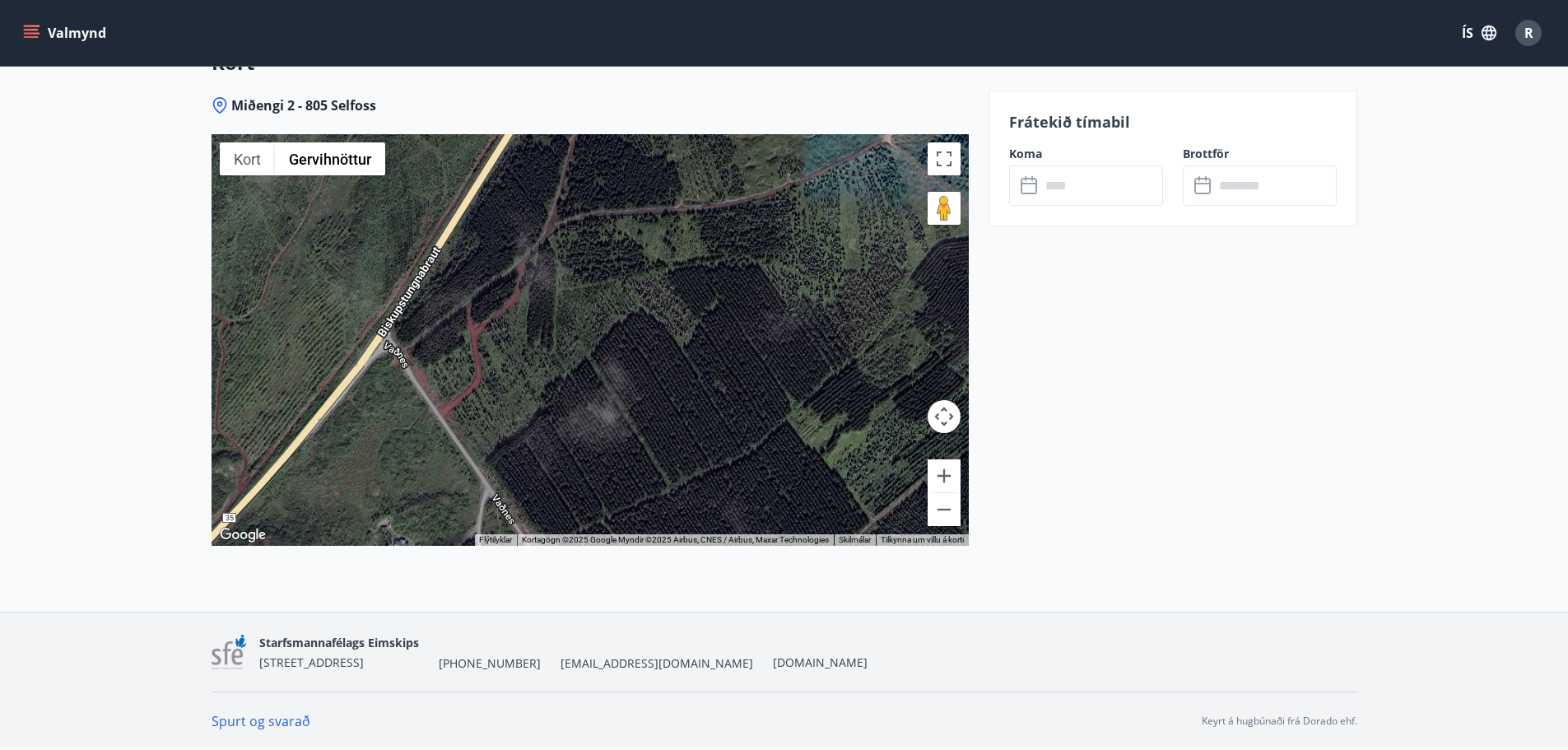
drag, startPoint x: 683, startPoint y: 291, endPoint x: 589, endPoint y: 364, distance: 119.0
click at [589, 364] on div at bounding box center [590, 340] width 758 height 411
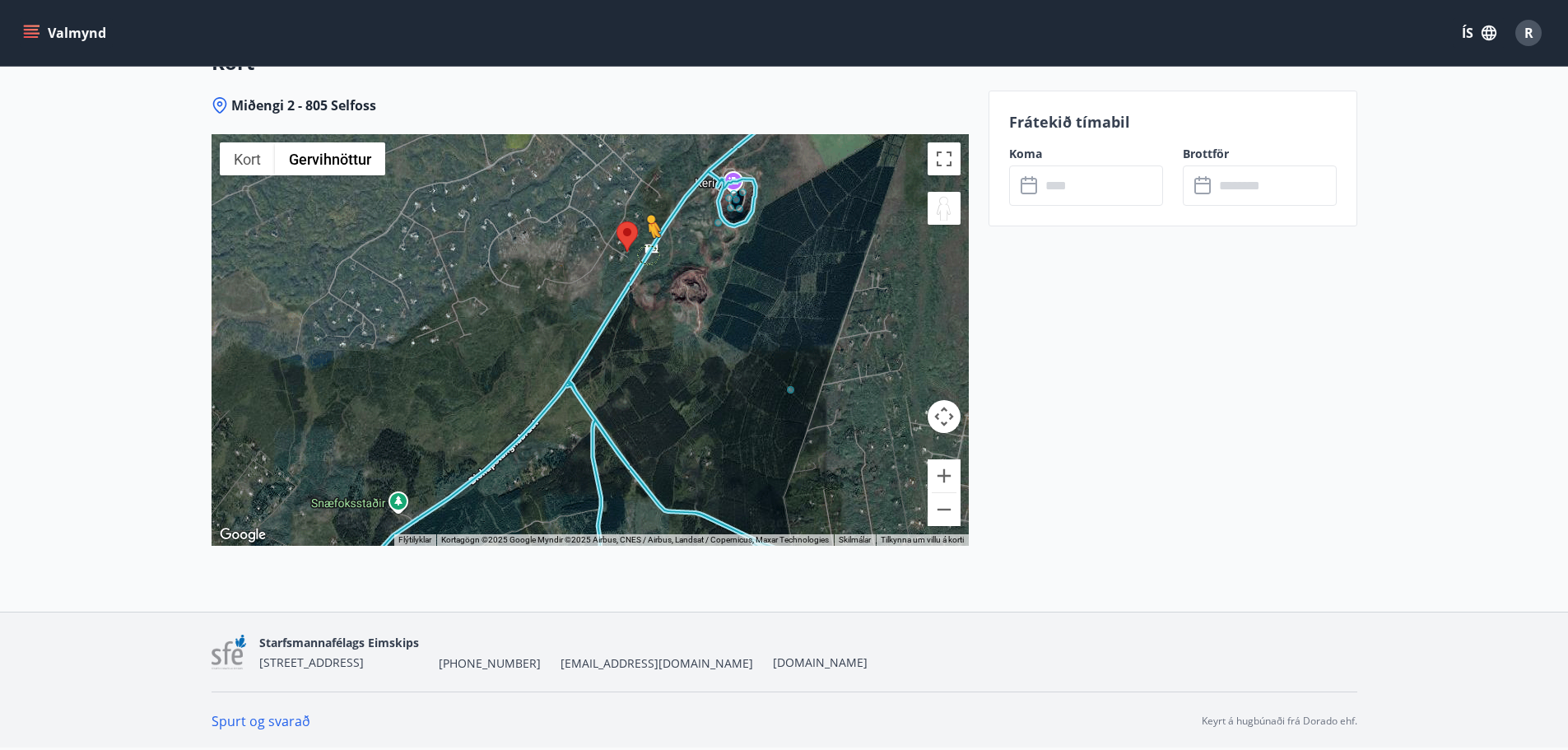
drag, startPoint x: 943, startPoint y: 213, endPoint x: 646, endPoint y: 254, distance: 299.8
click at [646, 254] on div "Ýttu á Alt + Enter til að draga með lyklaborðinu. Notaðu örvalyklana til að fær…" at bounding box center [590, 340] width 758 height 411
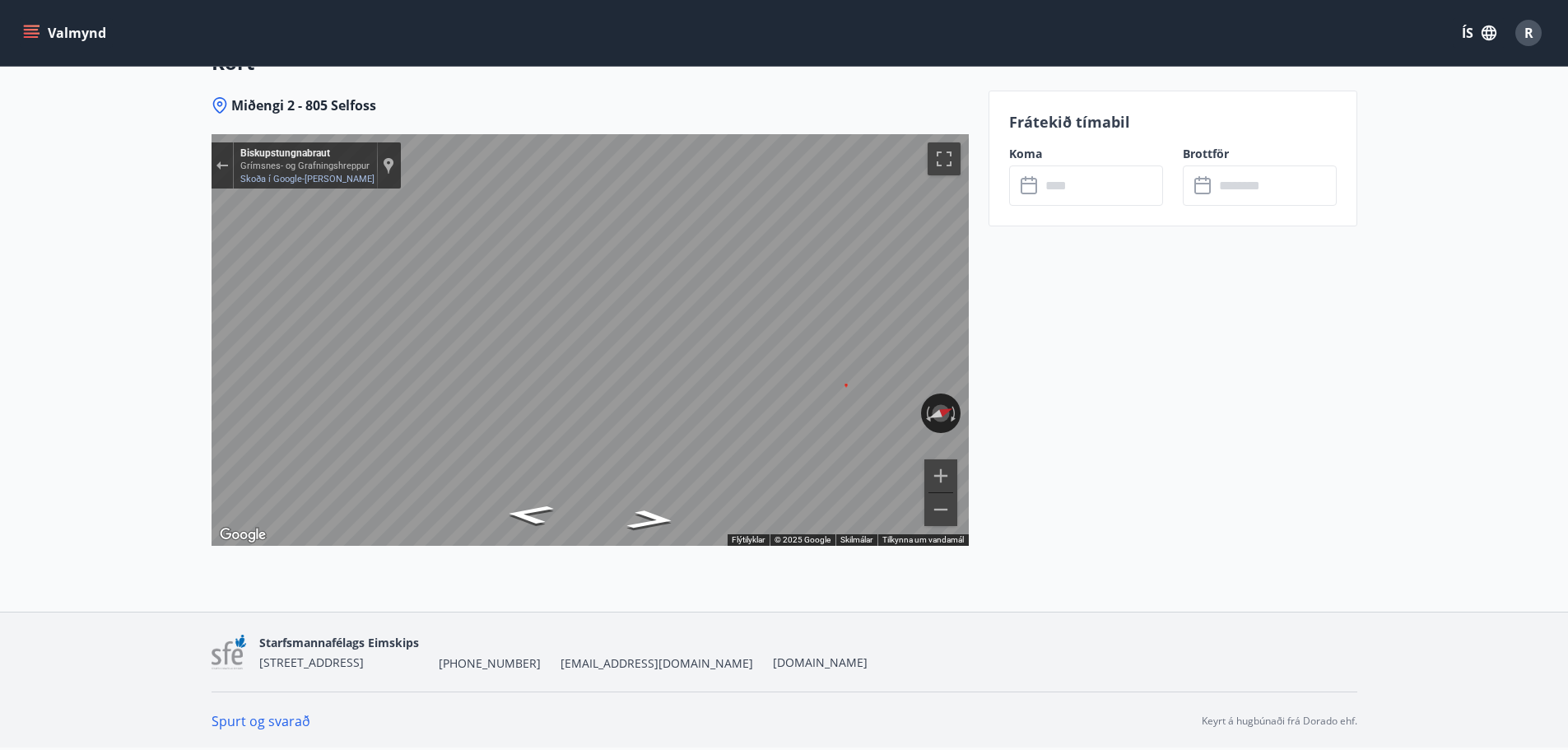
click at [1095, 195] on input "text" at bounding box center [1102, 185] width 123 height 41
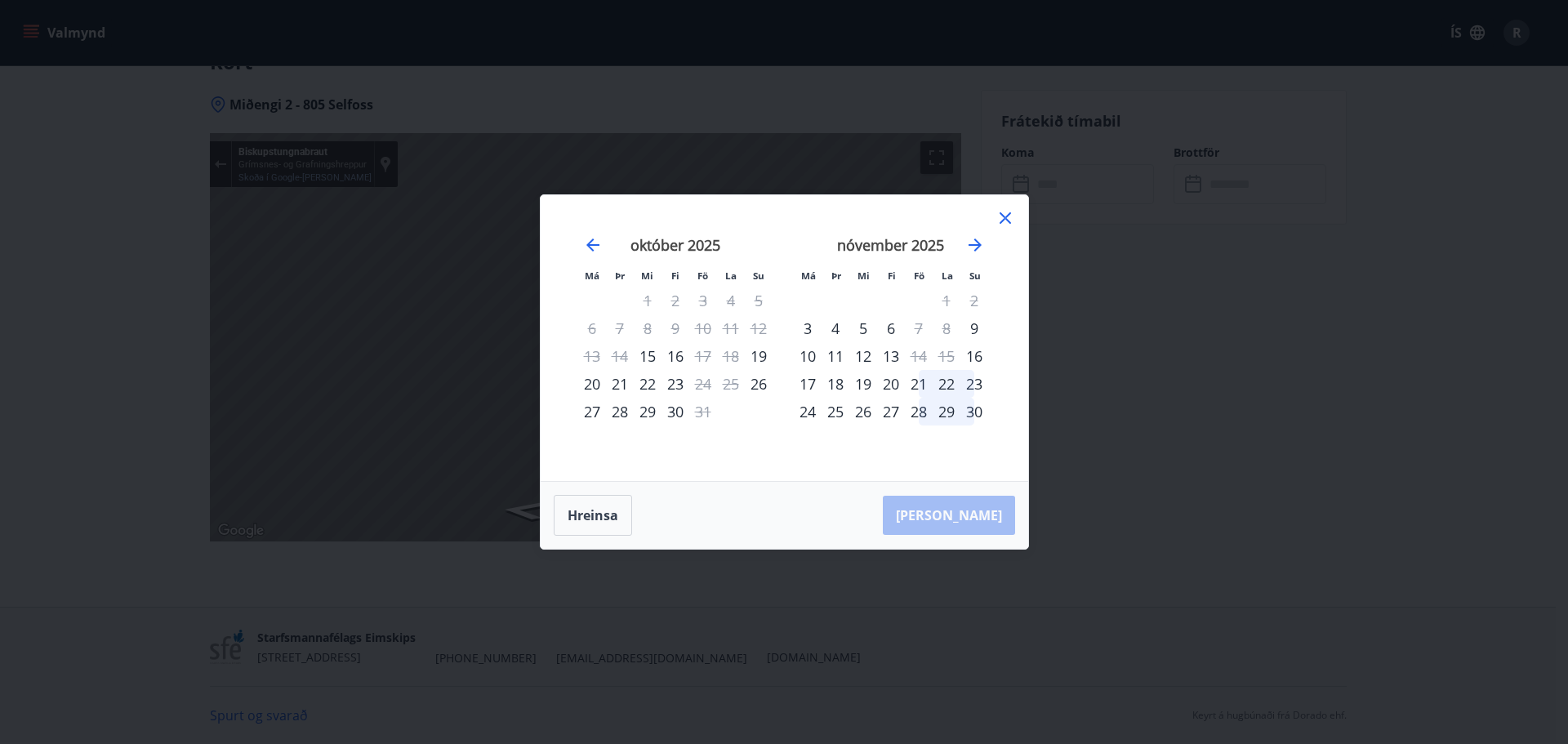
click at [923, 413] on div "28" at bounding box center [919, 412] width 28 height 28
click at [968, 413] on div "30" at bounding box center [974, 412] width 28 height 28
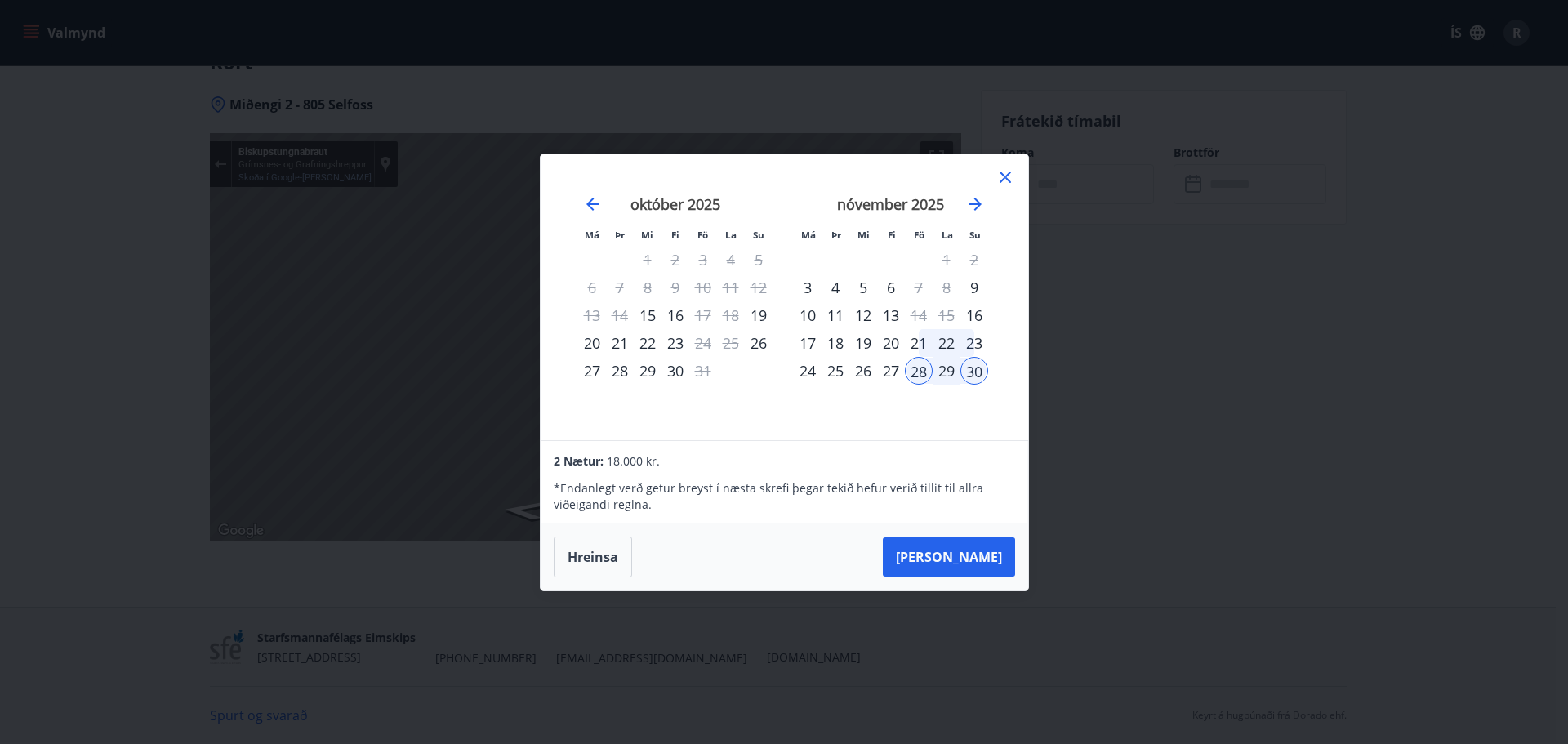
click at [942, 372] on div "29" at bounding box center [947, 371] width 28 height 28
click at [967, 371] on div "30" at bounding box center [974, 371] width 28 height 28
click at [999, 177] on icon at bounding box center [1005, 176] width 20 height 20
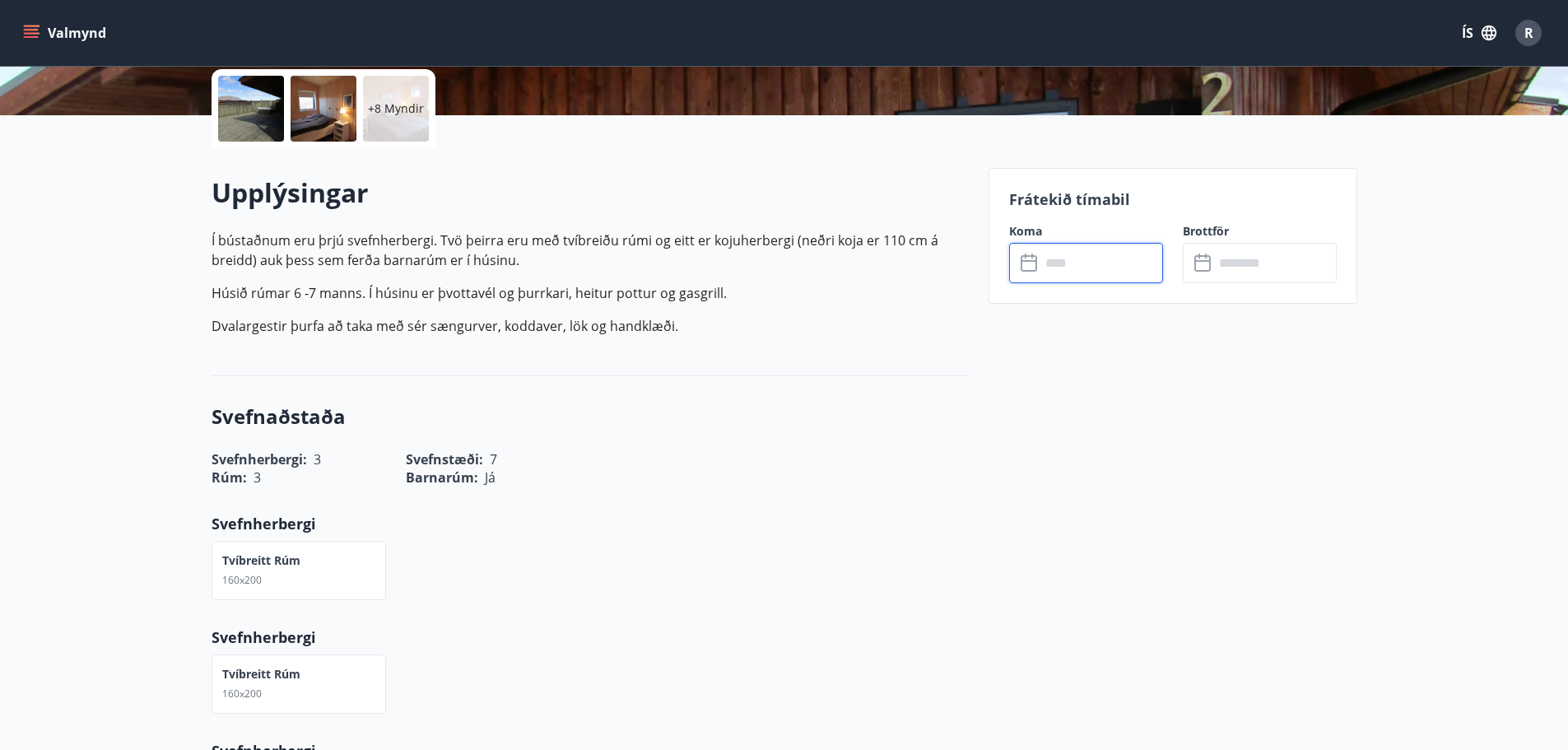
scroll to position [360, 0]
